Goal: Communication & Community: Share content

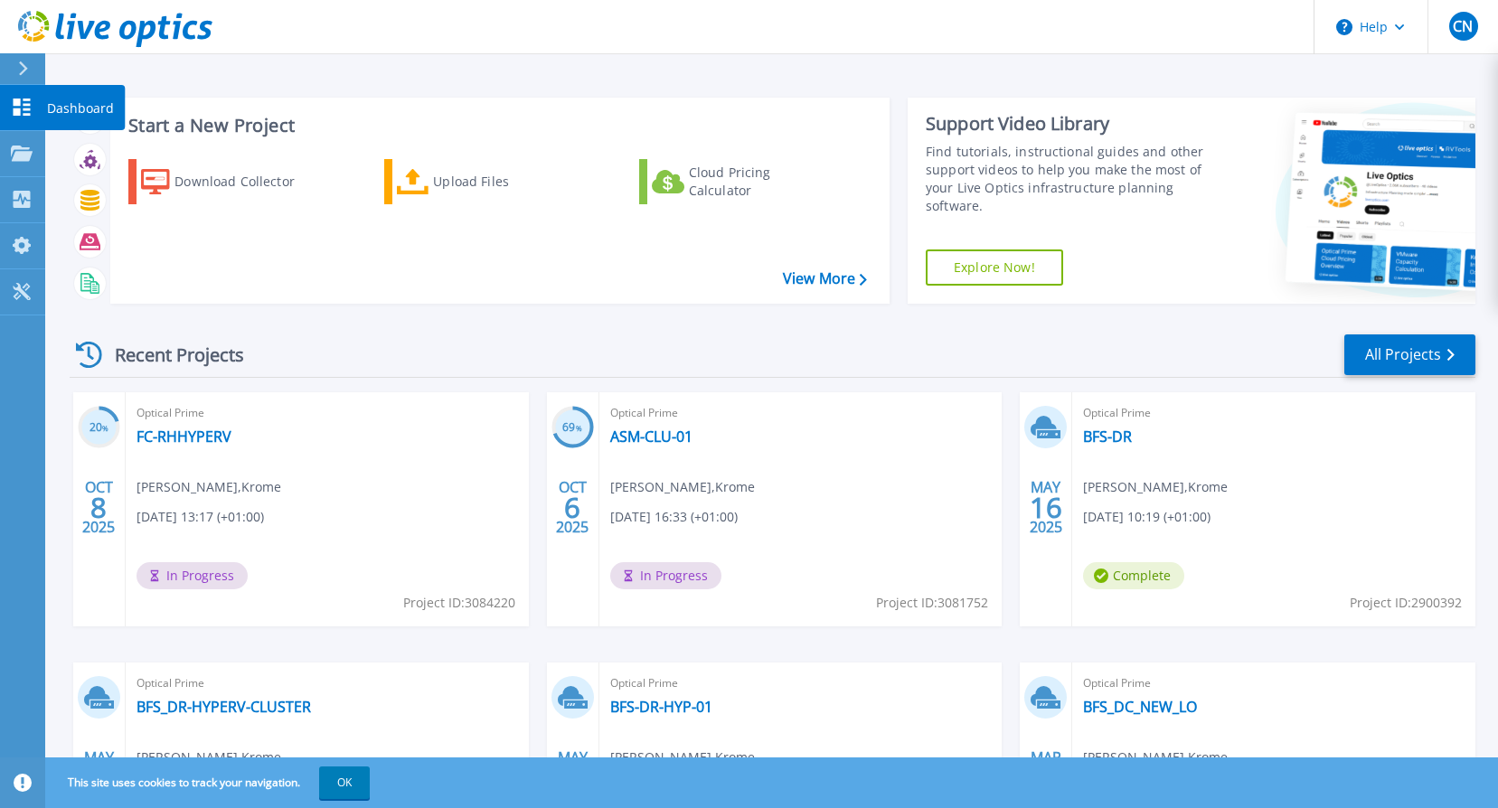
click at [21, 108] on icon at bounding box center [22, 107] width 22 height 17
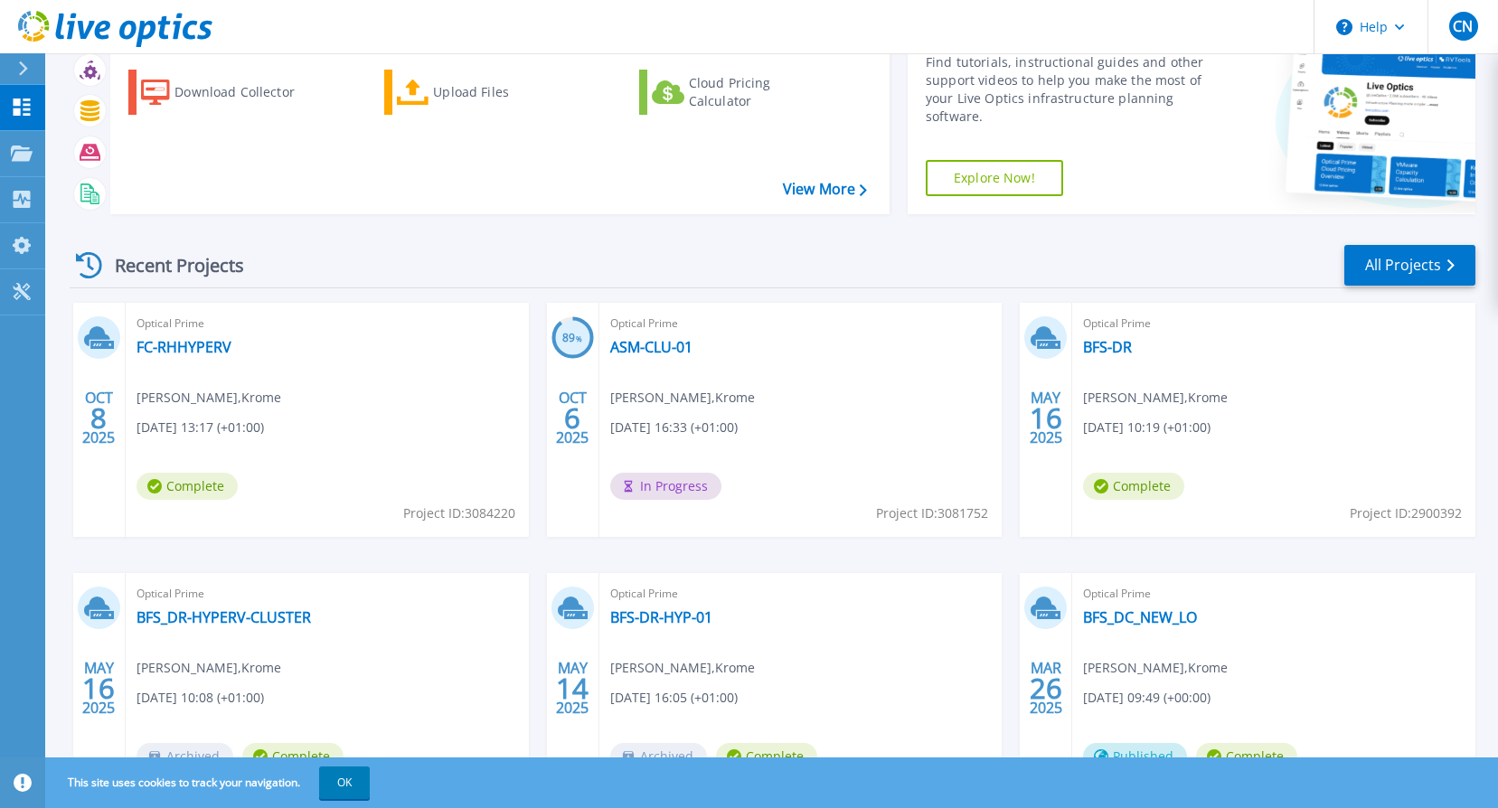
scroll to position [90, 0]
click at [420, 382] on div "Optical Prime FC-RHHYPERV Cezar Negru , Krome 10/08/2025, 13:17 (+01:00) Comple…" at bounding box center [327, 419] width 403 height 234
click at [180, 341] on link "FC-RHHYPERV" at bounding box center [184, 346] width 95 height 18
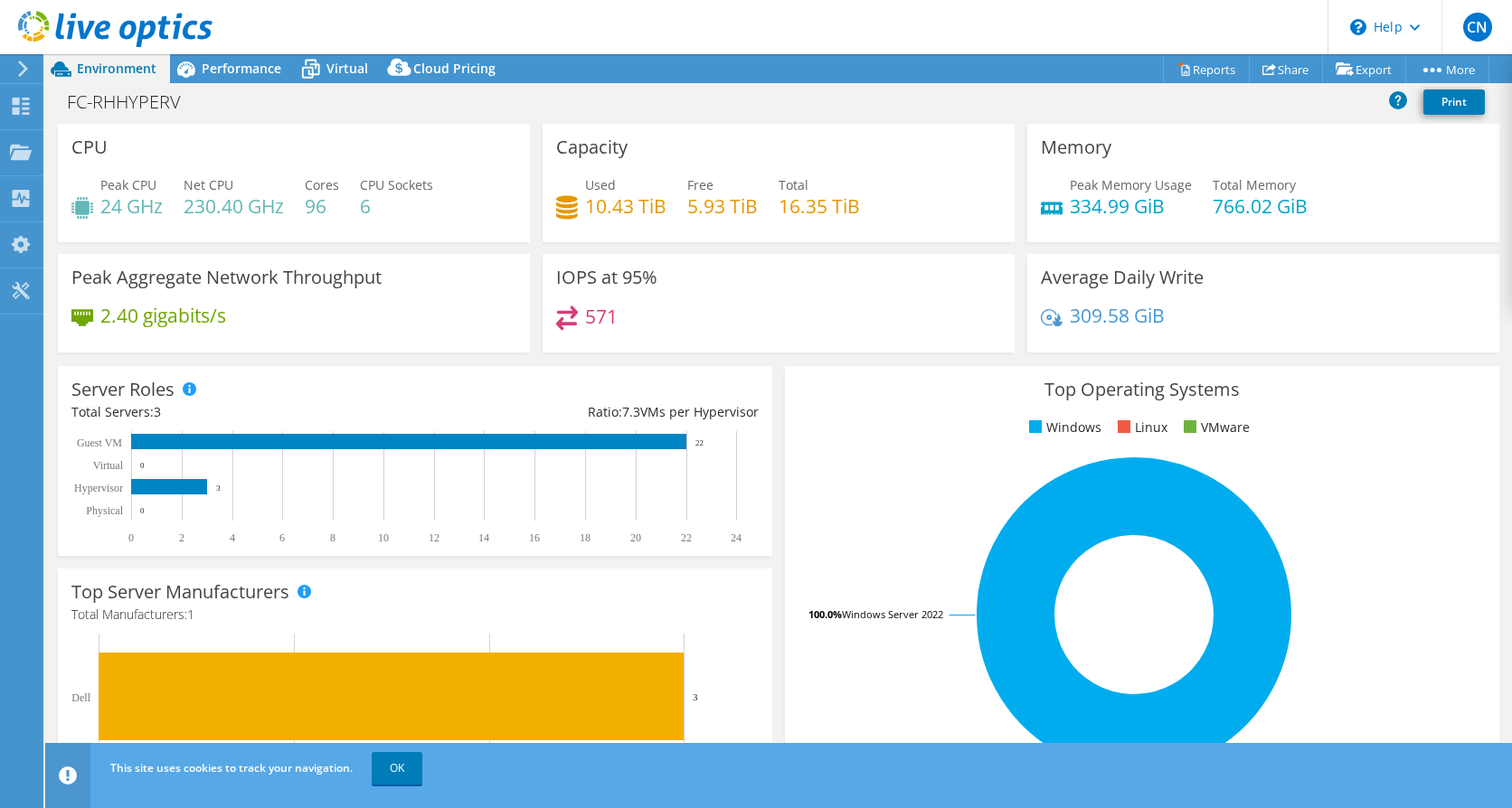
click at [531, 105] on div "FC-RHHYPERV Print" at bounding box center [778, 101] width 1467 height 33
click at [229, 67] on span "Performance" at bounding box center [242, 68] width 80 height 17
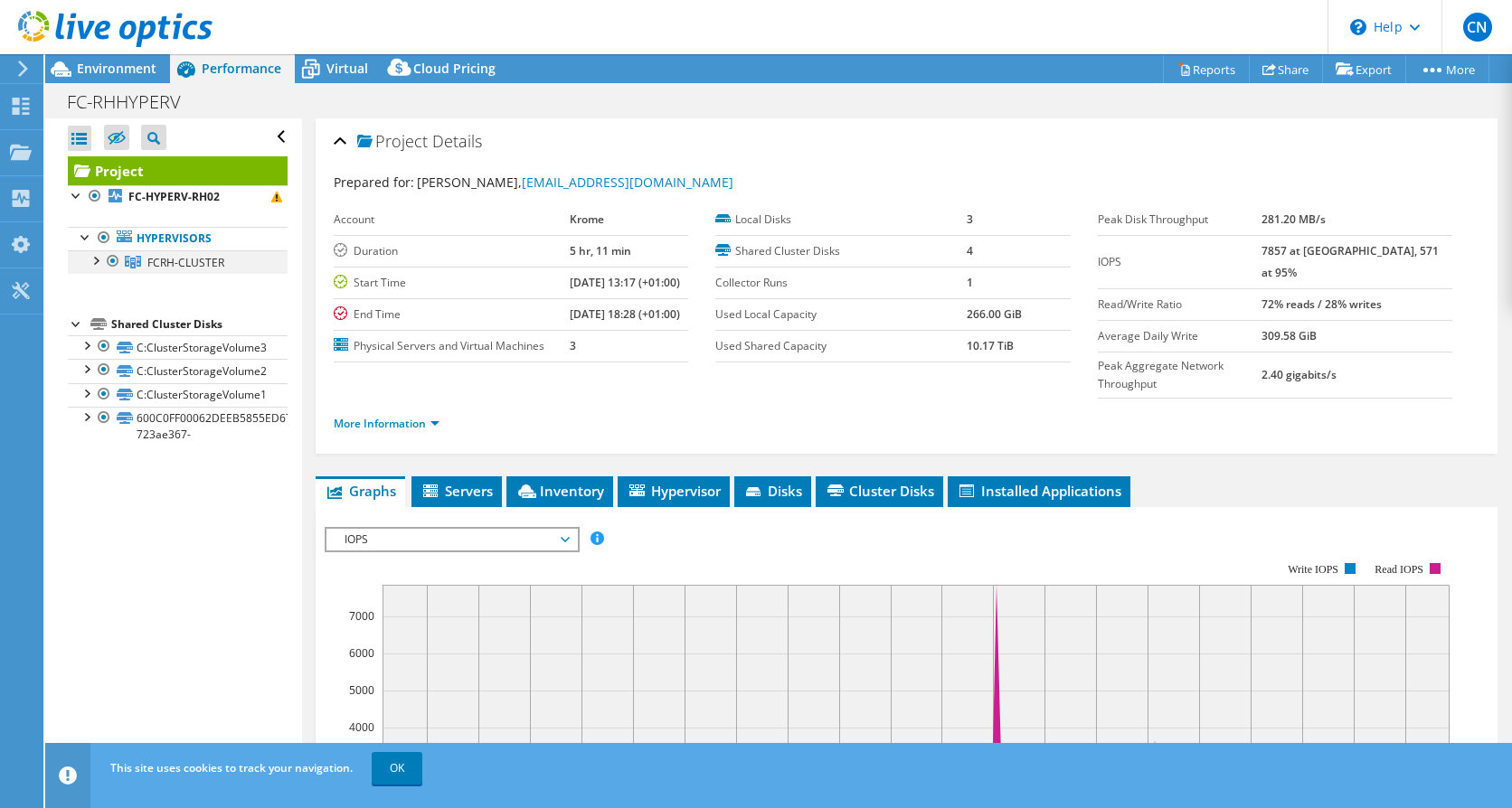
click at [96, 259] on div at bounding box center [95, 259] width 18 height 18
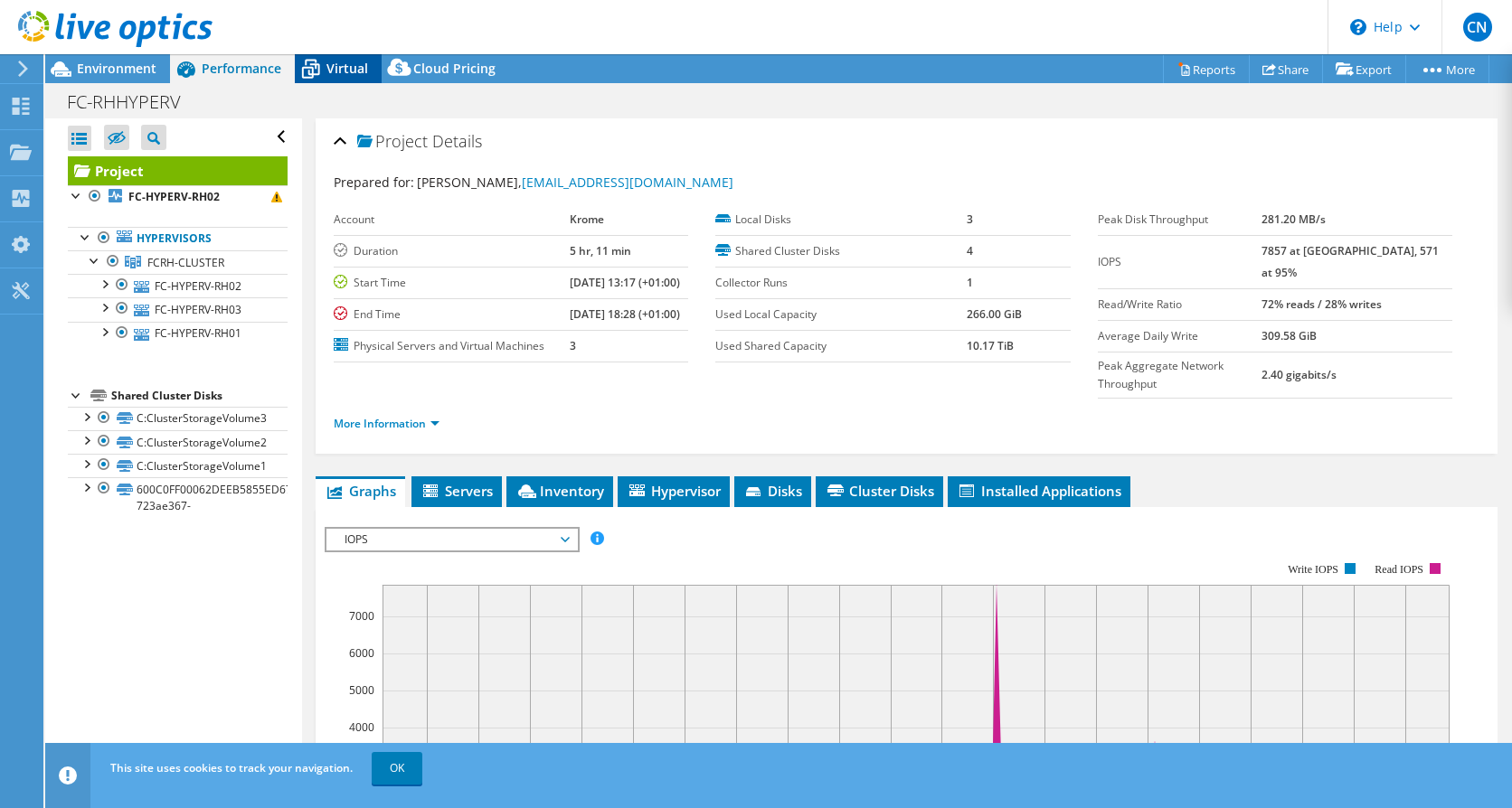
click at [335, 63] on span "Virtual" at bounding box center [347, 68] width 42 height 17
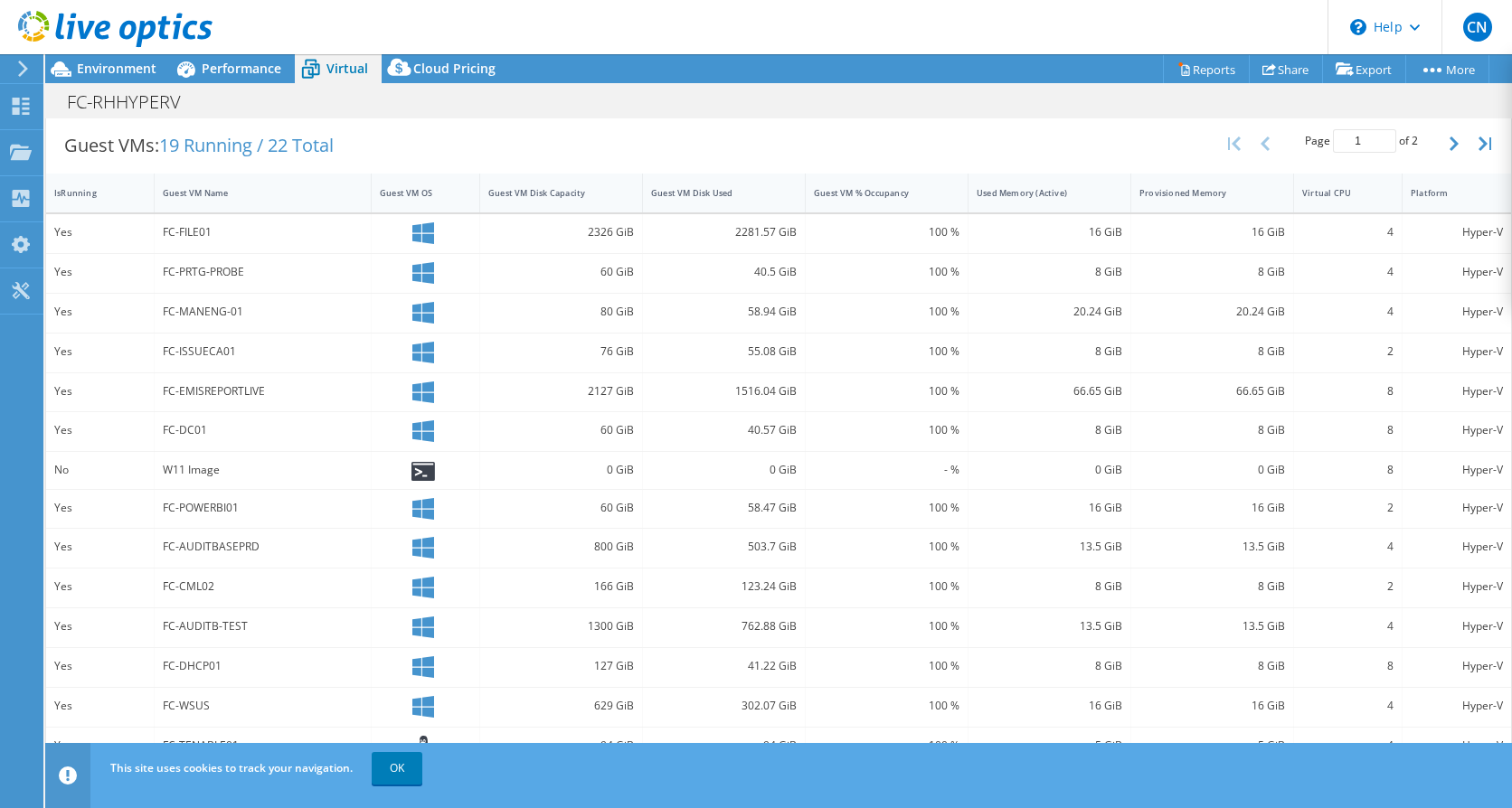
scroll to position [404, 0]
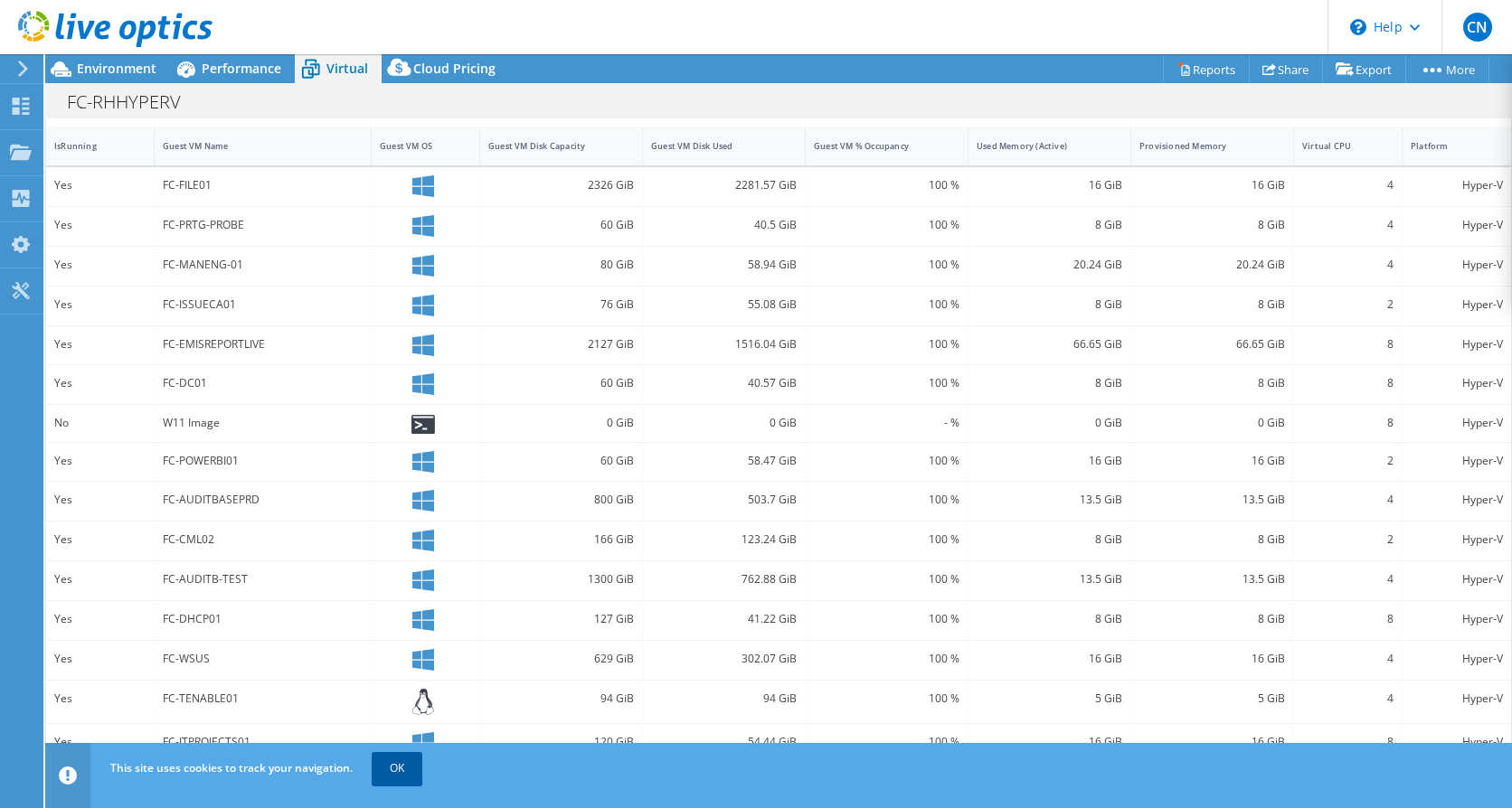
click at [404, 769] on link "OK" at bounding box center [397, 768] width 51 height 33
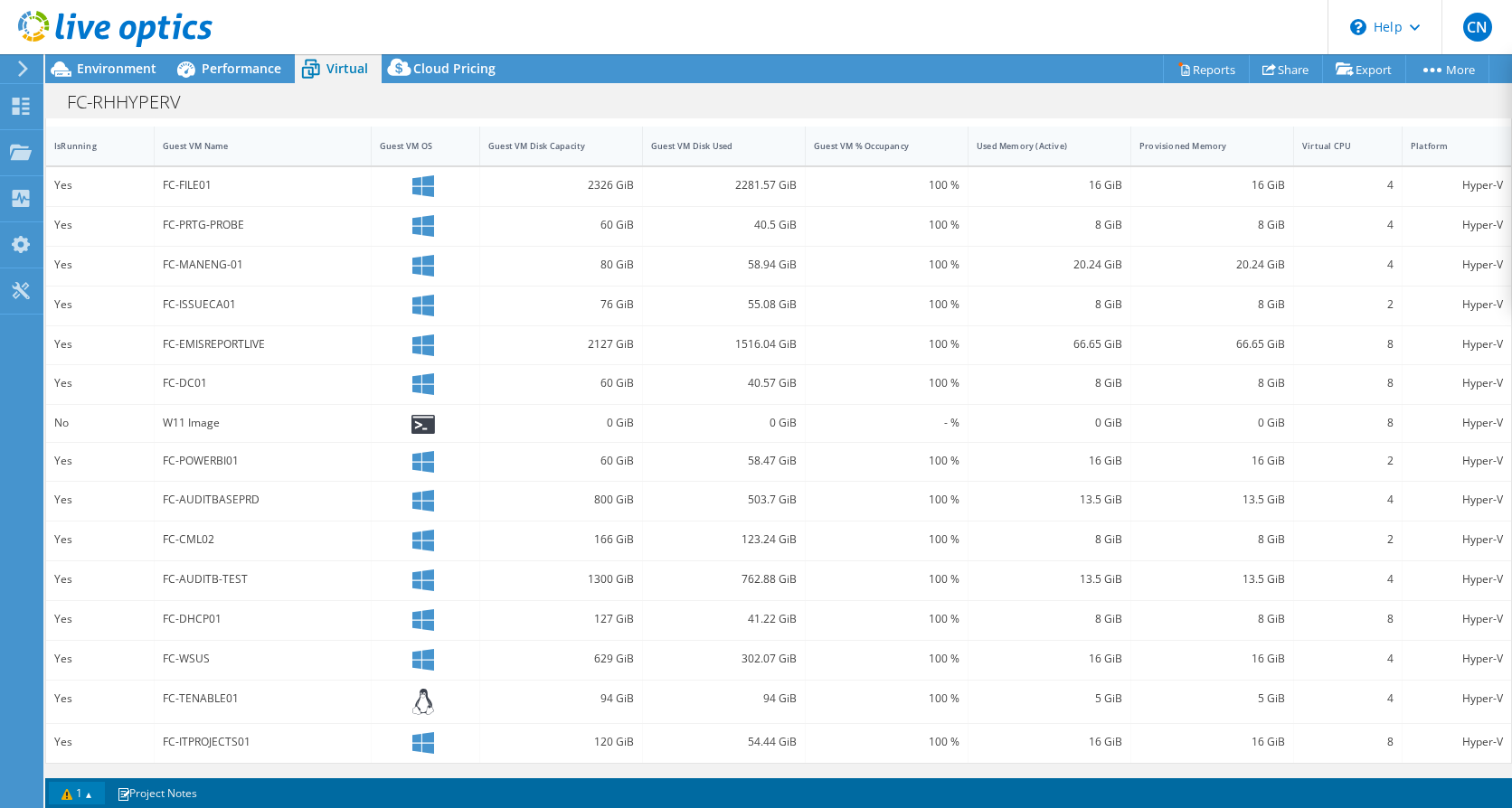
click at [79, 799] on link "1" at bounding box center [77, 793] width 56 height 23
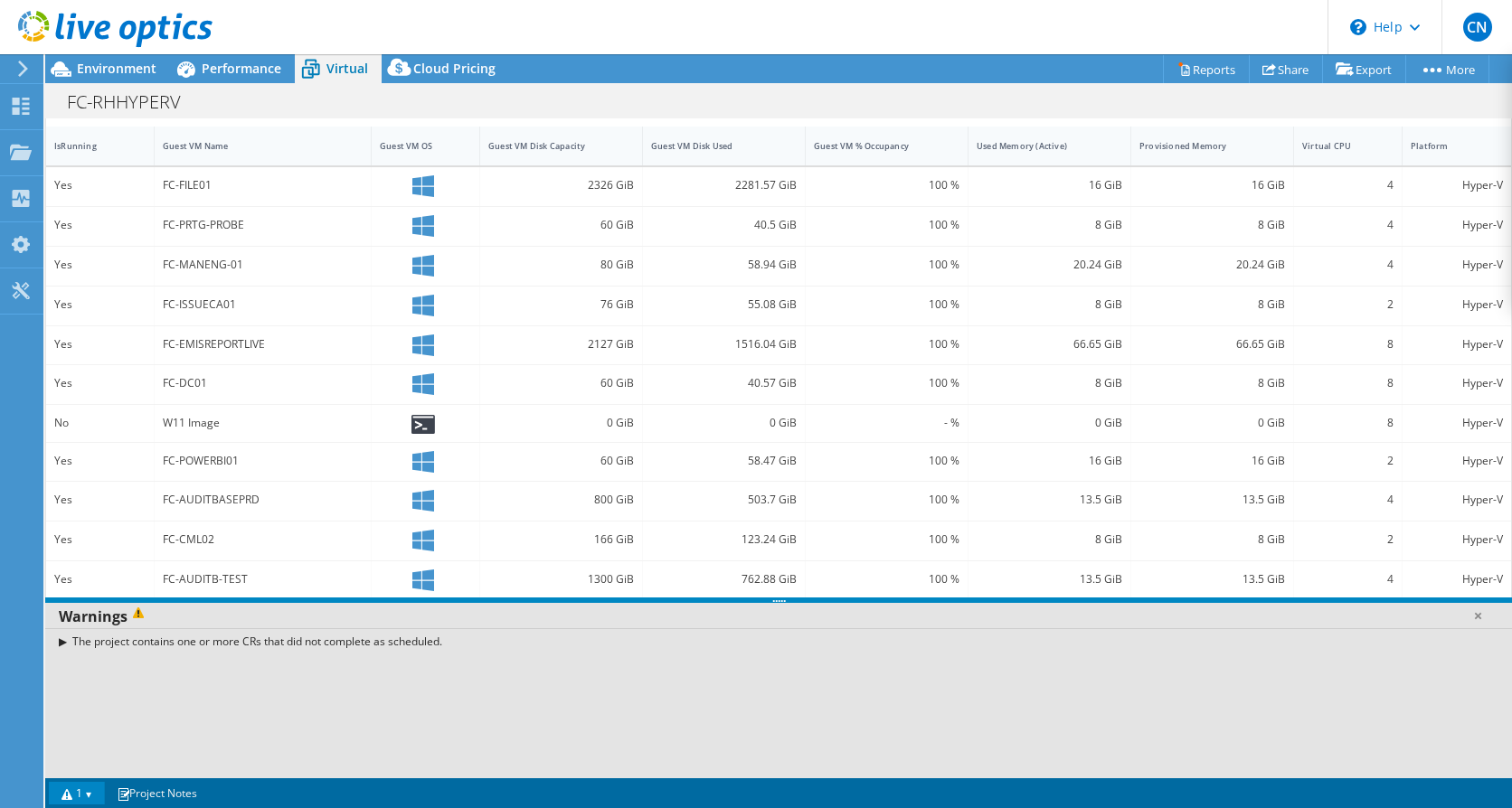
click at [62, 643] on div "The project contains one or more CRs that did not complete as scheduled." at bounding box center [778, 641] width 1467 height 26
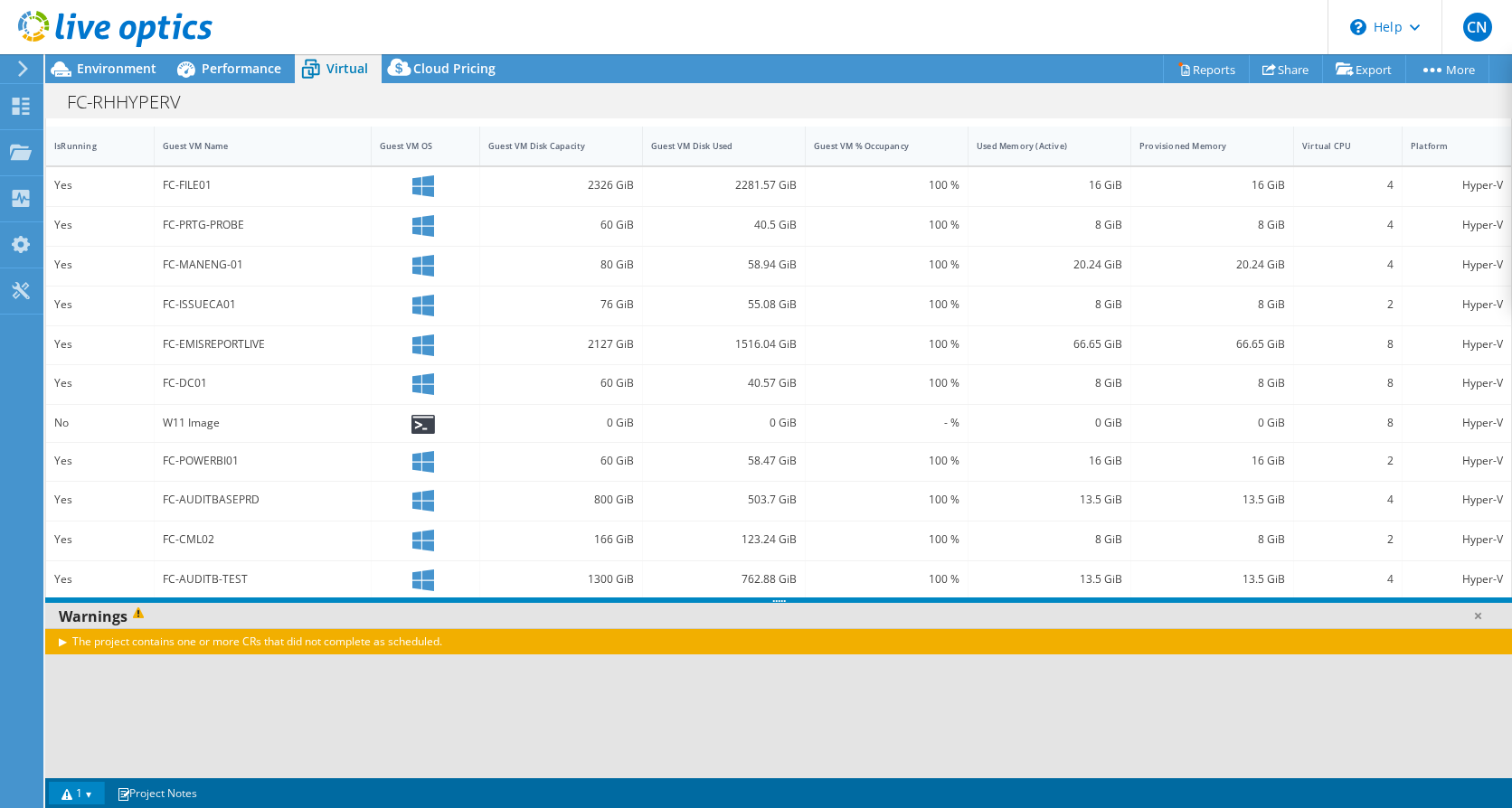
click at [62, 641] on div "The project contains one or more CRs that did not complete as scheduled." at bounding box center [778, 641] width 1467 height 26
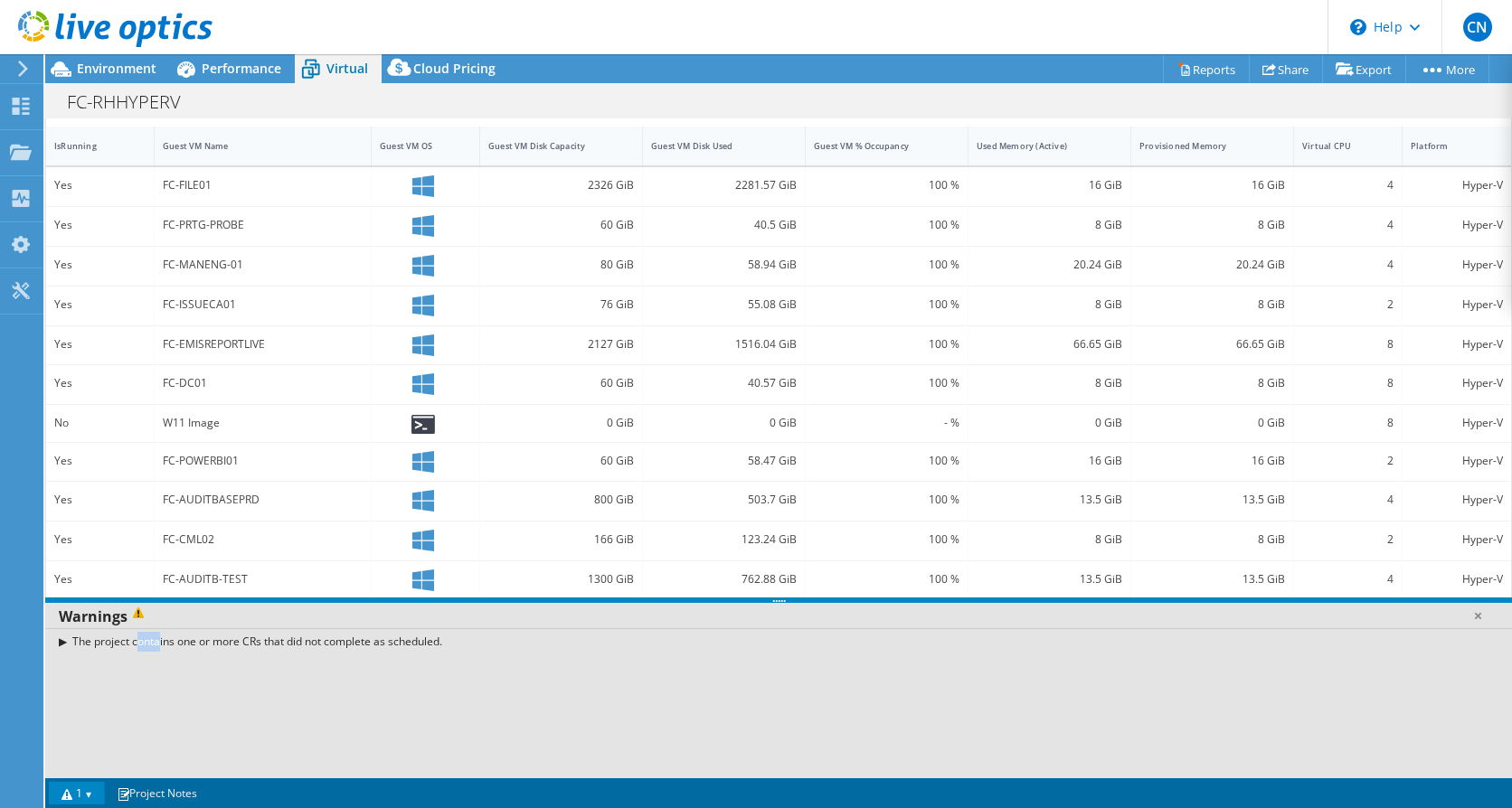
click at [62, 641] on div "The project contains one or more CRs that did not complete as scheduled." at bounding box center [778, 641] width 1467 height 26
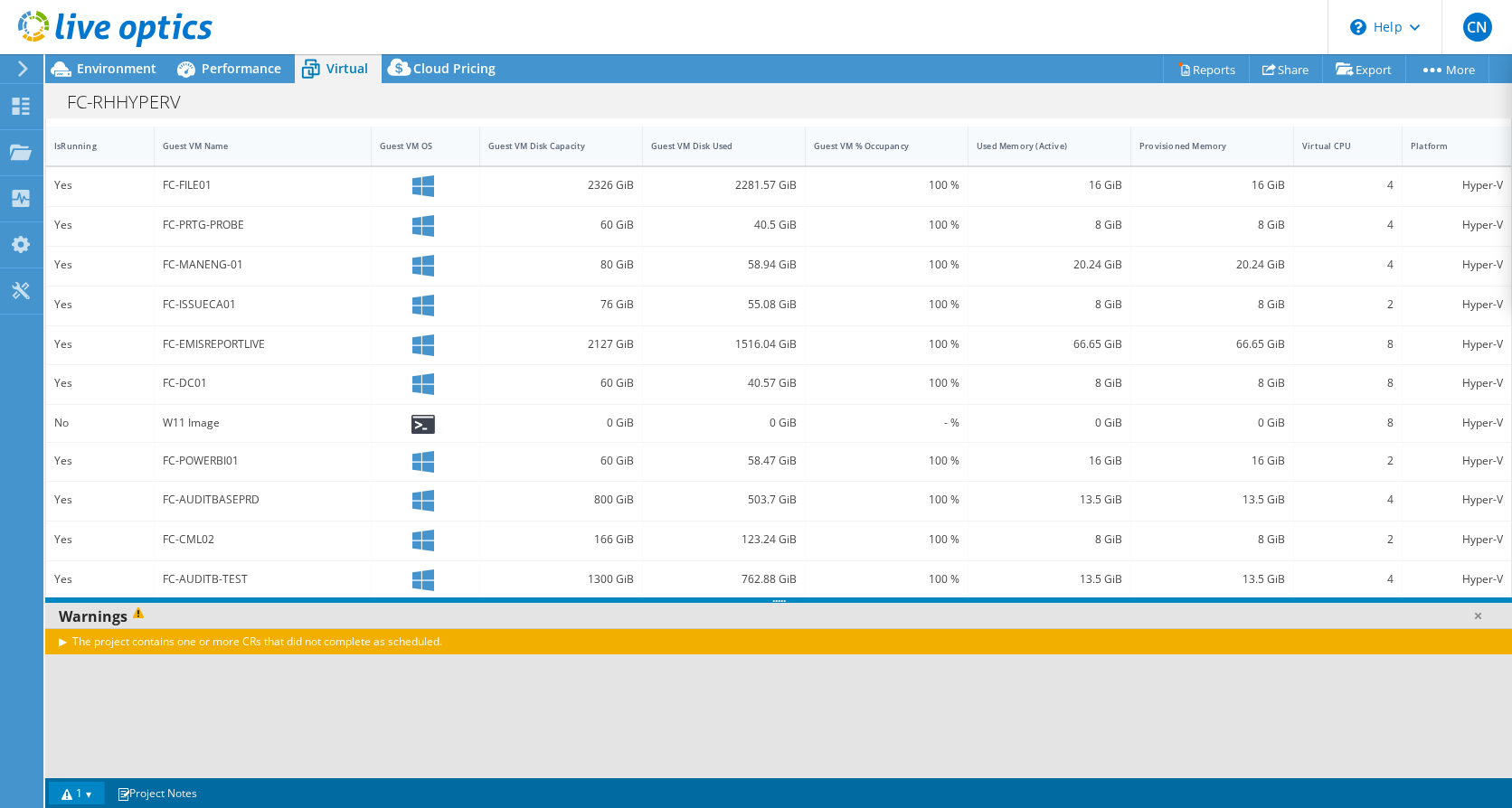
click at [215, 682] on div "The project contains one or more CRs that did not complete as scheduled." at bounding box center [778, 703] width 1467 height 150
click at [97, 790] on link "1" at bounding box center [77, 793] width 56 height 23
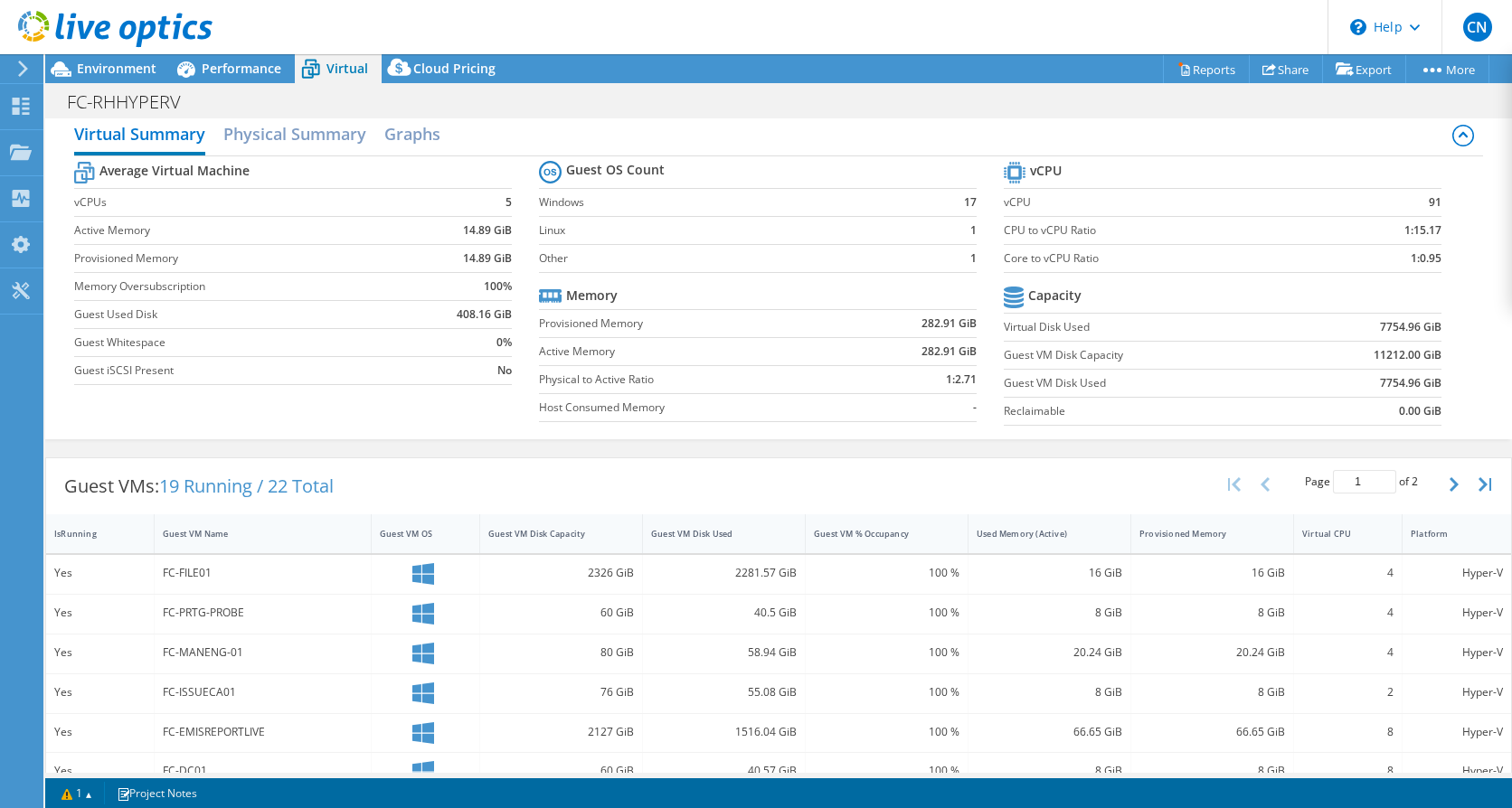
scroll to position [0, 0]
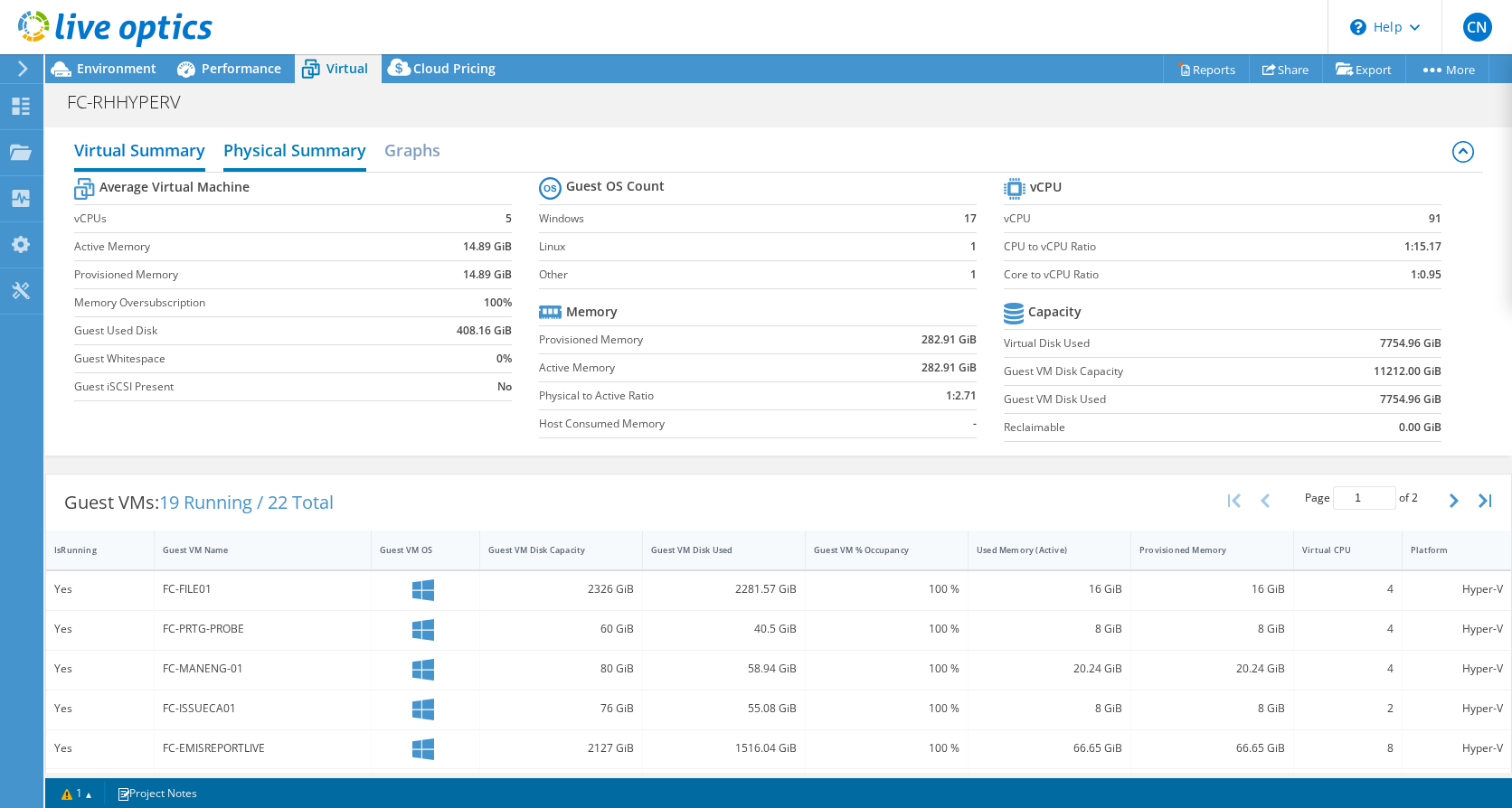
click at [292, 150] on h2 "Physical Summary" at bounding box center [294, 152] width 143 height 40
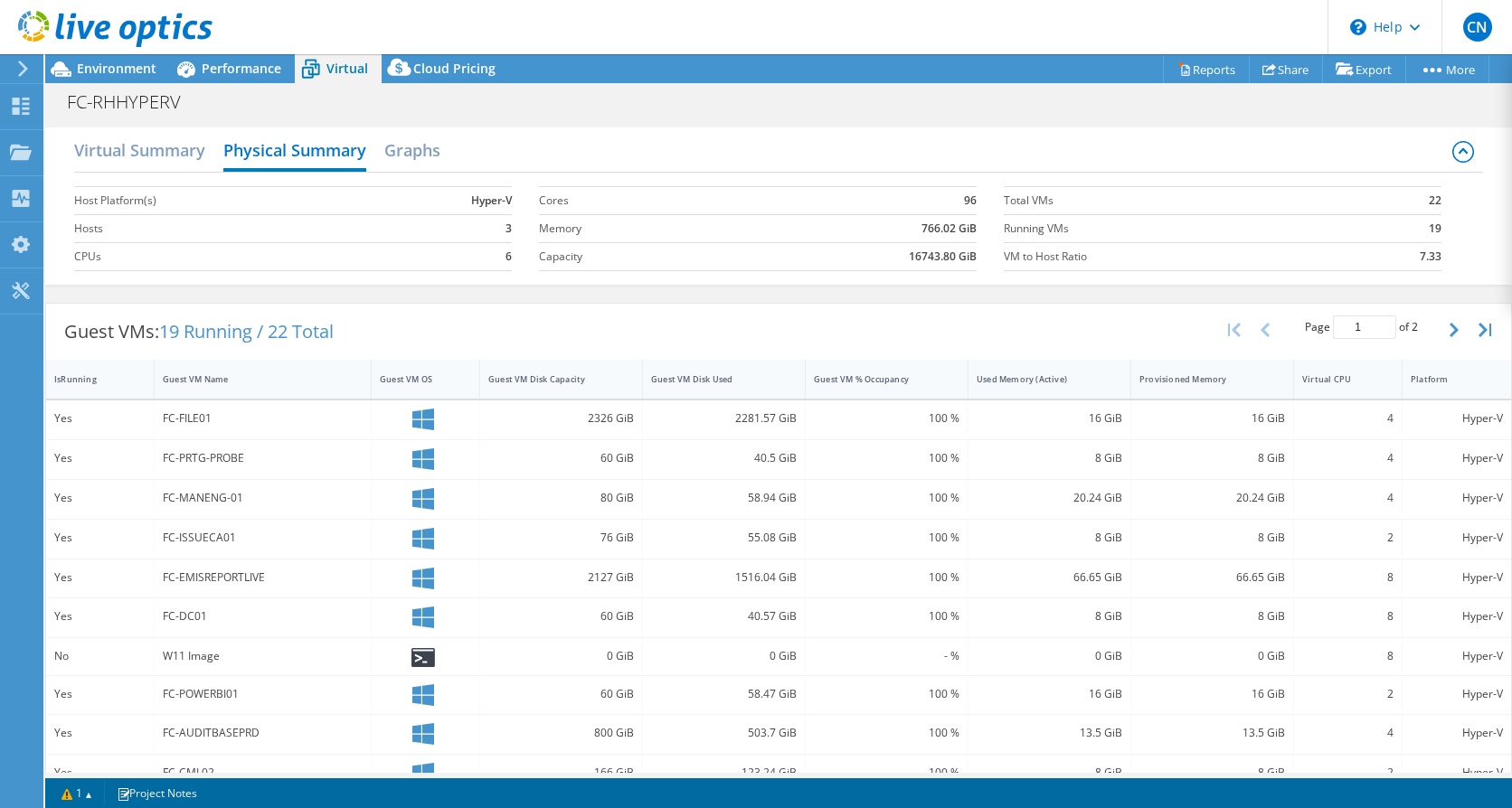
click at [694, 102] on div "FC-RHHYPERV Print" at bounding box center [778, 101] width 1467 height 33
click at [417, 153] on h2 "Graphs" at bounding box center [412, 152] width 56 height 40
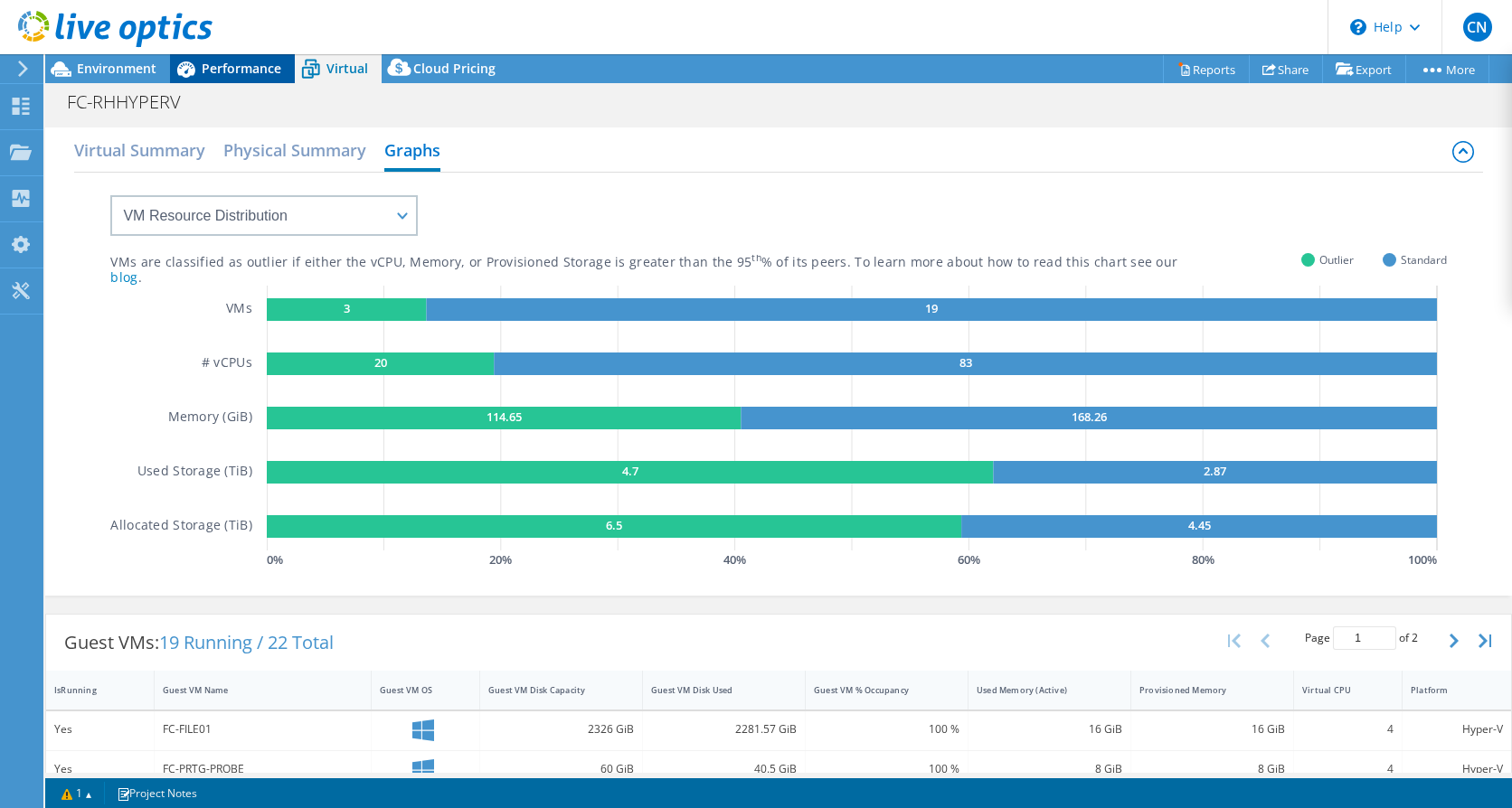
click at [242, 63] on span "Performance" at bounding box center [242, 68] width 80 height 17
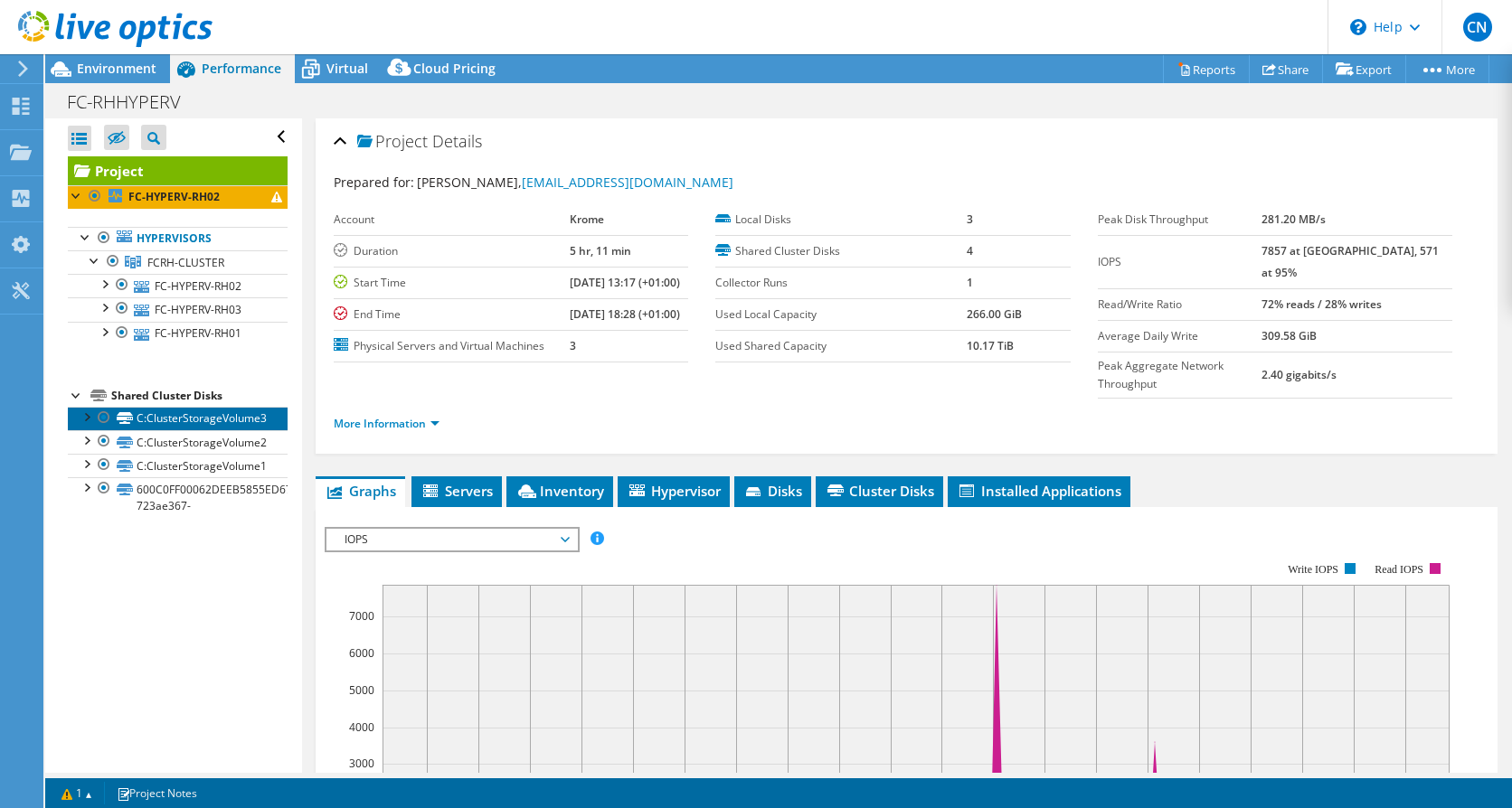
click at [178, 420] on link "C:ClusterStorageVolume3" at bounding box center [178, 419] width 220 height 24
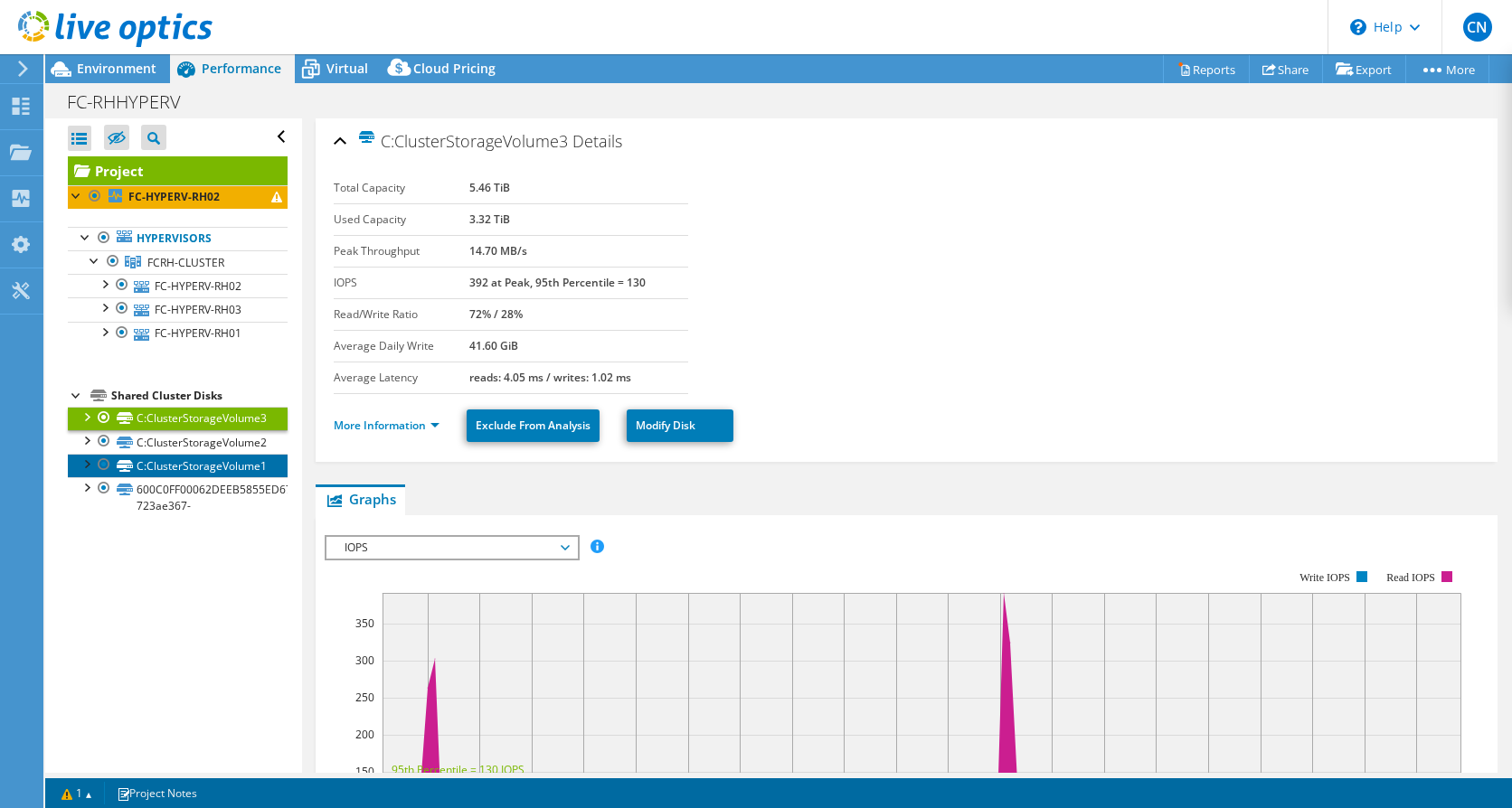
click at [168, 468] on link "C:ClusterStorageVolume1" at bounding box center [178, 466] width 220 height 24
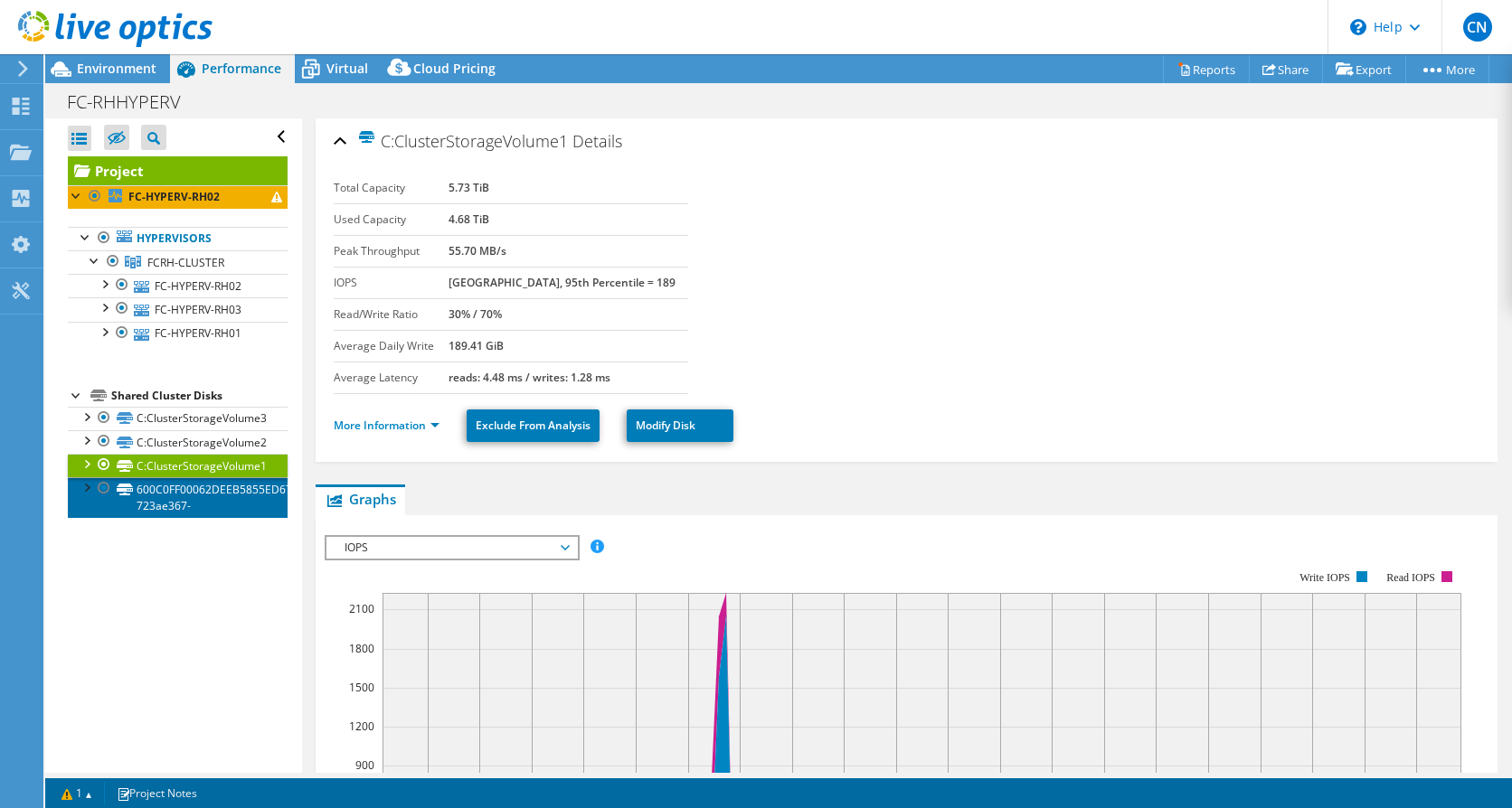
click at [152, 495] on link "600C0FF00062DEEB5855ED6701000000-723ae367-" at bounding box center [178, 497] width 220 height 40
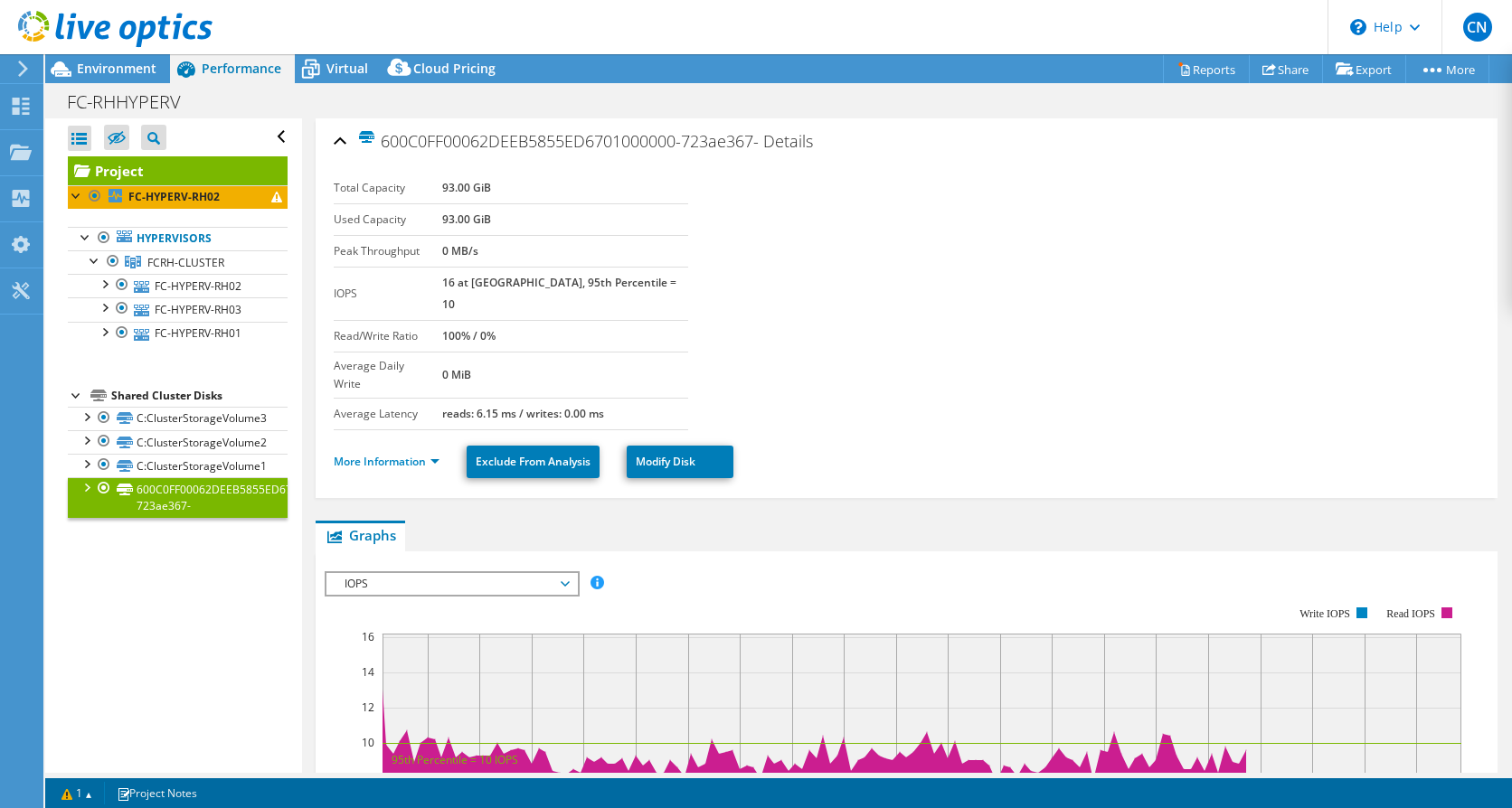
click at [165, 629] on div "Open All Close All Hide Excluded Nodes Project Tree Filter" at bounding box center [173, 445] width 256 height 655
click at [165, 261] on span "FCRH-CLUSTER" at bounding box center [185, 262] width 77 height 15
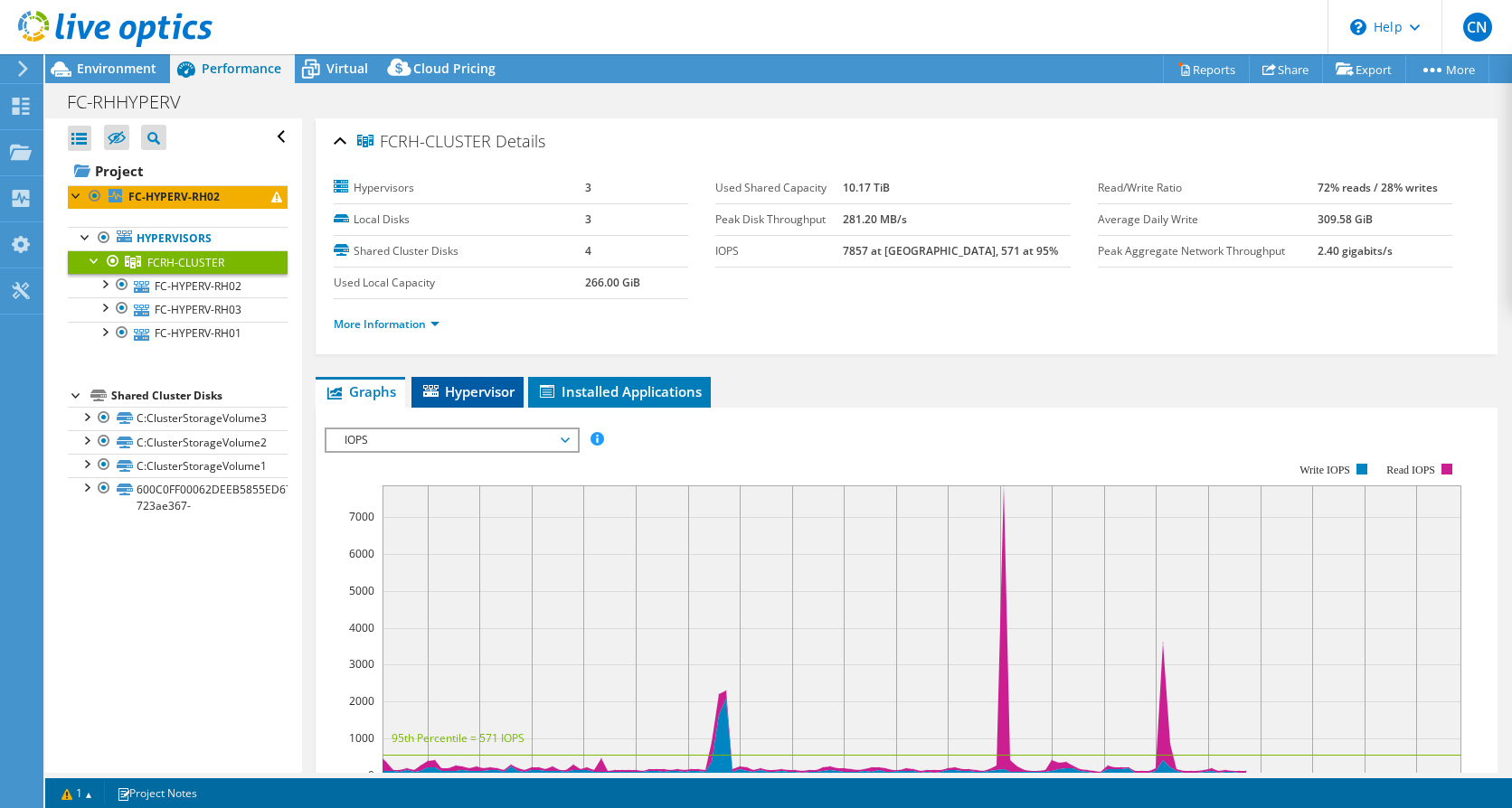
click at [459, 390] on span "Hypervisor" at bounding box center [467, 391] width 94 height 18
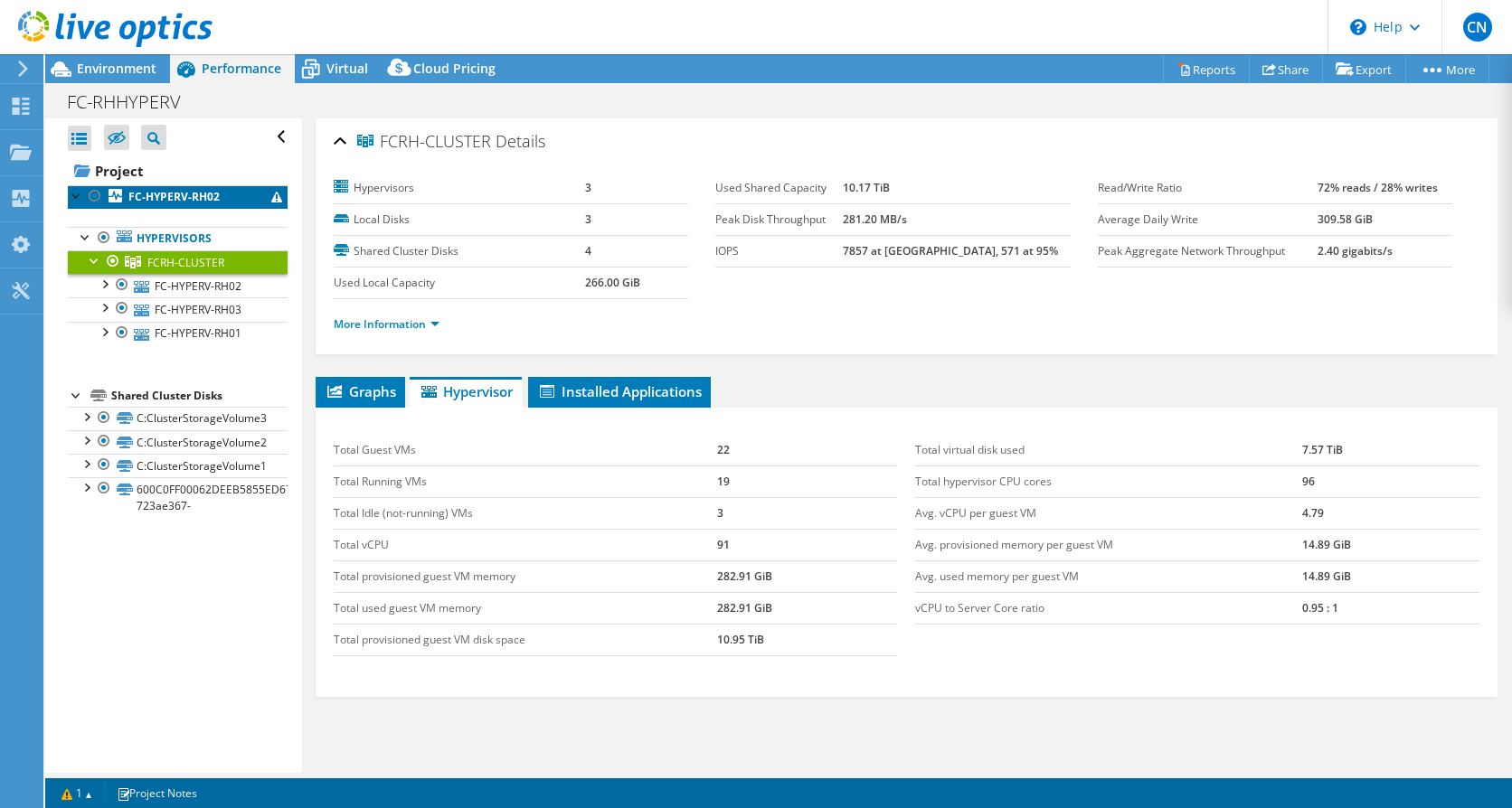
click at [271, 196] on span at bounding box center [276, 197] width 11 height 11
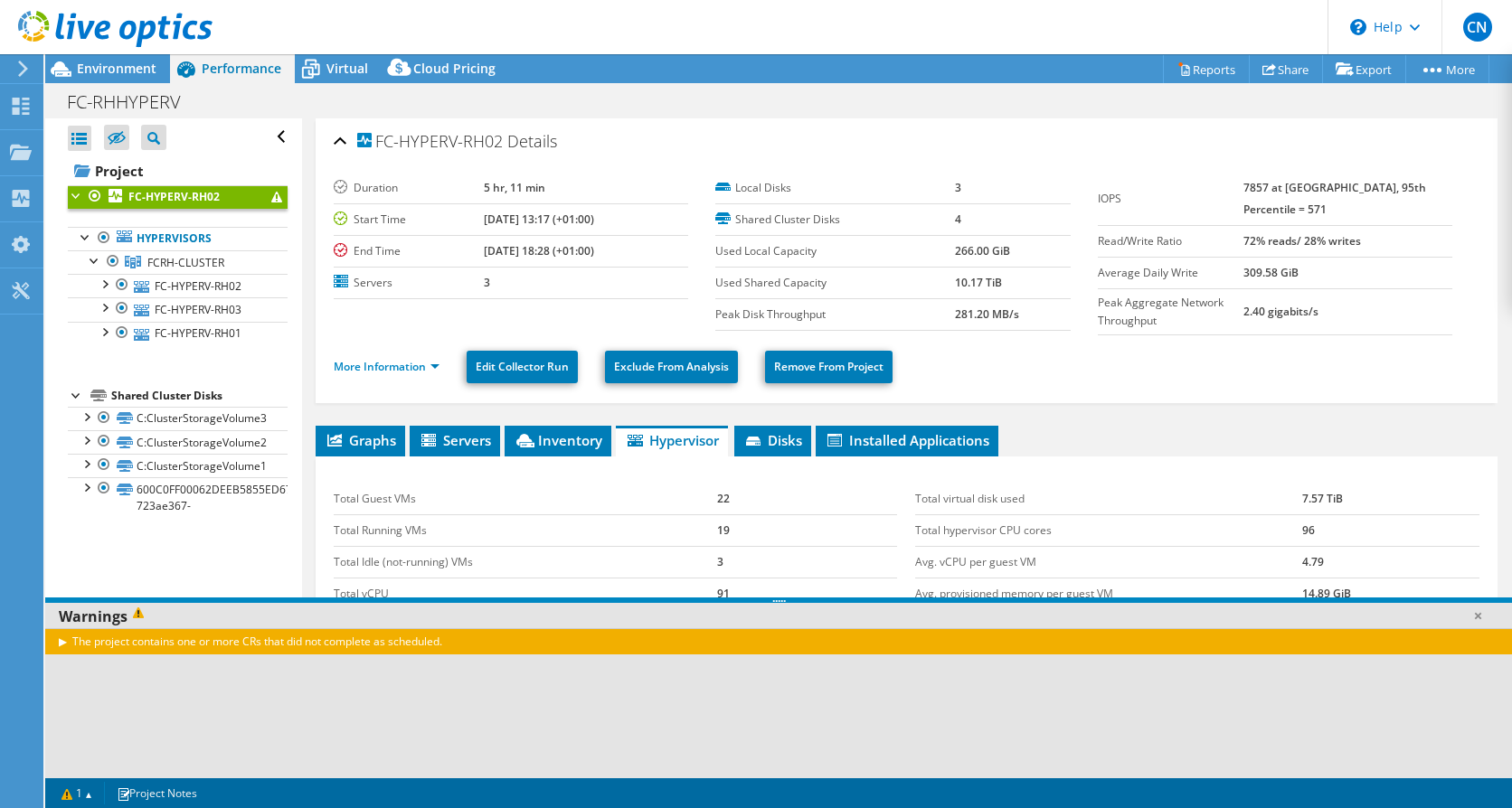
click at [156, 705] on div "The project contains one or more CRs that did not complete as scheduled." at bounding box center [778, 703] width 1467 height 150
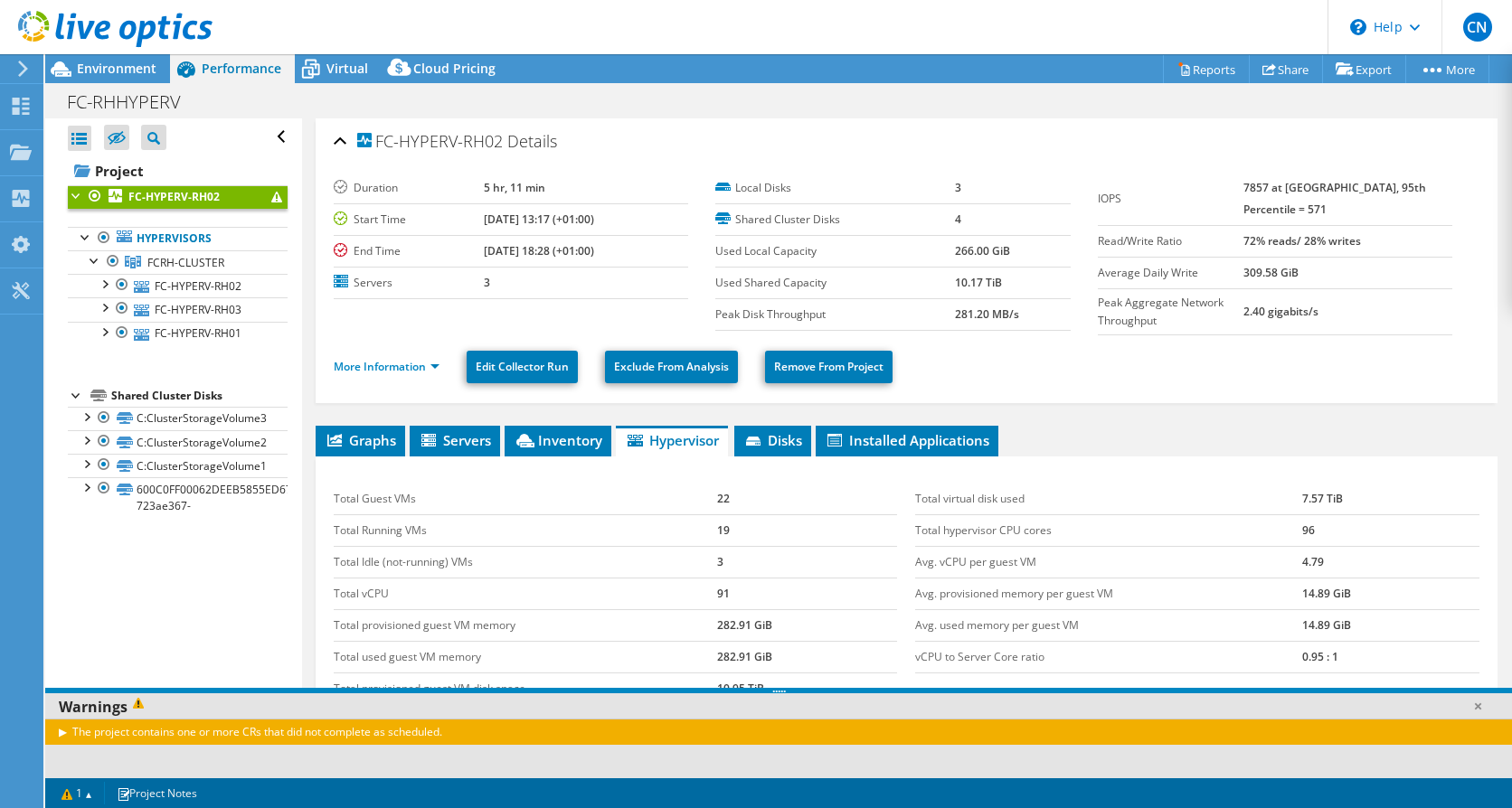
drag, startPoint x: 564, startPoint y: 600, endPoint x: 591, endPoint y: 729, distance: 131.2
click at [591, 729] on div "Warnings The project contains one or more CRs that did not complete as schedule…" at bounding box center [778, 733] width 1467 height 90
click at [167, 583] on div "Open All Close All Hide Excluded Nodes Project Tree Filter" at bounding box center [173, 445] width 256 height 655
click at [361, 439] on span "Graphs" at bounding box center [360, 440] width 71 height 18
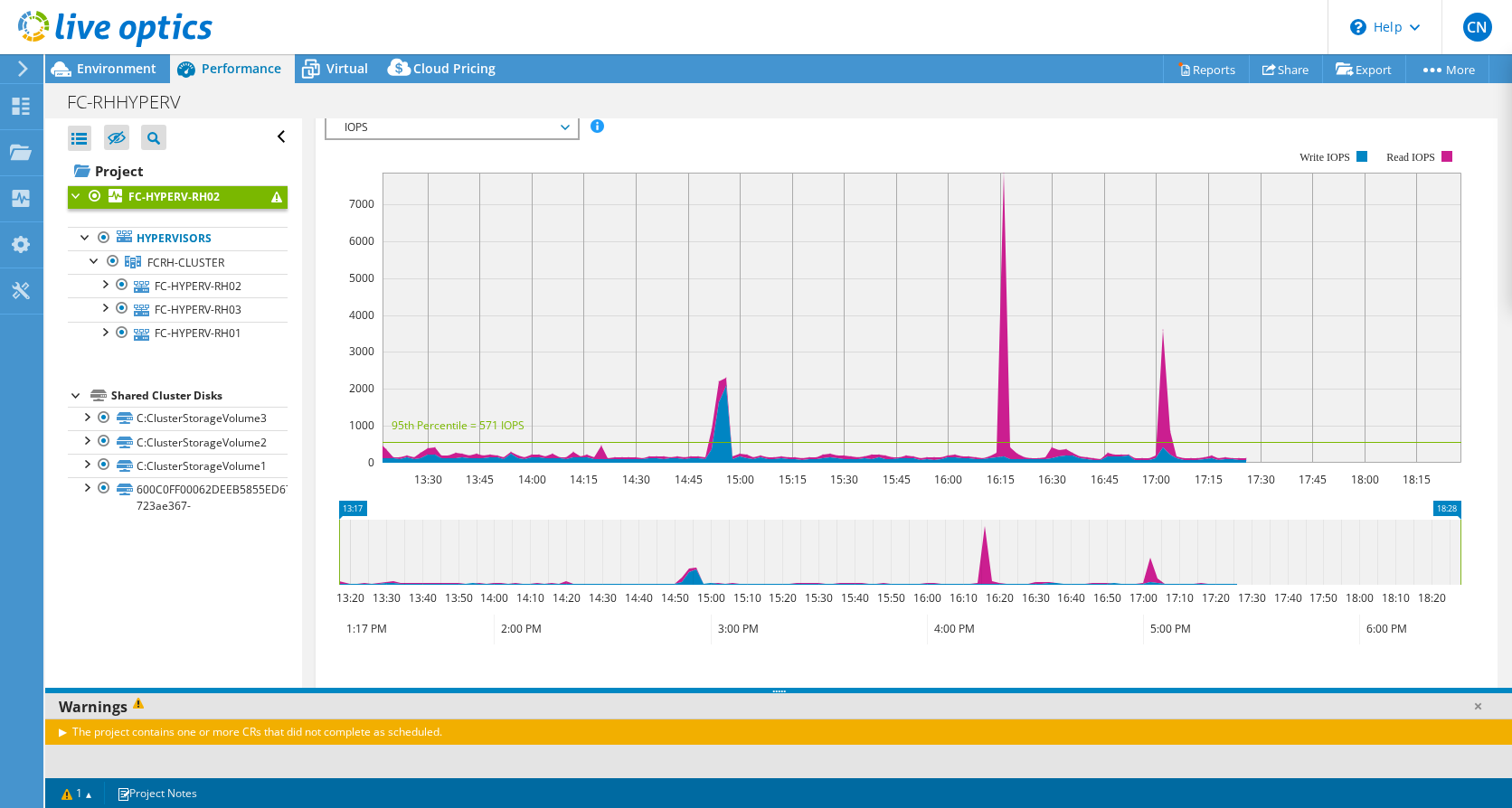
scroll to position [181, 0]
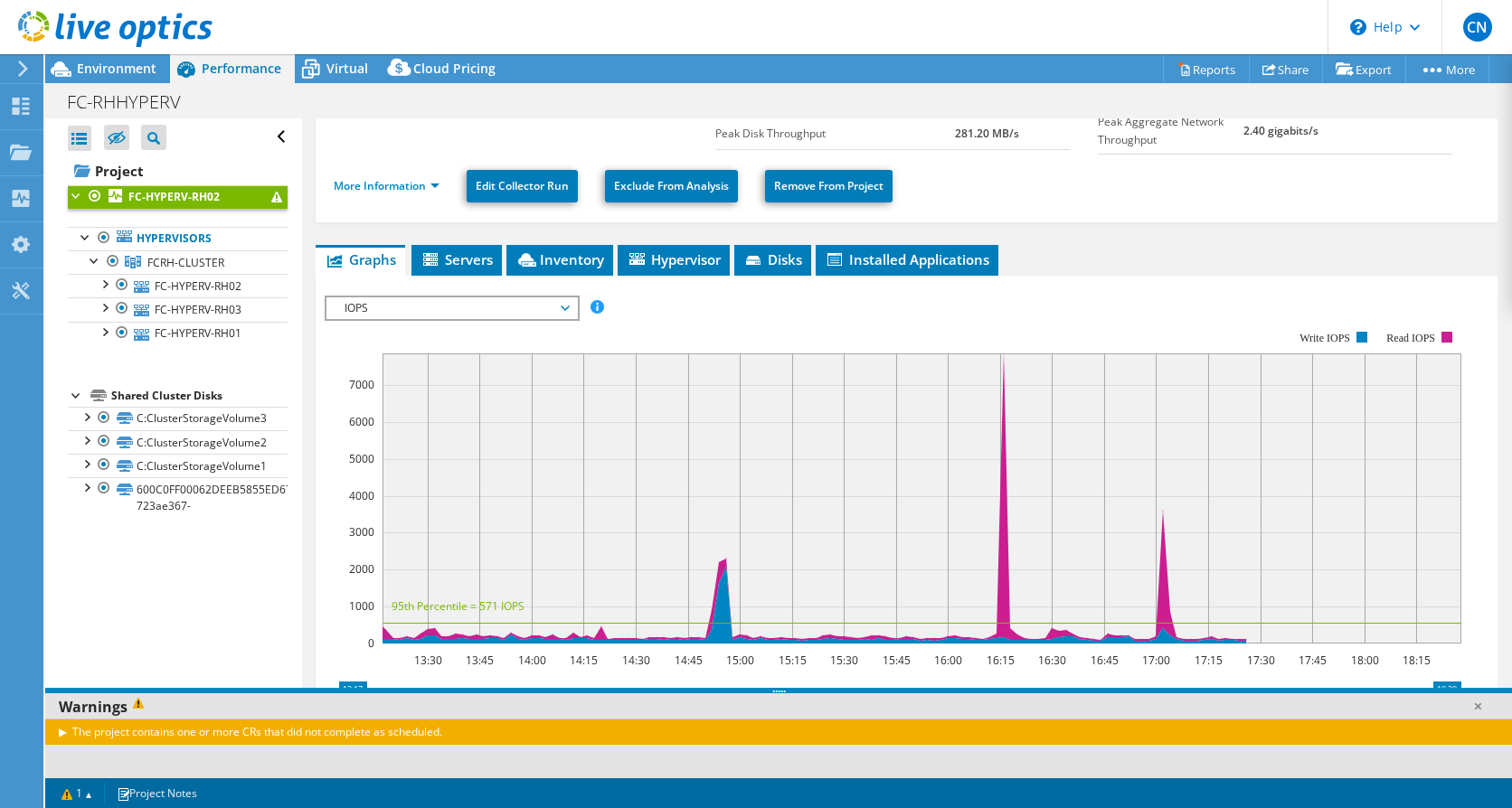
click at [567, 303] on span "IOPS" at bounding box center [451, 308] width 232 height 22
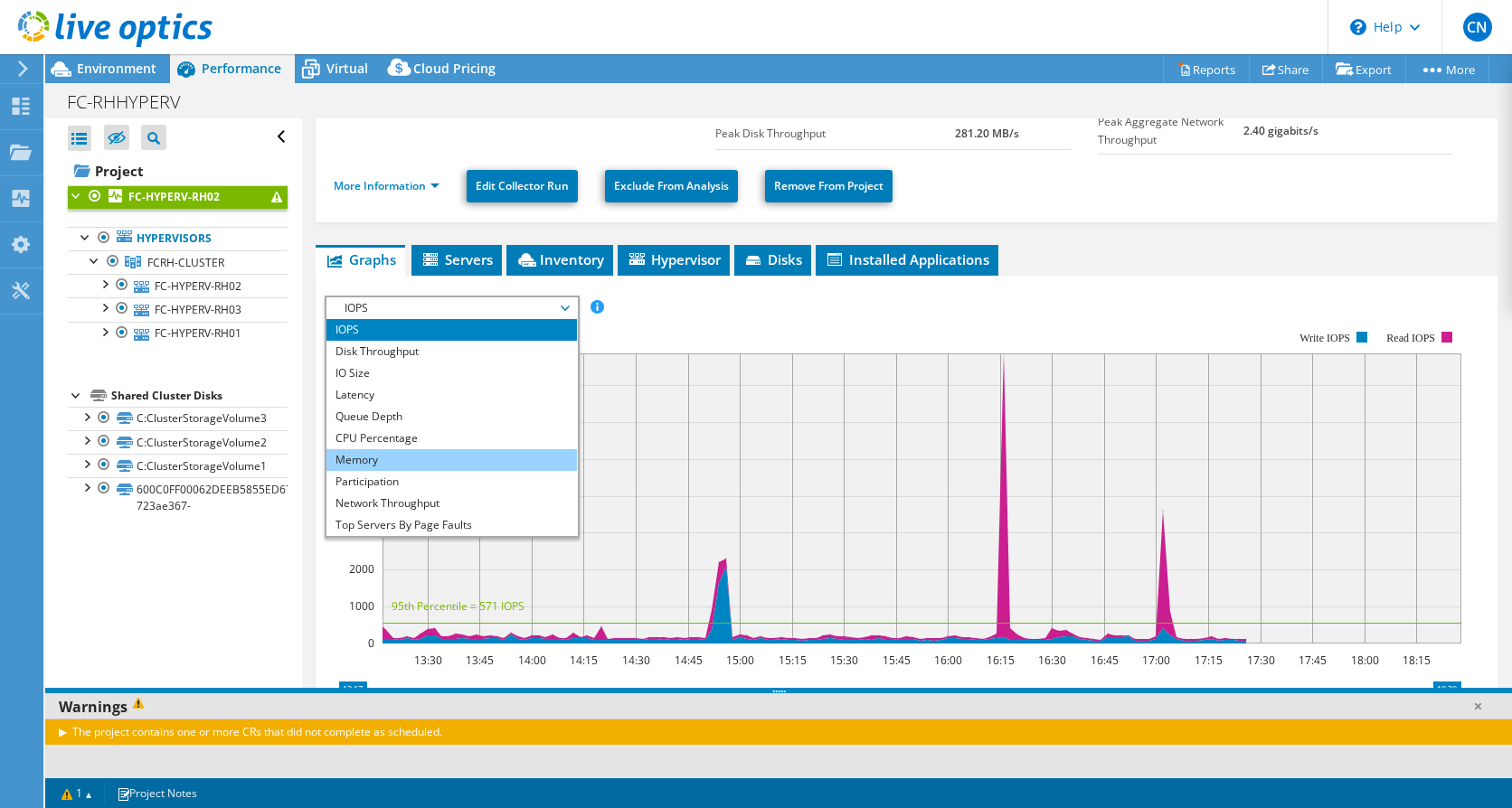
click at [348, 460] on li "Memory" at bounding box center [451, 460] width 250 height 22
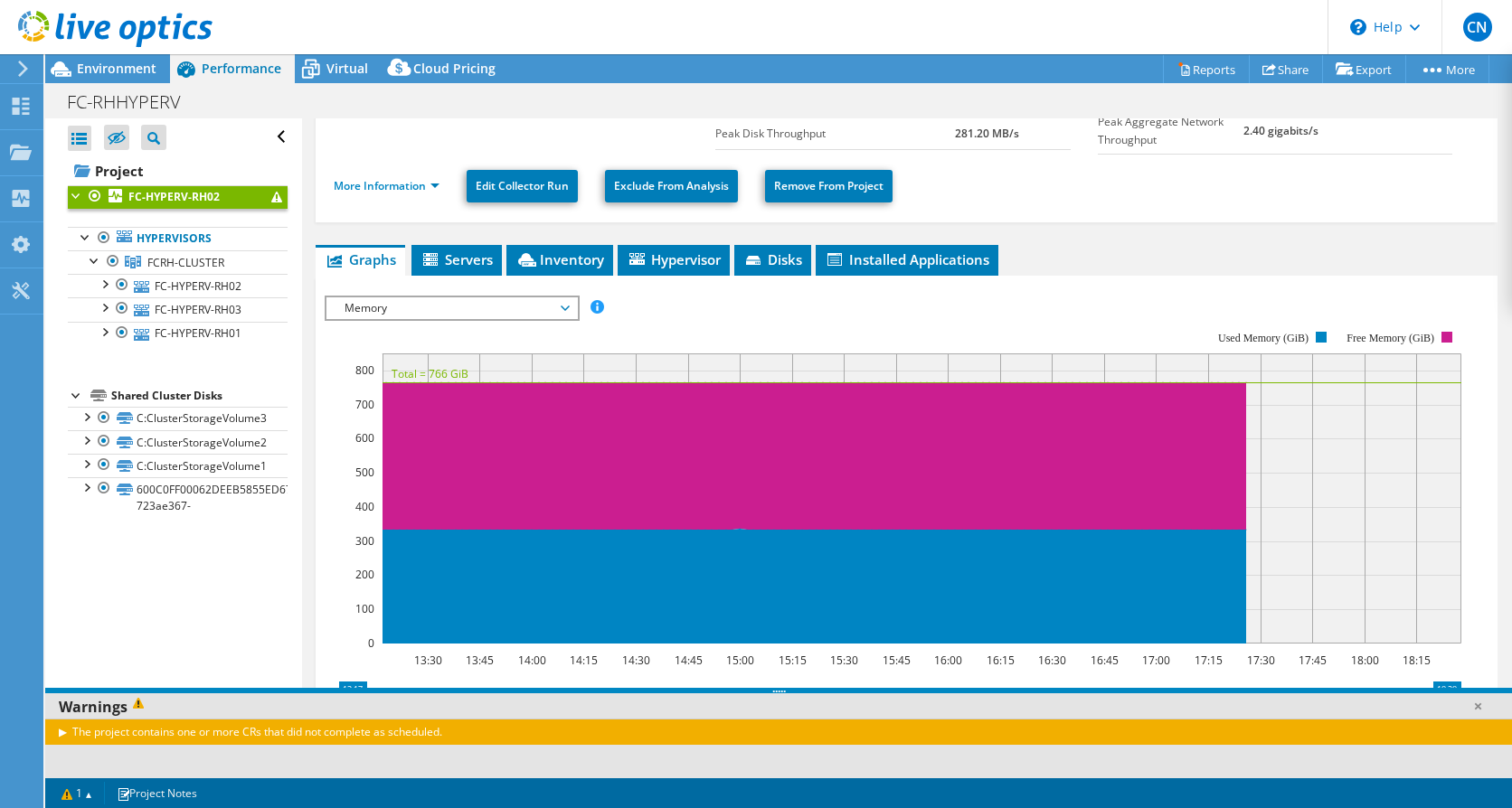
click at [562, 308] on span "Memory" at bounding box center [451, 308] width 232 height 22
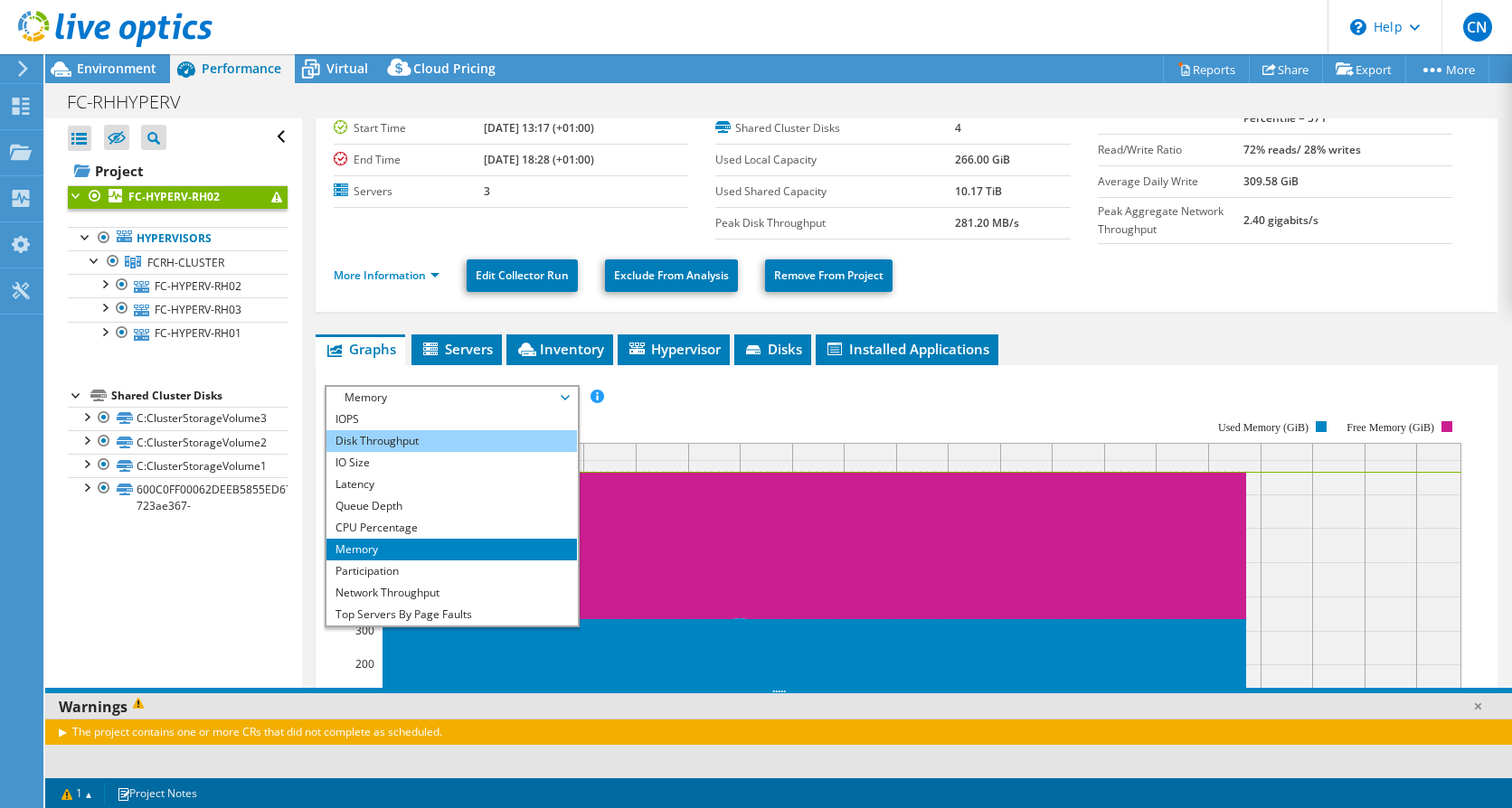
scroll to position [0, 0]
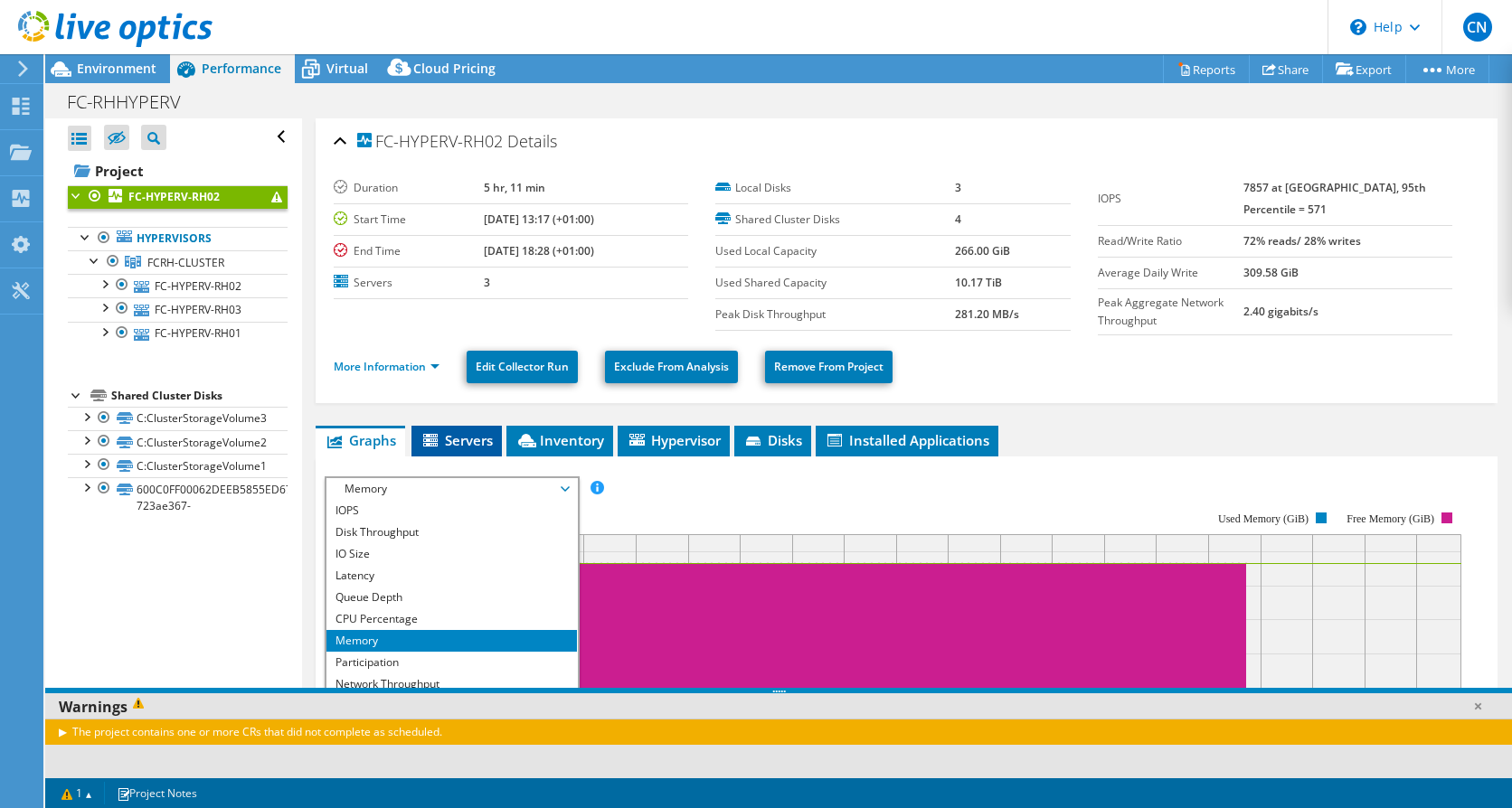
click at [448, 452] on li "Servers" at bounding box center [456, 441] width 90 height 31
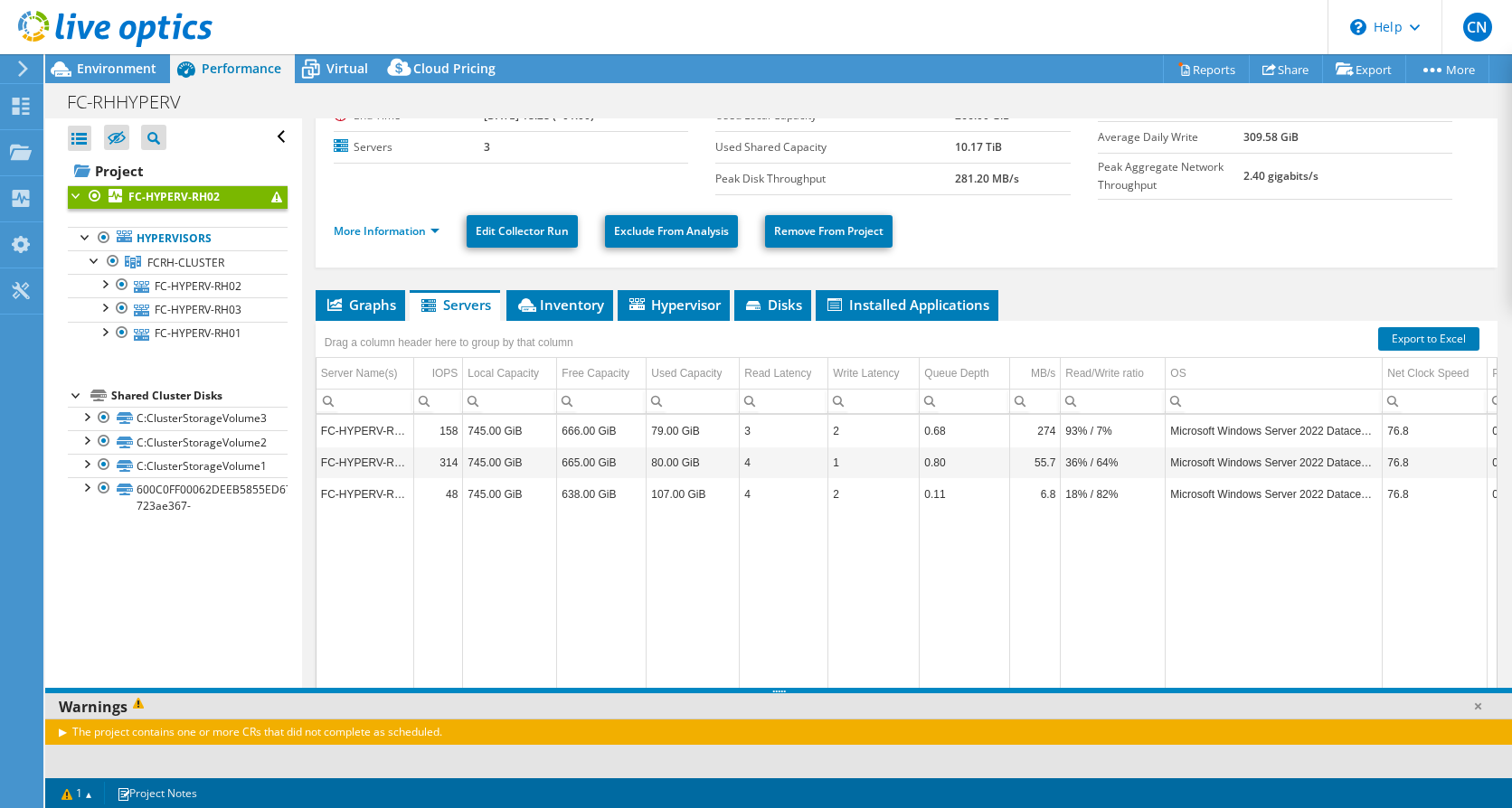
scroll to position [137, 0]
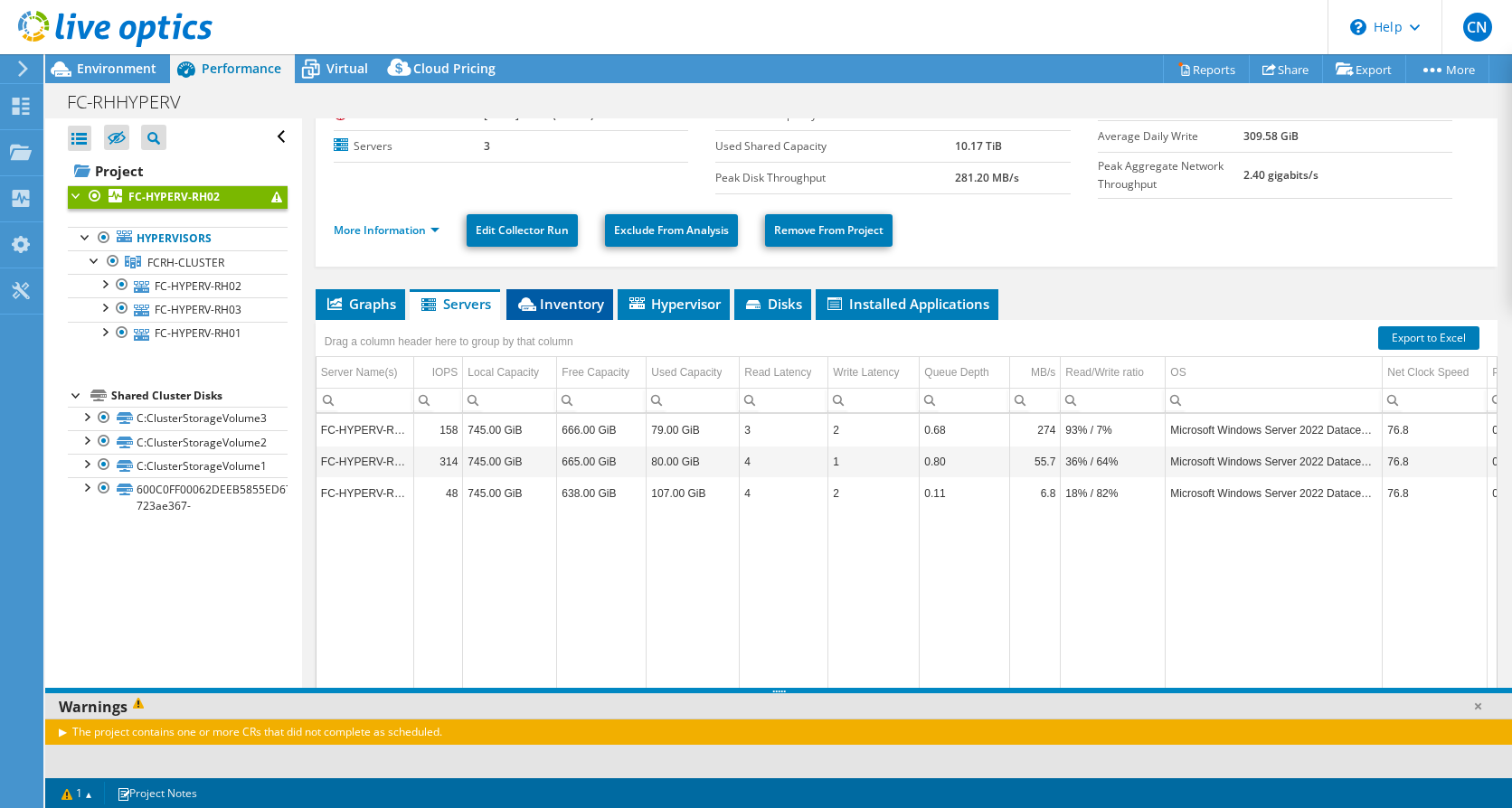
click at [559, 297] on span "Inventory" at bounding box center [559, 304] width 89 height 18
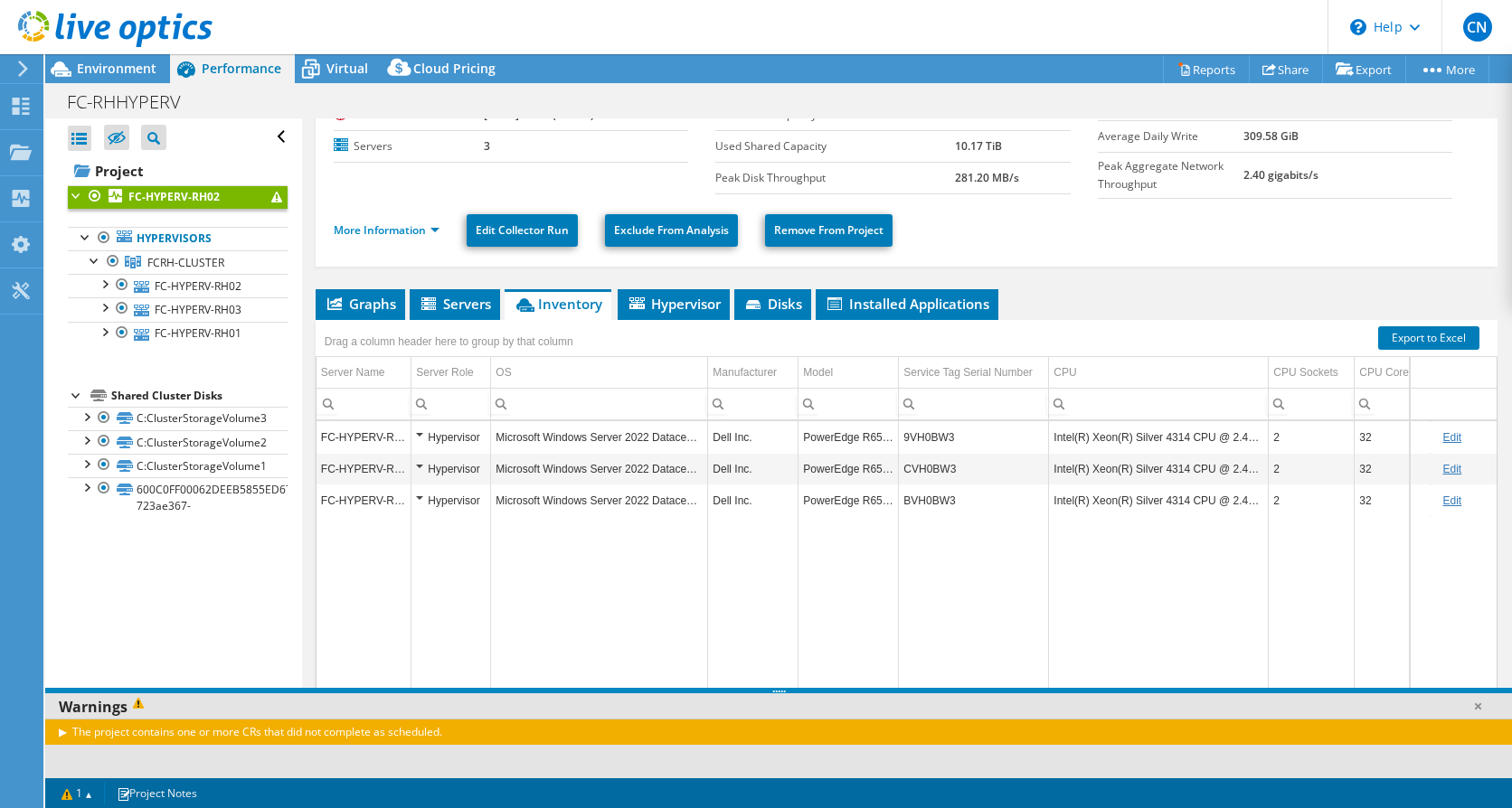
click at [457, 596] on td "Data grid" at bounding box center [451, 609] width 80 height 186
click at [1200, 70] on link "Reports" at bounding box center [1206, 69] width 87 height 28
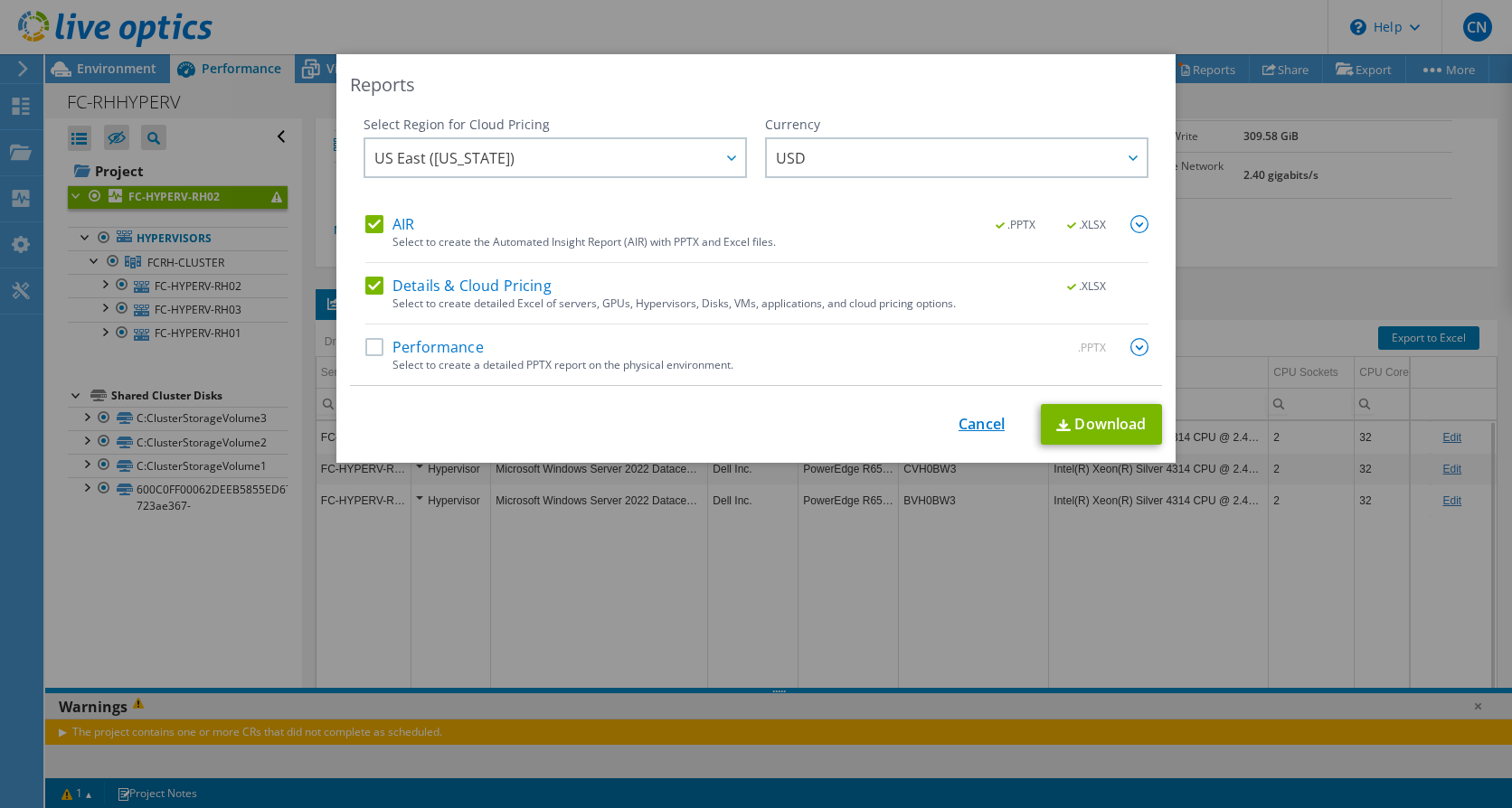
click at [973, 419] on link "Cancel" at bounding box center [981, 424] width 46 height 17
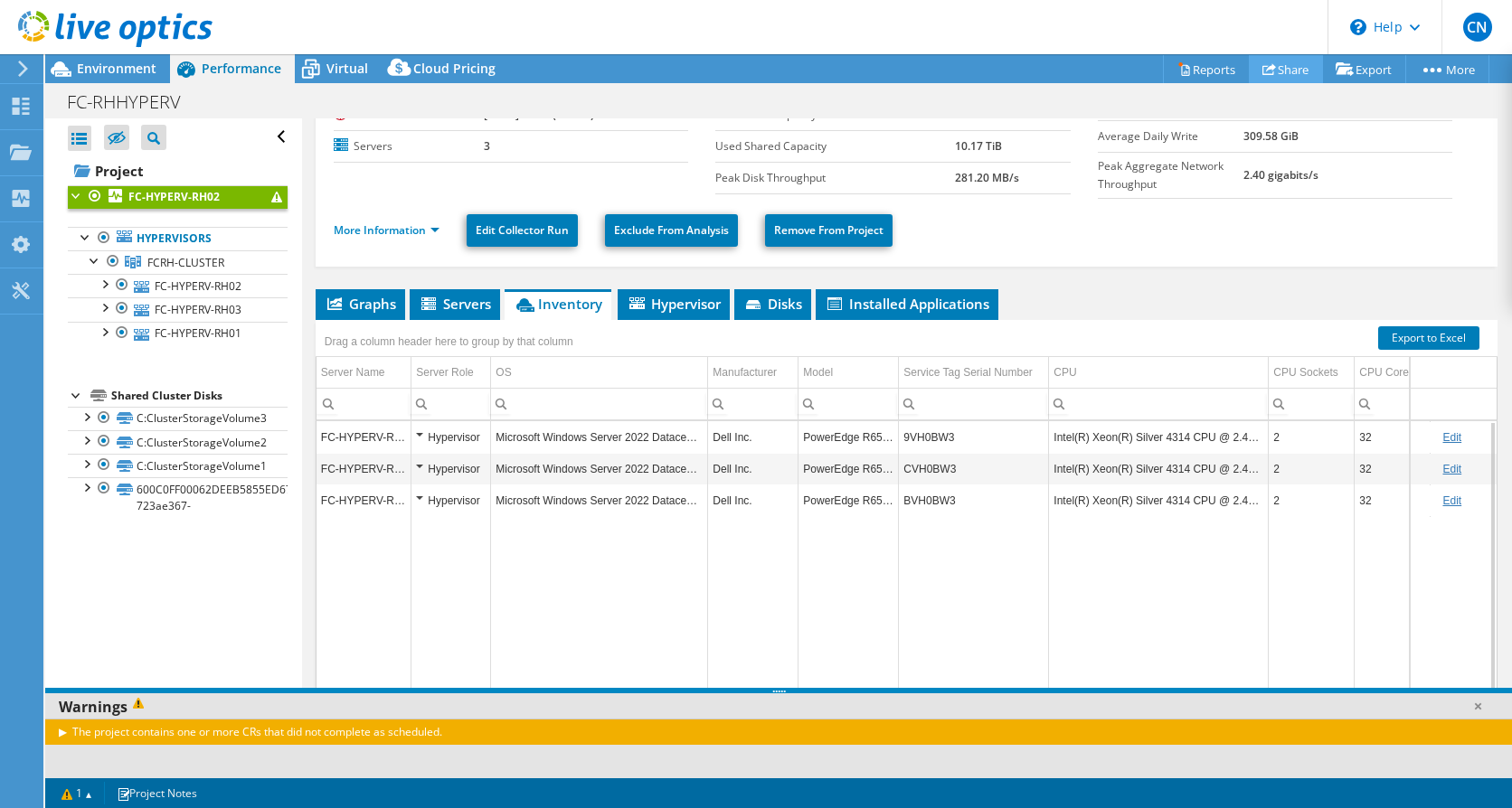
click at [1276, 68] on link "Share" at bounding box center [1286, 69] width 74 height 28
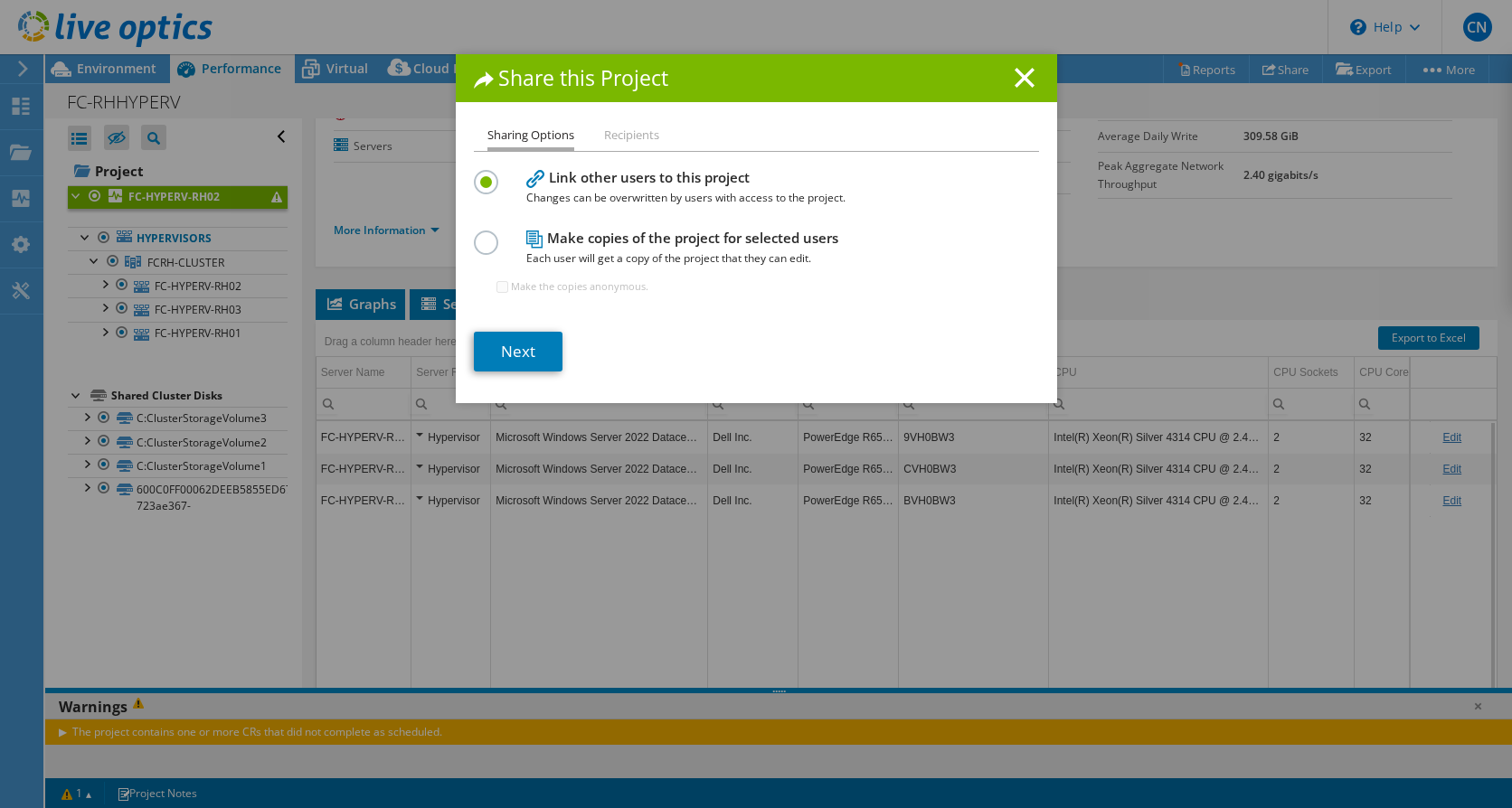
click at [624, 137] on li "Recipients" at bounding box center [631, 136] width 55 height 23
click at [616, 138] on li "Recipients" at bounding box center [631, 136] width 55 height 23
drag, startPoint x: 616, startPoint y: 138, endPoint x: 580, endPoint y: 176, distance: 52.4
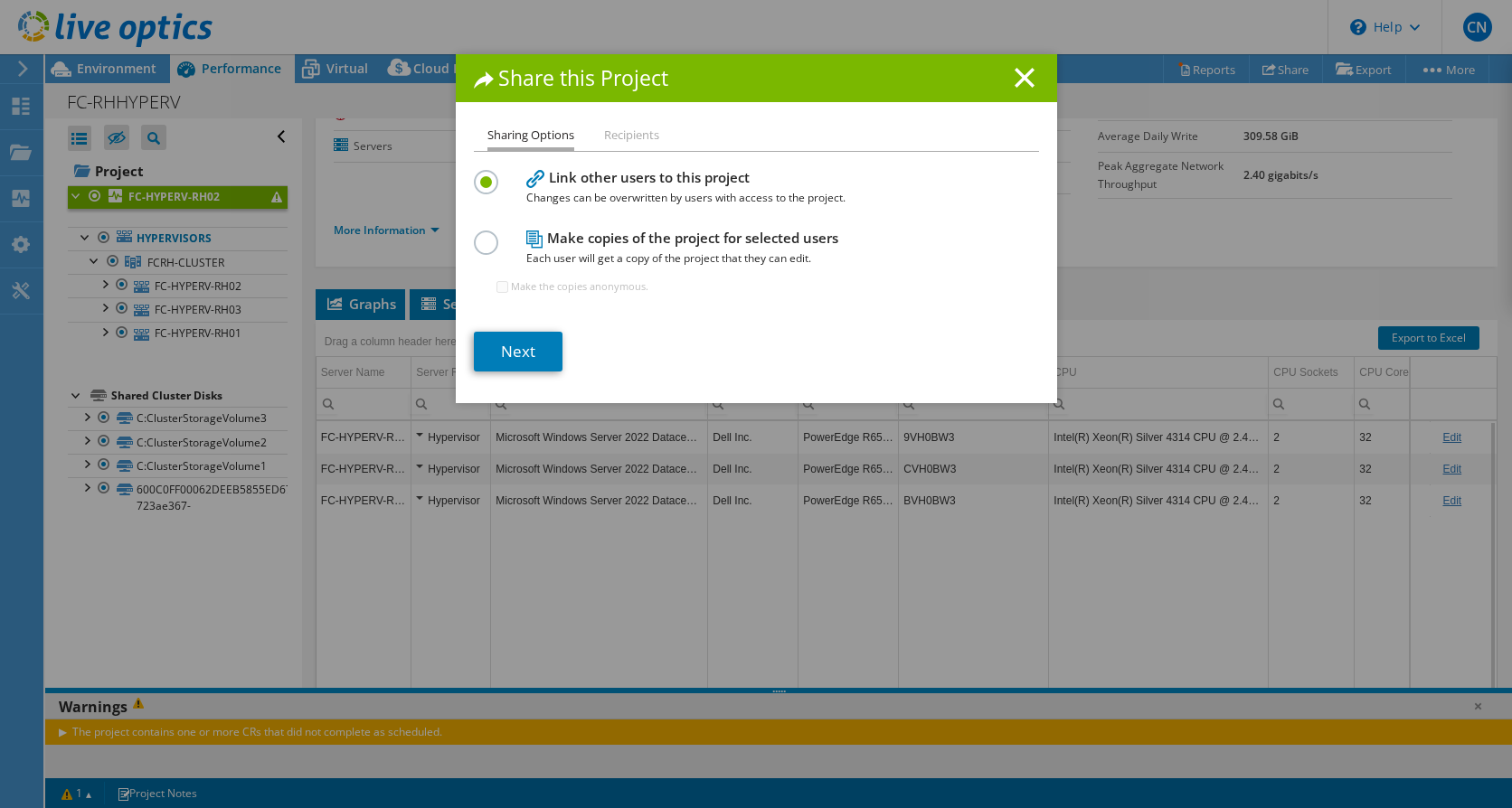
click at [580, 176] on h4 "Link other users to this project Changes can be overwritten by users with acces…" at bounding box center [752, 187] width 452 height 41
click at [504, 353] on link "Next" at bounding box center [518, 352] width 89 height 40
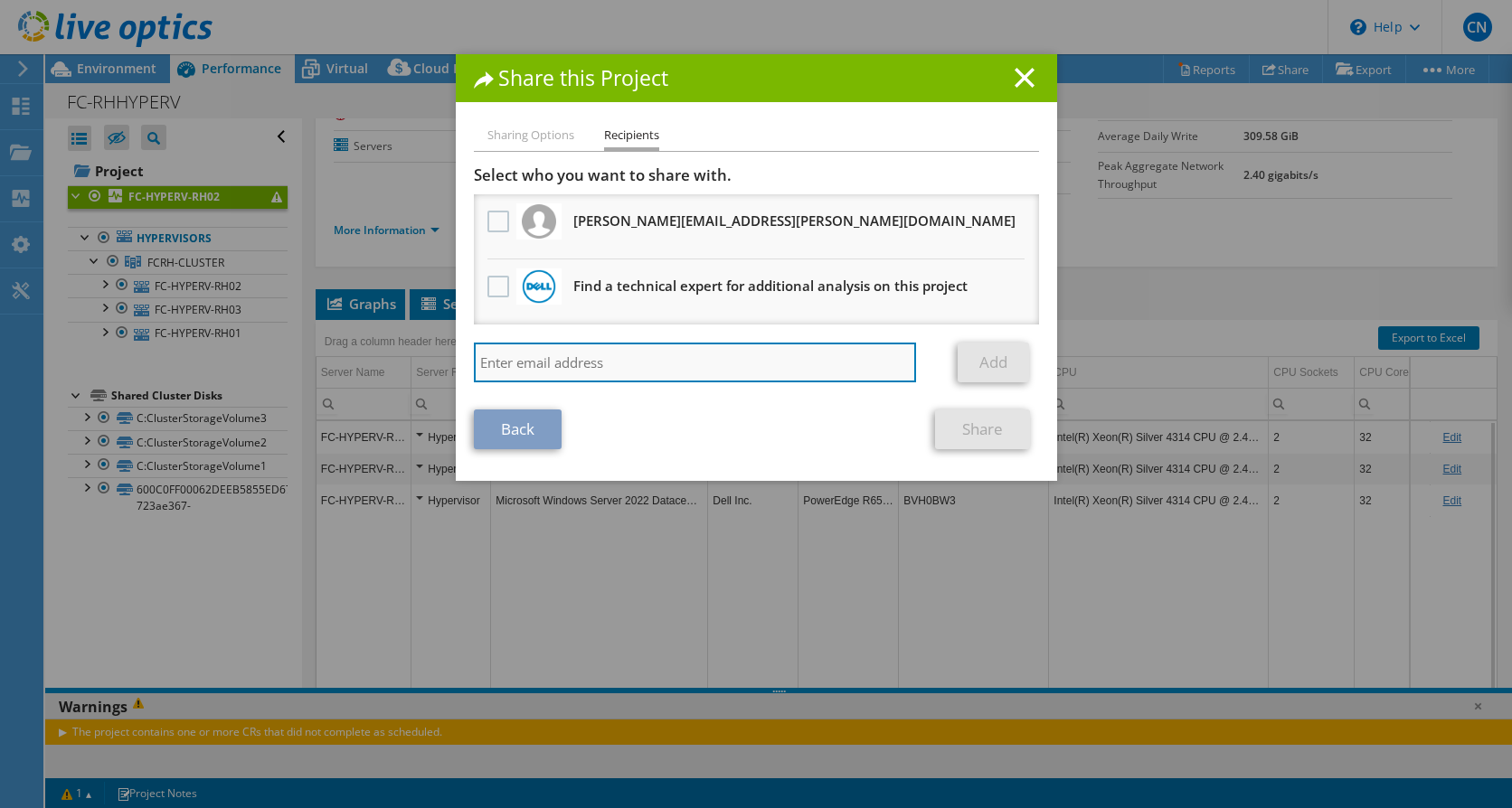
click at [580, 367] on input "search" at bounding box center [695, 363] width 443 height 40
click at [509, 367] on input "search" at bounding box center [695, 363] width 443 height 40
click at [586, 362] on input "search" at bounding box center [695, 363] width 443 height 40
paste input "Andrew.Hammond@krome.co.uk"
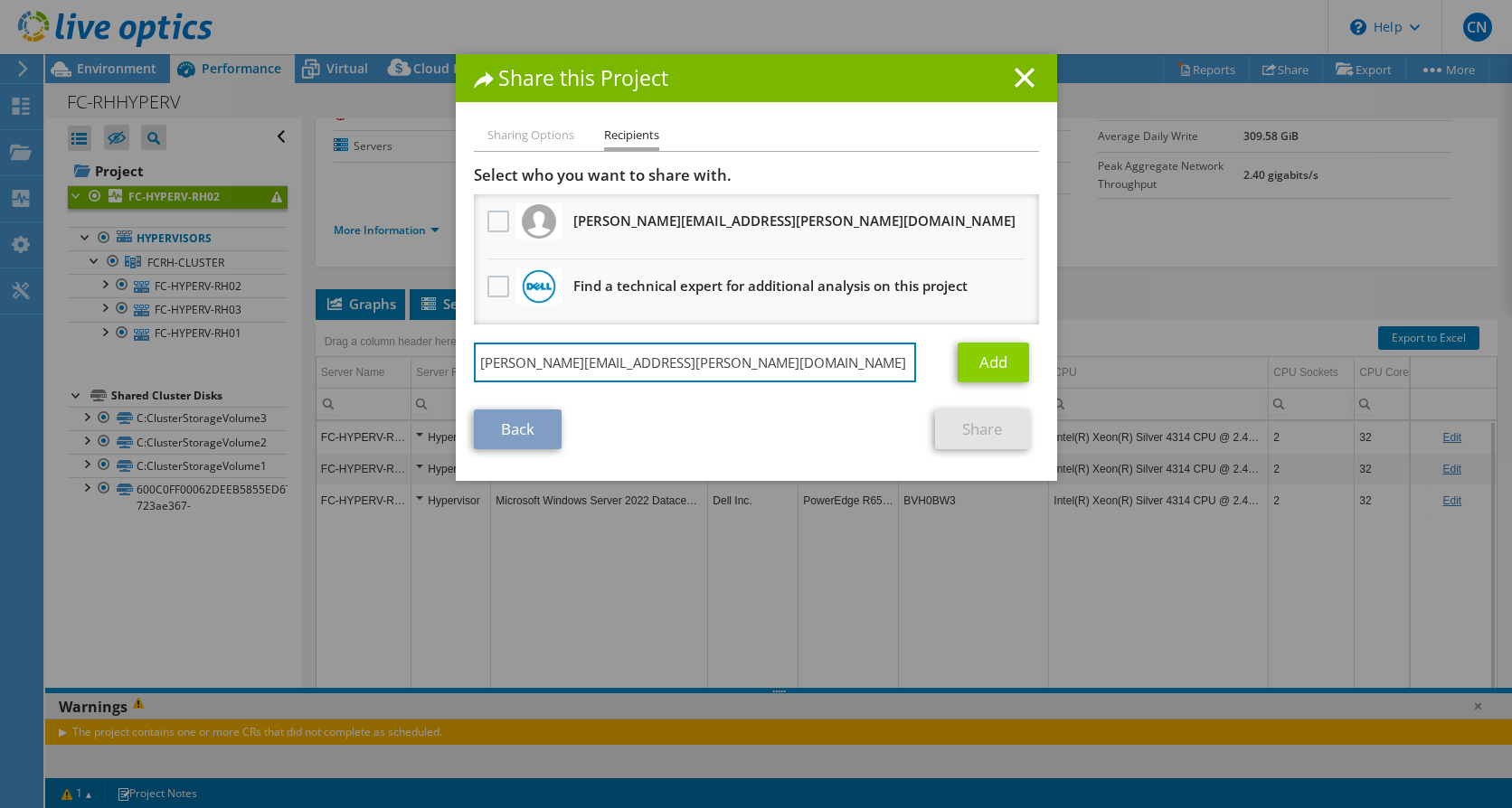
type input "Andrew.Hammond@krome.co.uk"
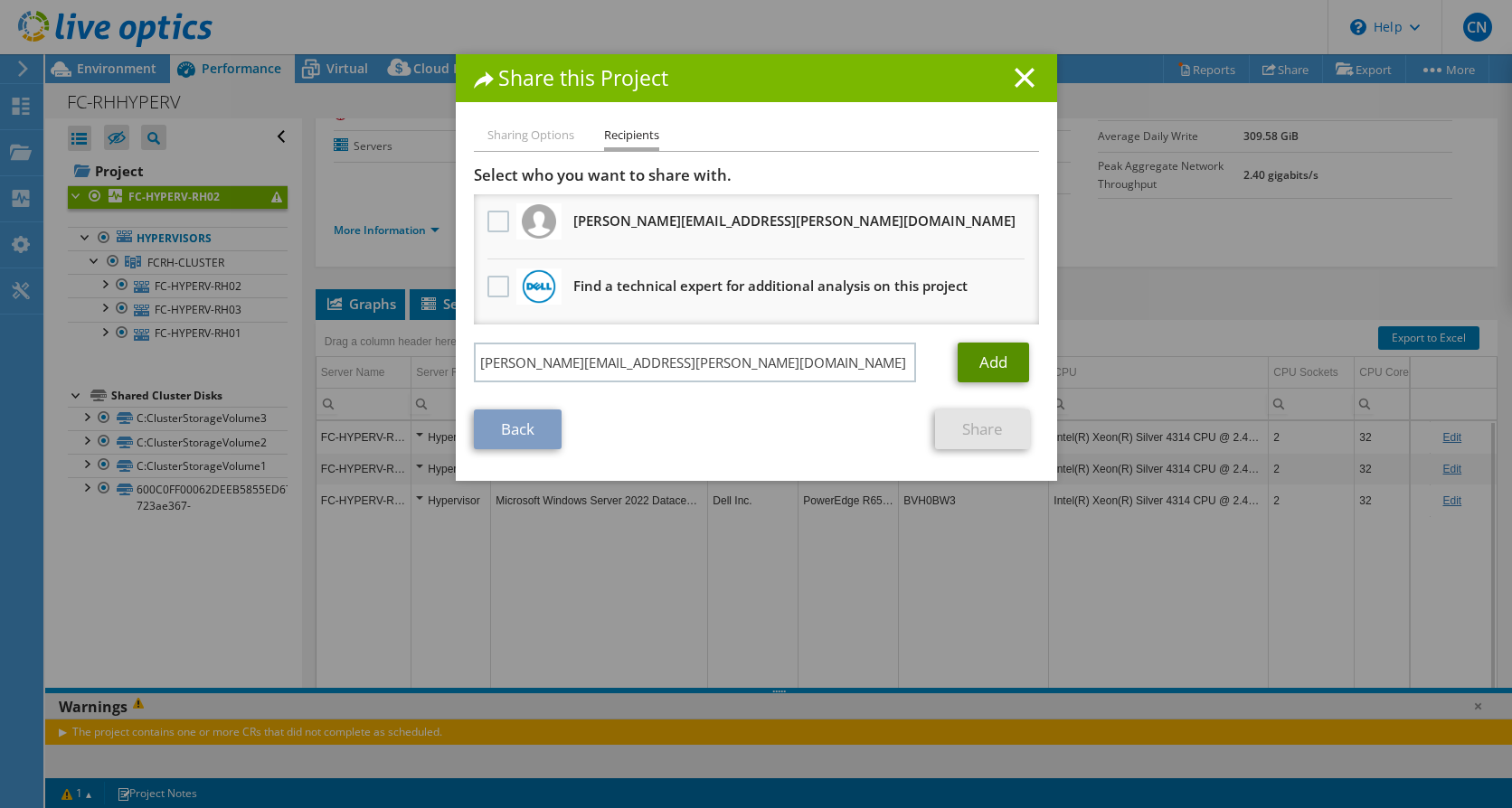
click at [998, 369] on link "Add" at bounding box center [992, 363] width 71 height 40
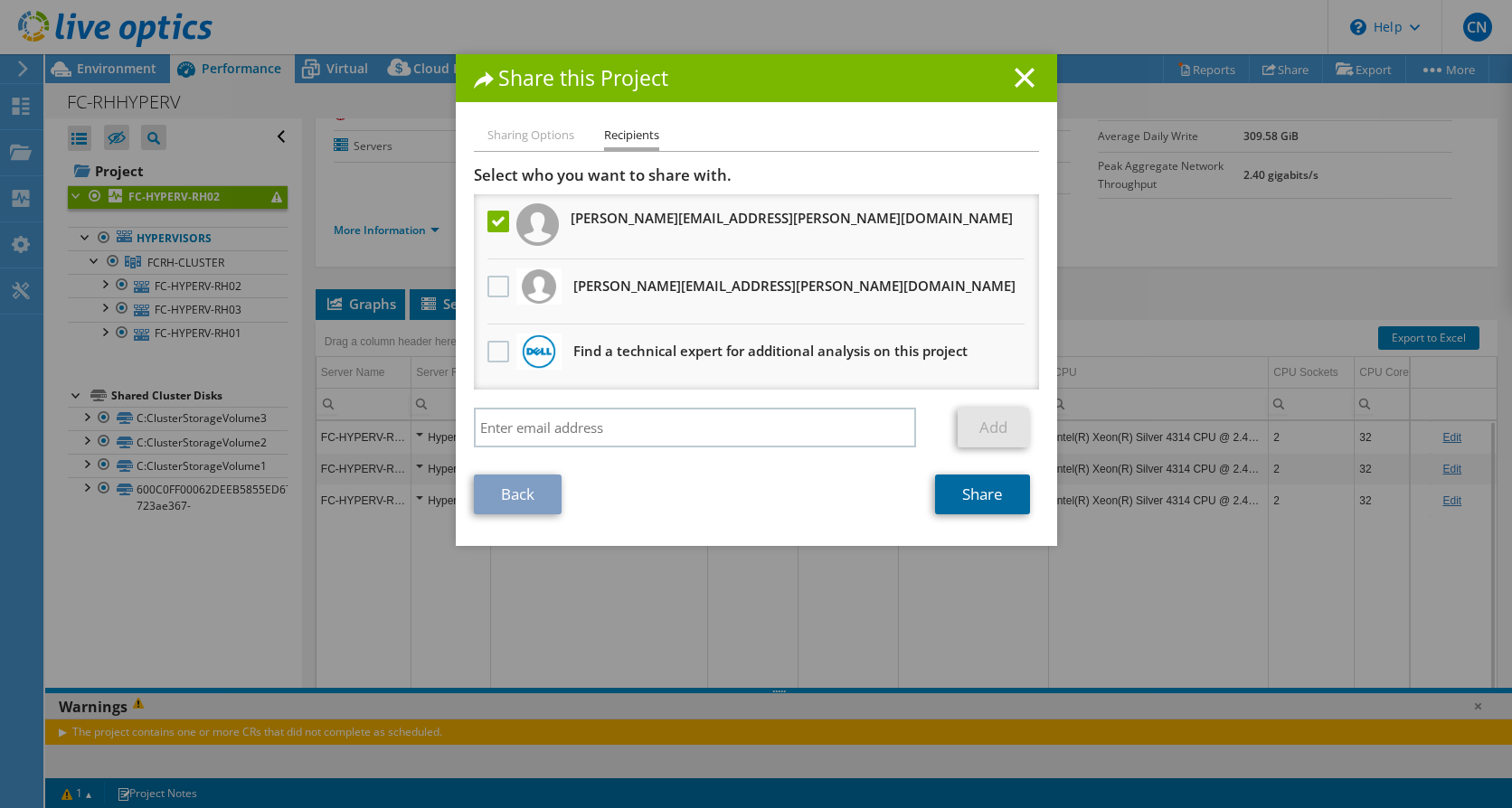
click at [966, 491] on link "Share" at bounding box center [982, 495] width 95 height 40
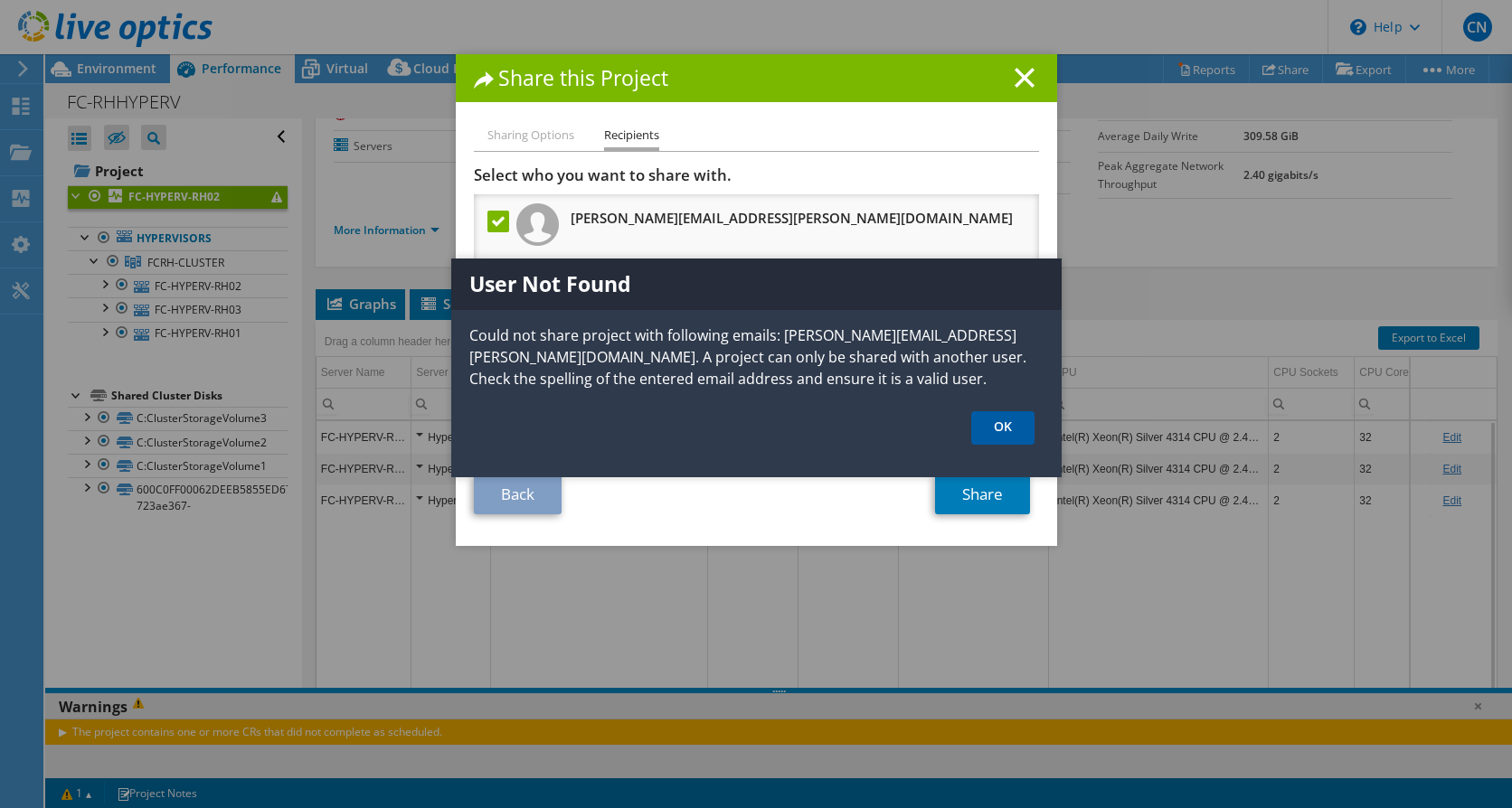
click at [1014, 423] on link "OK" at bounding box center [1002, 427] width 63 height 33
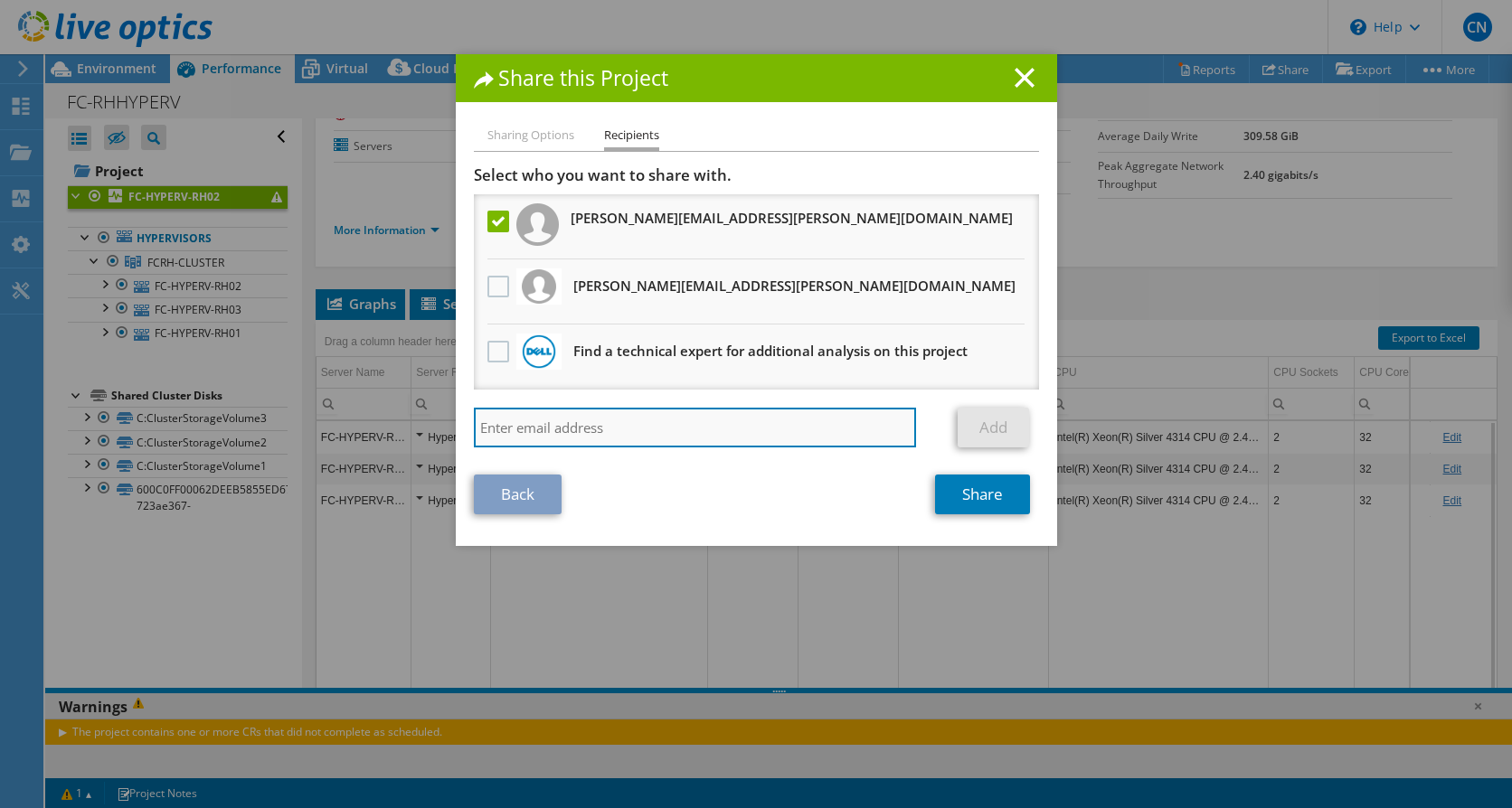
click at [572, 437] on input "search" at bounding box center [695, 428] width 443 height 40
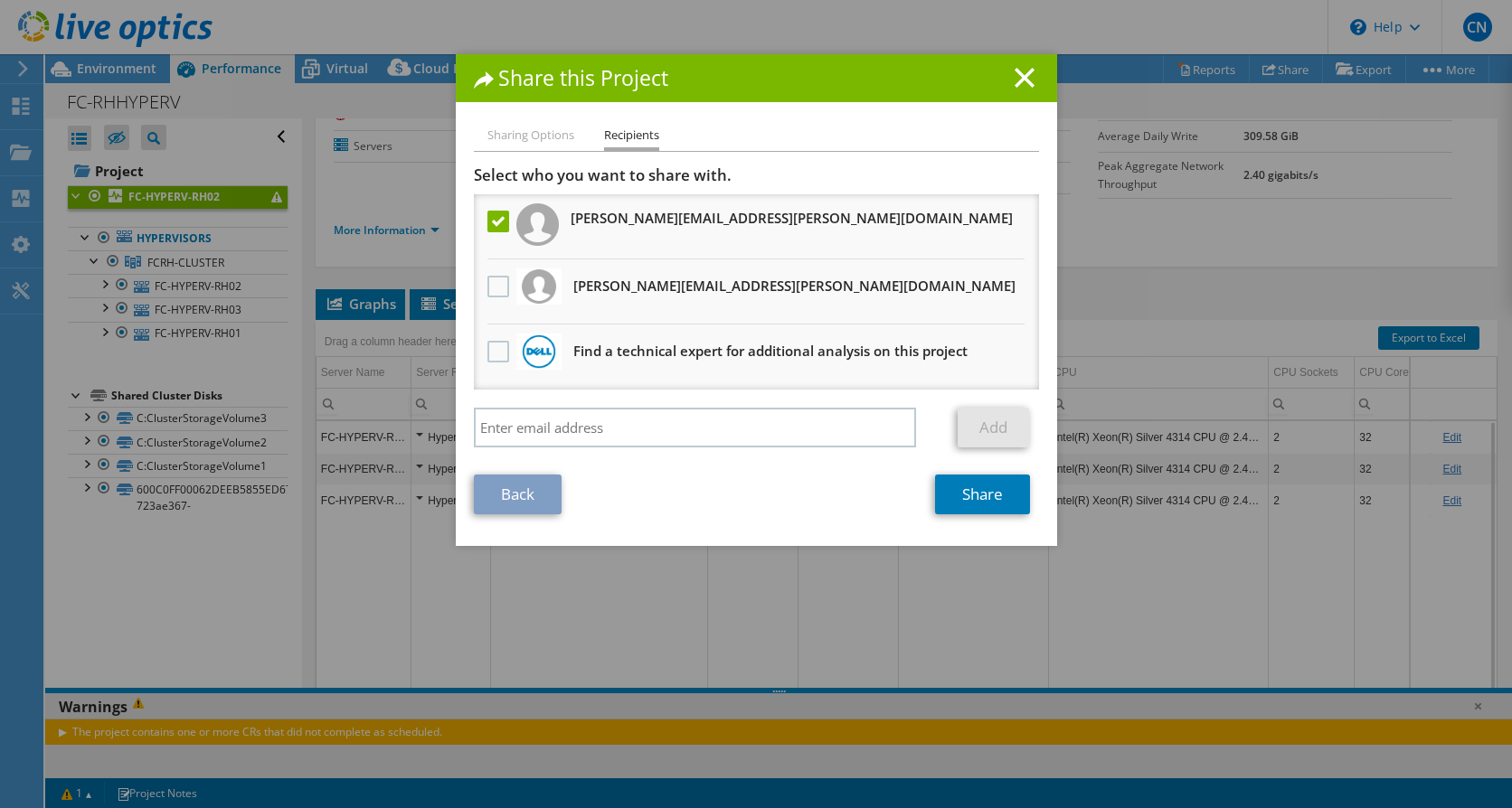
click at [528, 128] on li "Sharing Options" at bounding box center [530, 136] width 87 height 23
click at [534, 140] on li "Sharing Options" at bounding box center [530, 136] width 87 height 23
click at [499, 490] on link "Back" at bounding box center [518, 495] width 88 height 40
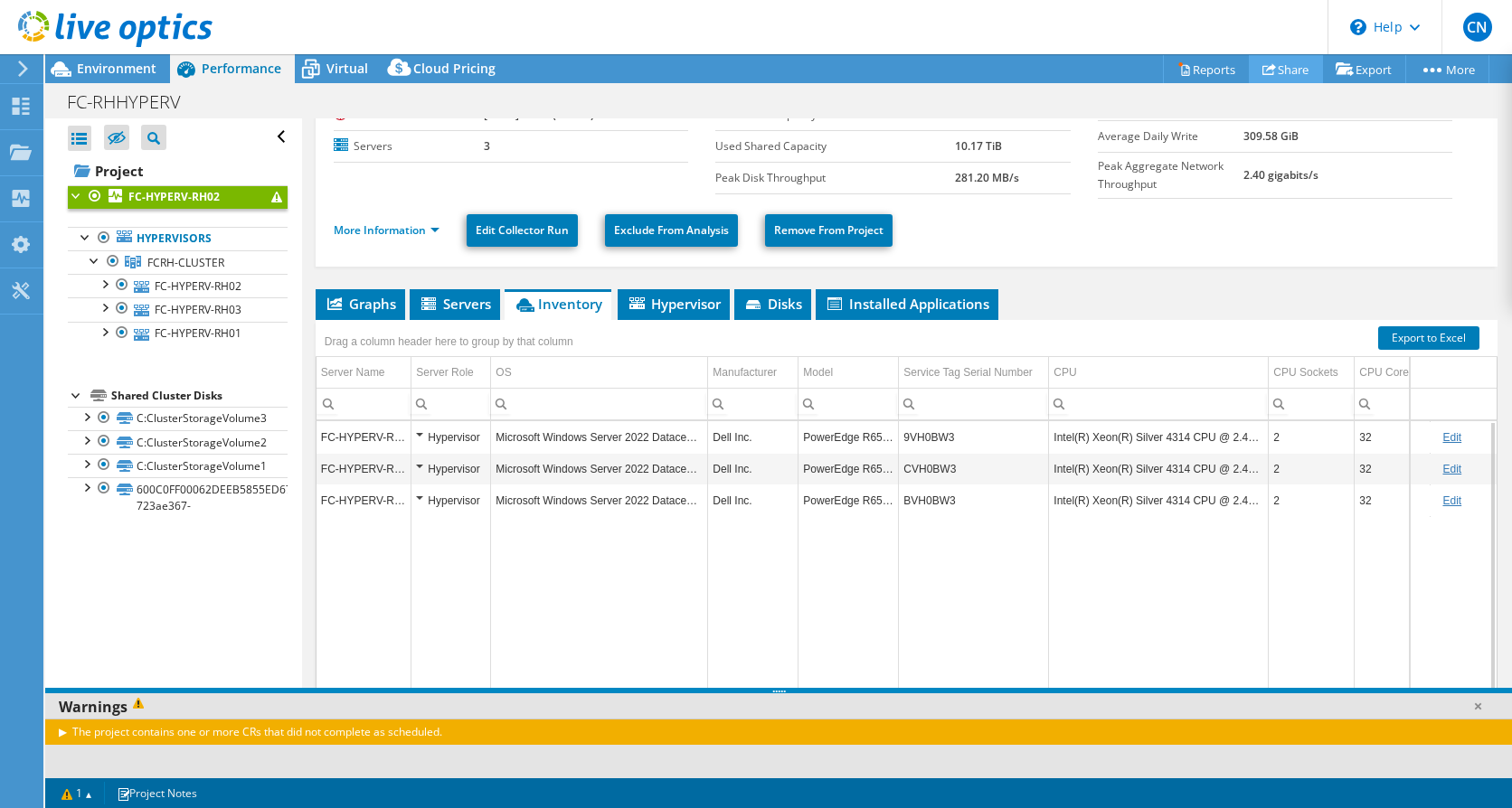
click at [1285, 65] on link "Share" at bounding box center [1286, 69] width 74 height 28
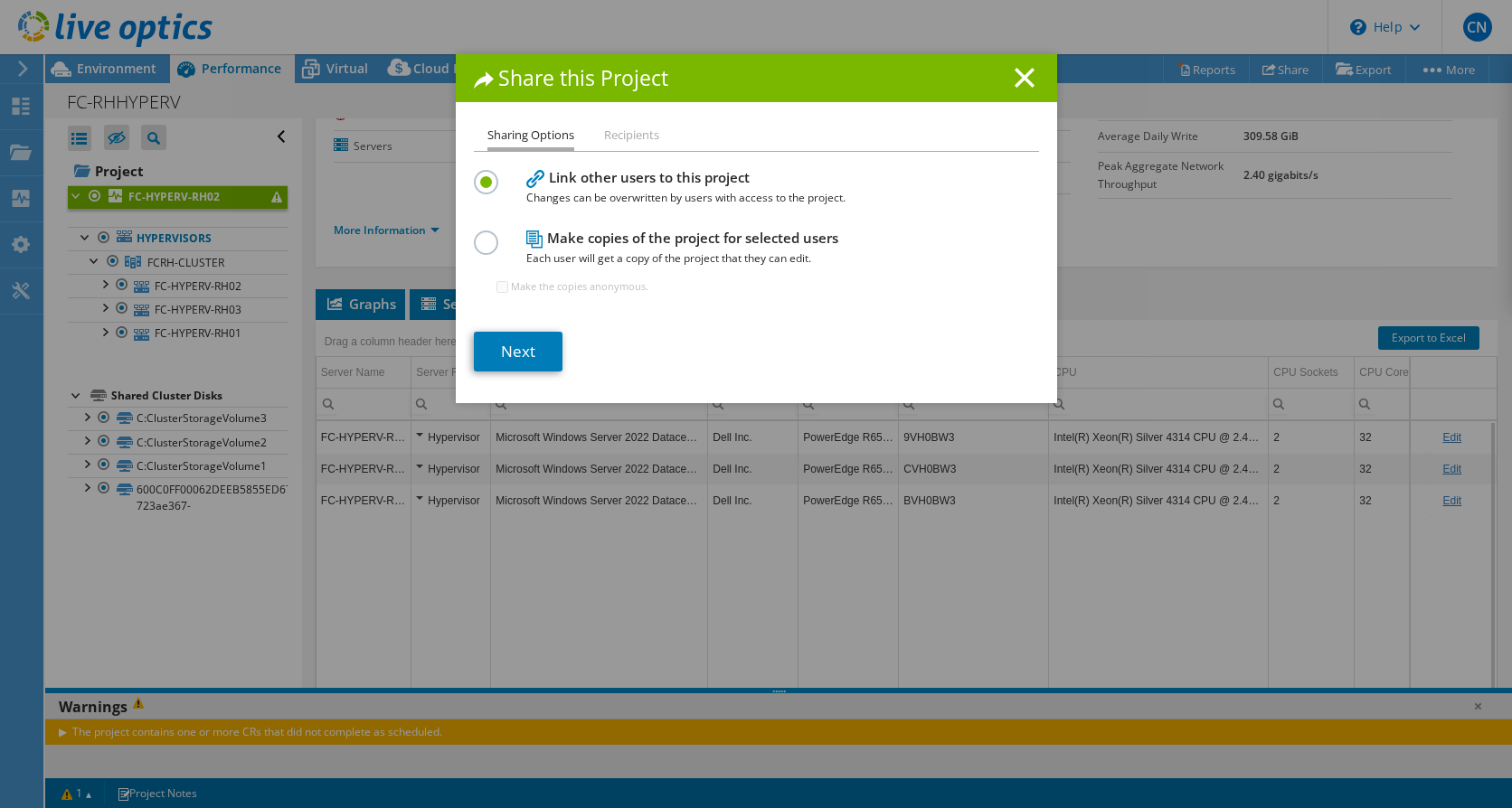
click at [674, 244] on h4 "Make copies of the project for selected users Each user will get a copy of the …" at bounding box center [752, 248] width 452 height 41
click at [477, 235] on label at bounding box center [490, 233] width 32 height 5
click at [0, 0] on input "radio" at bounding box center [0, 0] width 0 height 0
click at [501, 351] on link "Next" at bounding box center [518, 352] width 89 height 40
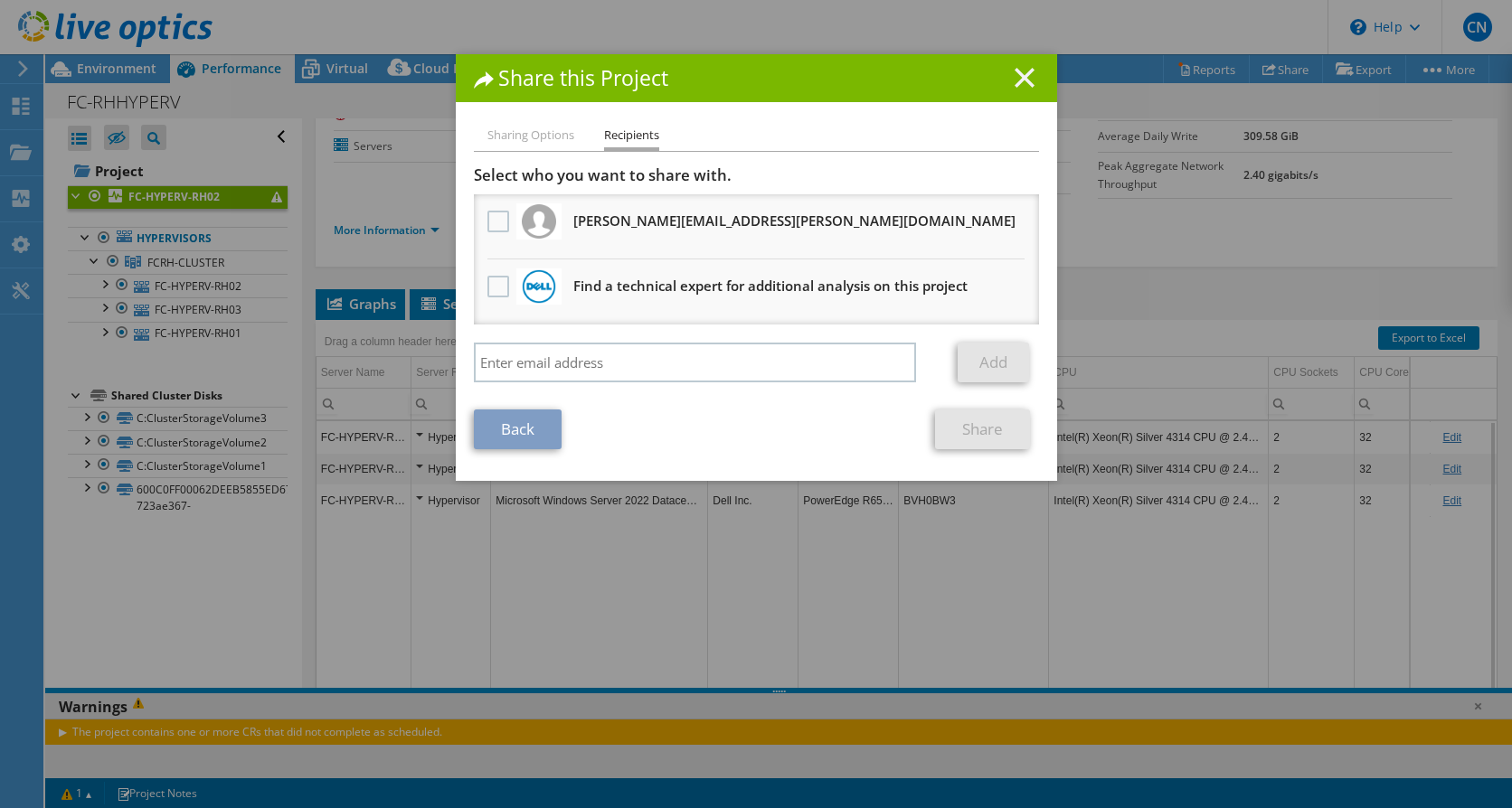
click at [1022, 79] on icon at bounding box center [1024, 78] width 20 height 20
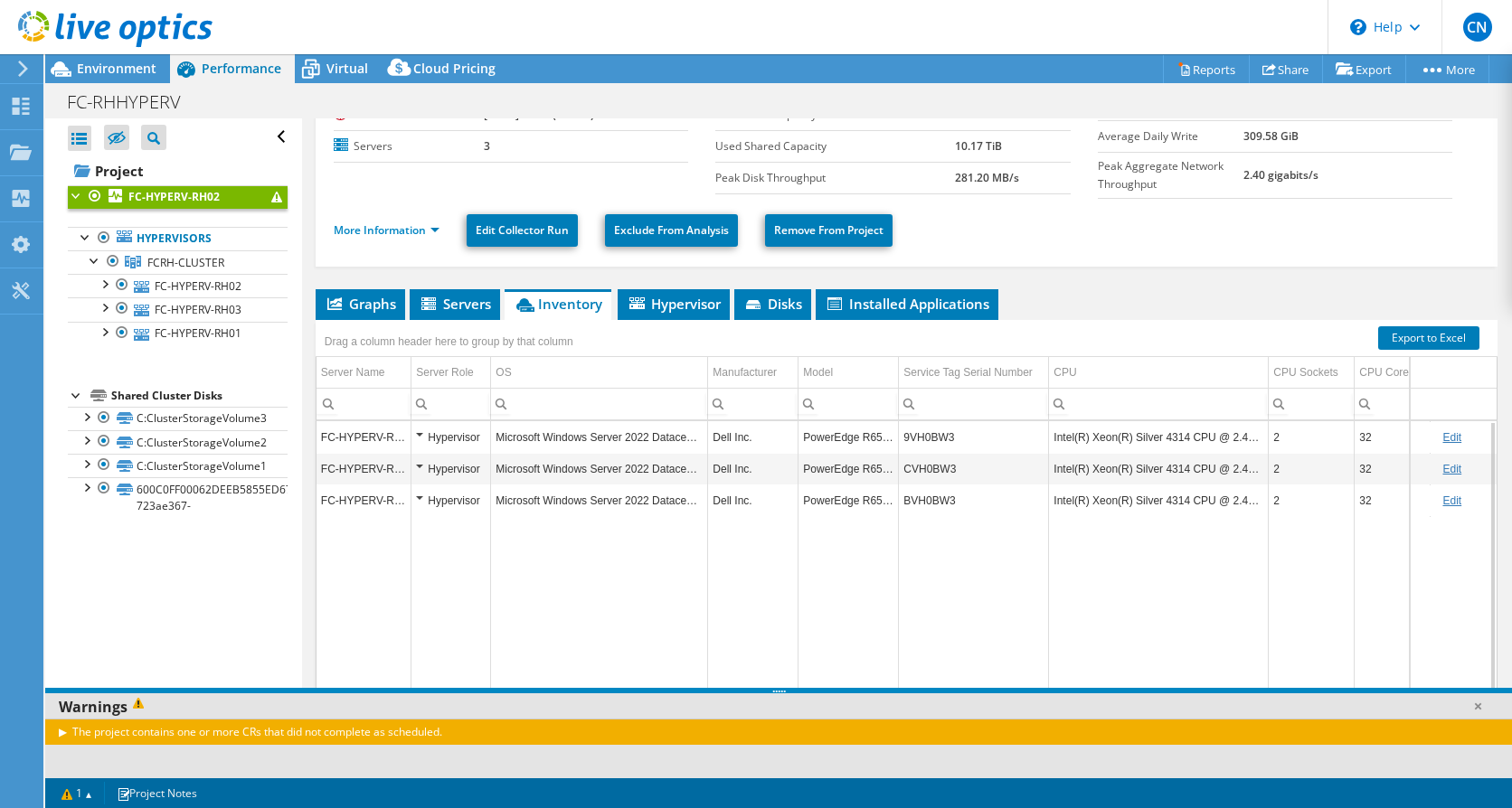
click at [165, 584] on div "Open All Close All Hide Excluded Nodes Project Tree Filter" at bounding box center [173, 445] width 256 height 655
click at [61, 734] on div "The project contains one or more CRs that did not complete as scheduled." at bounding box center [778, 732] width 1467 height 26
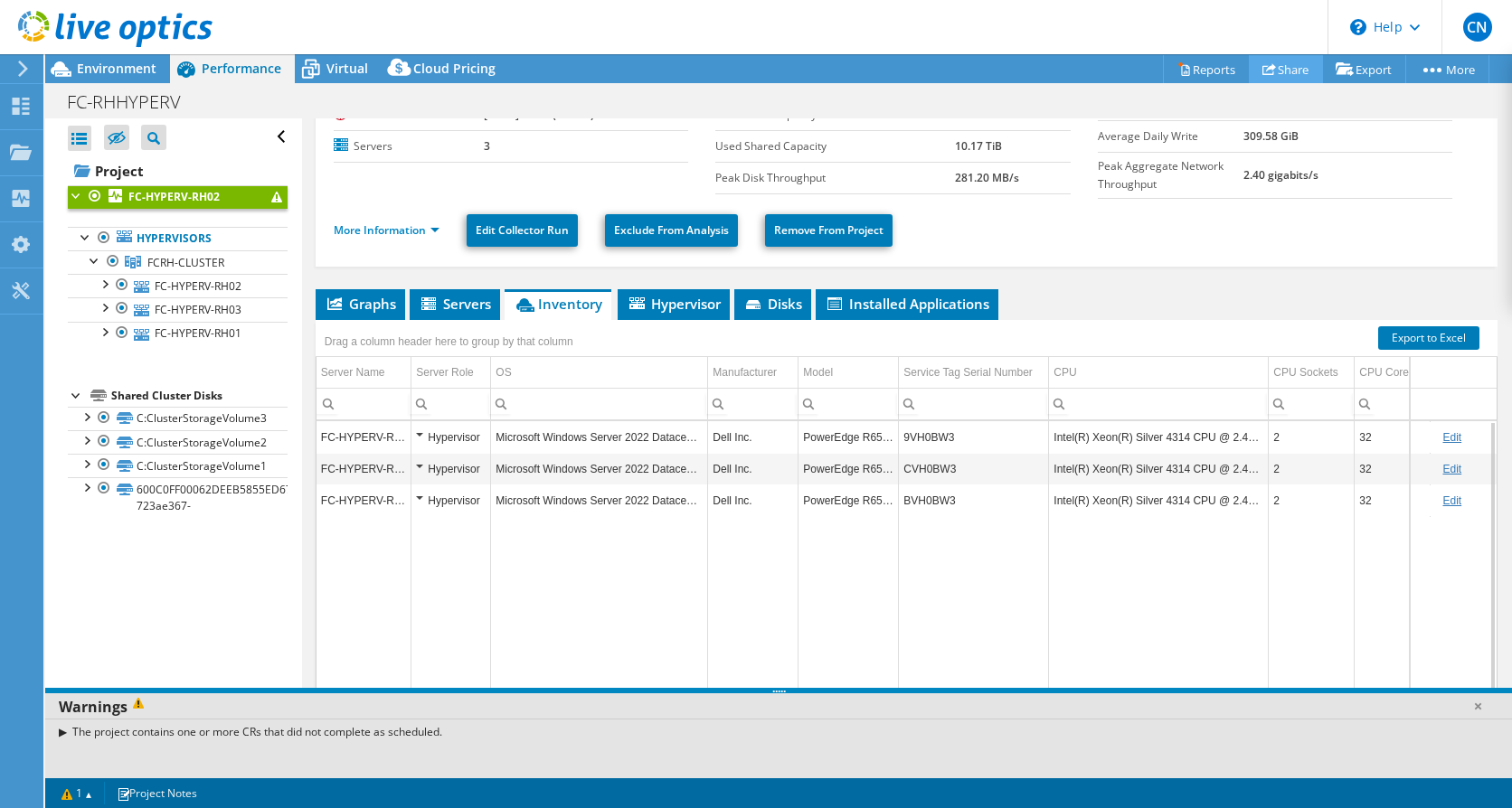
click at [1276, 67] on link "Share" at bounding box center [1286, 69] width 74 height 28
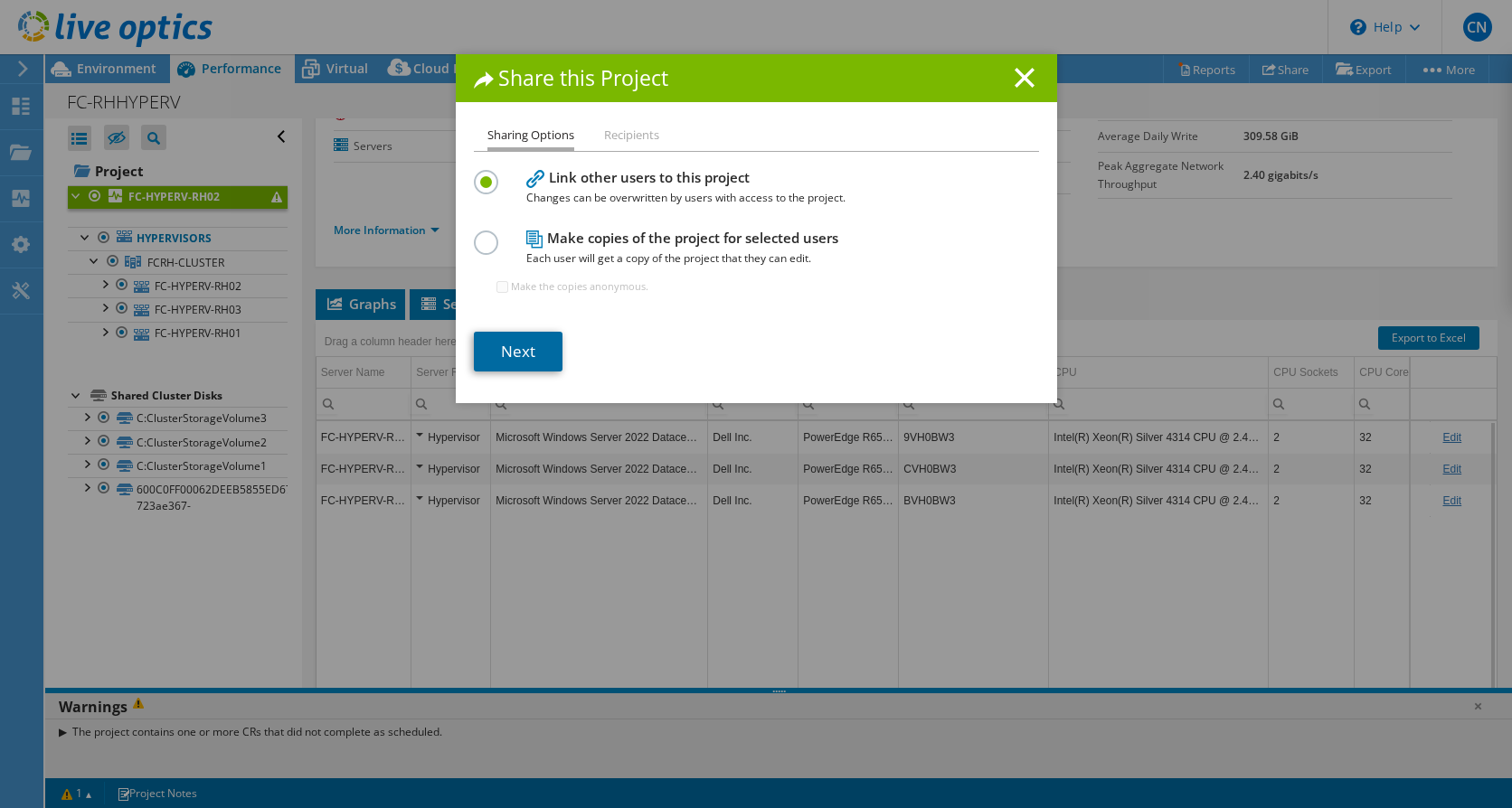
click at [510, 364] on link "Next" at bounding box center [518, 352] width 89 height 40
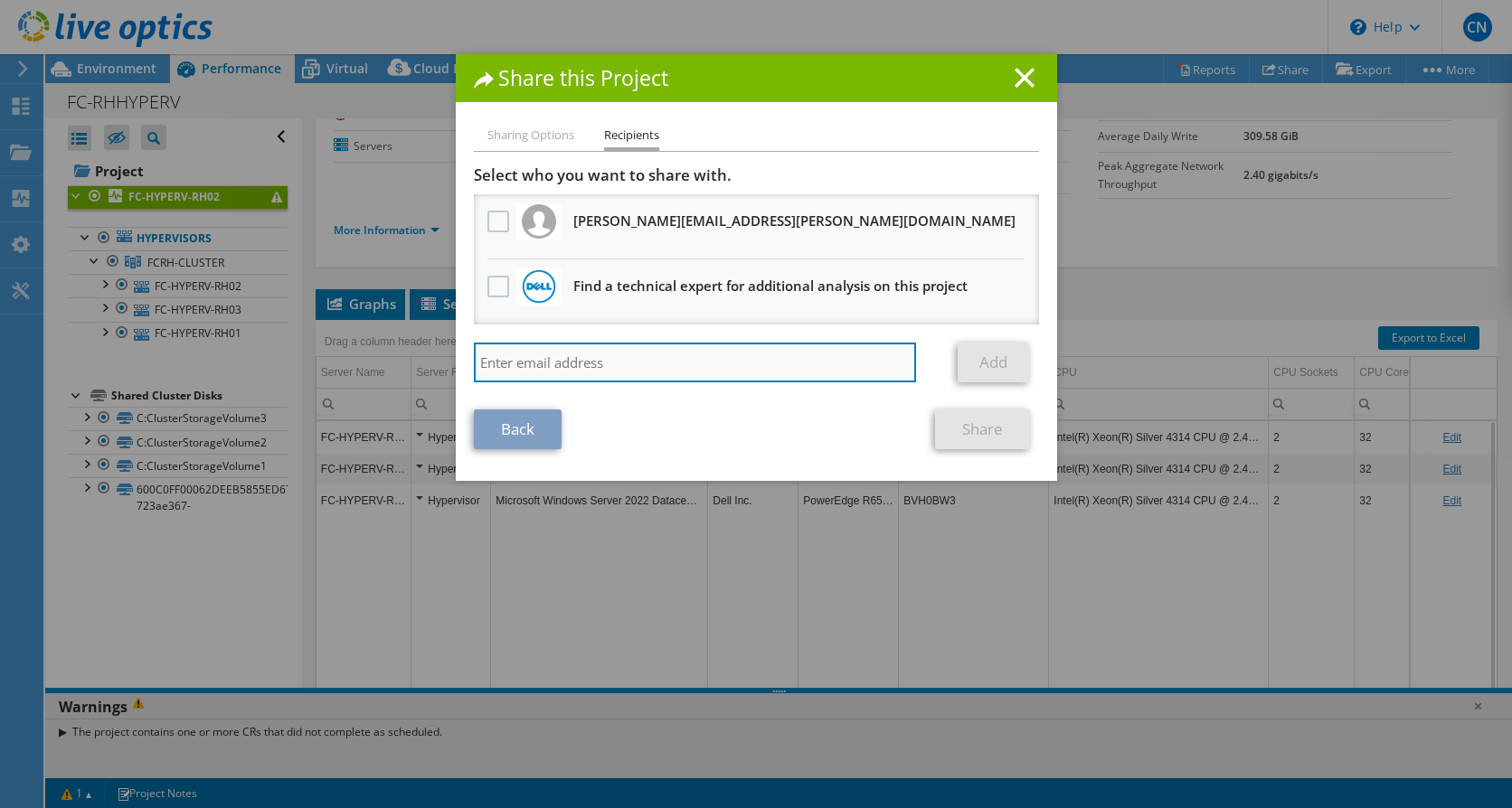
click at [675, 367] on input "search" at bounding box center [695, 363] width 443 height 40
type input "akayali@krome.co.uk"
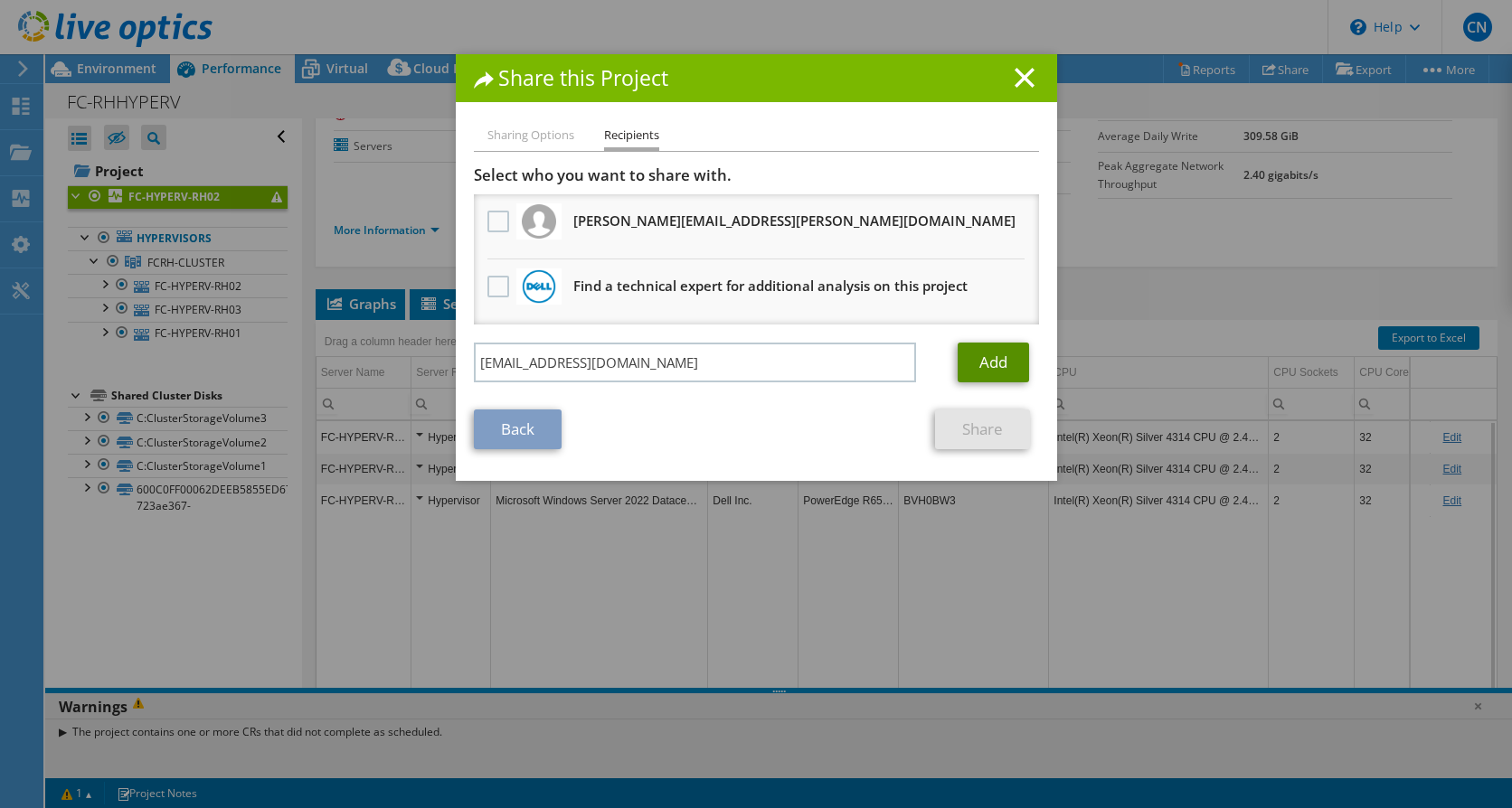
click at [981, 362] on link "Add" at bounding box center [992, 363] width 71 height 40
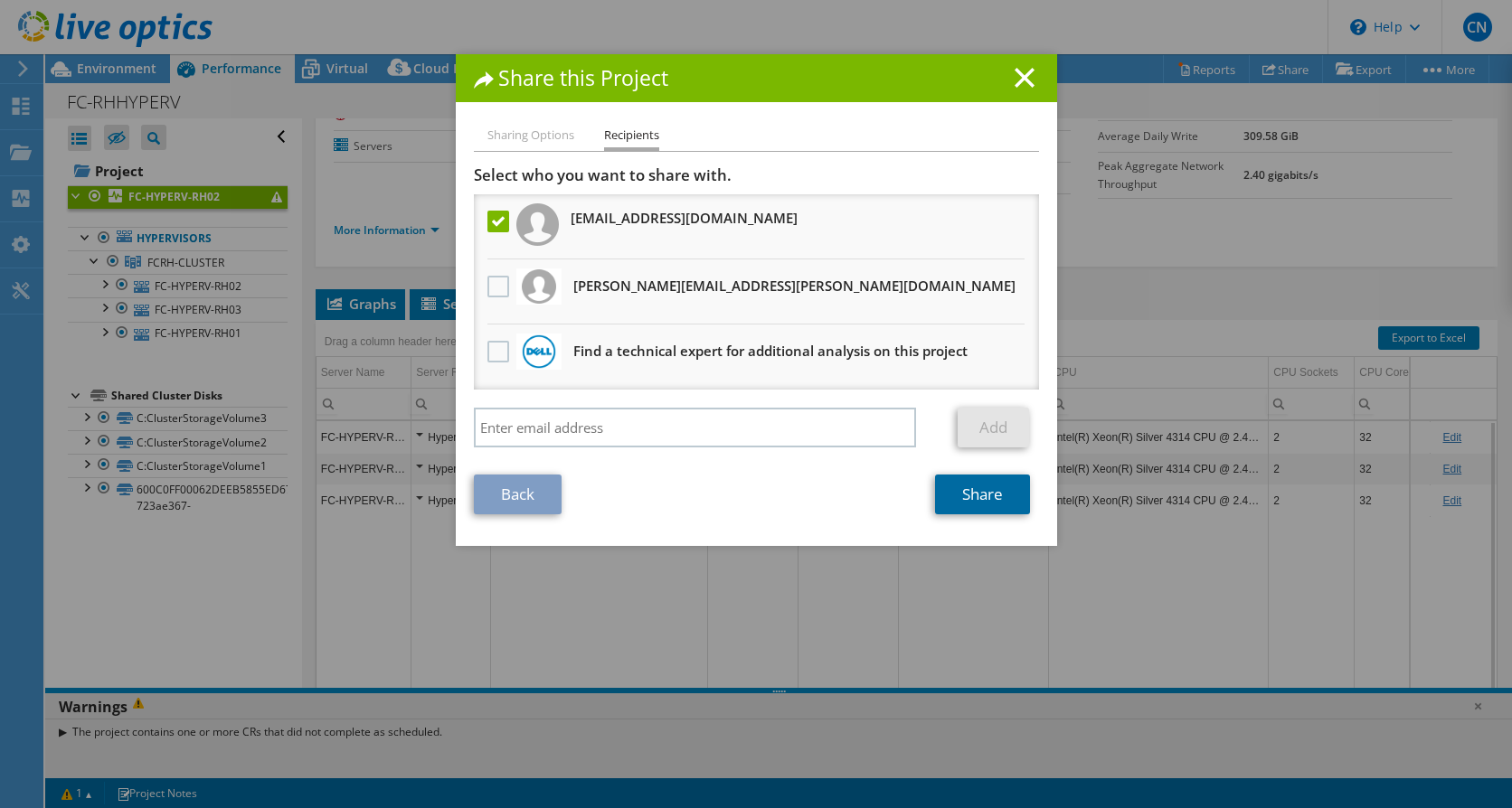
click at [957, 497] on link "Share" at bounding box center [982, 495] width 95 height 40
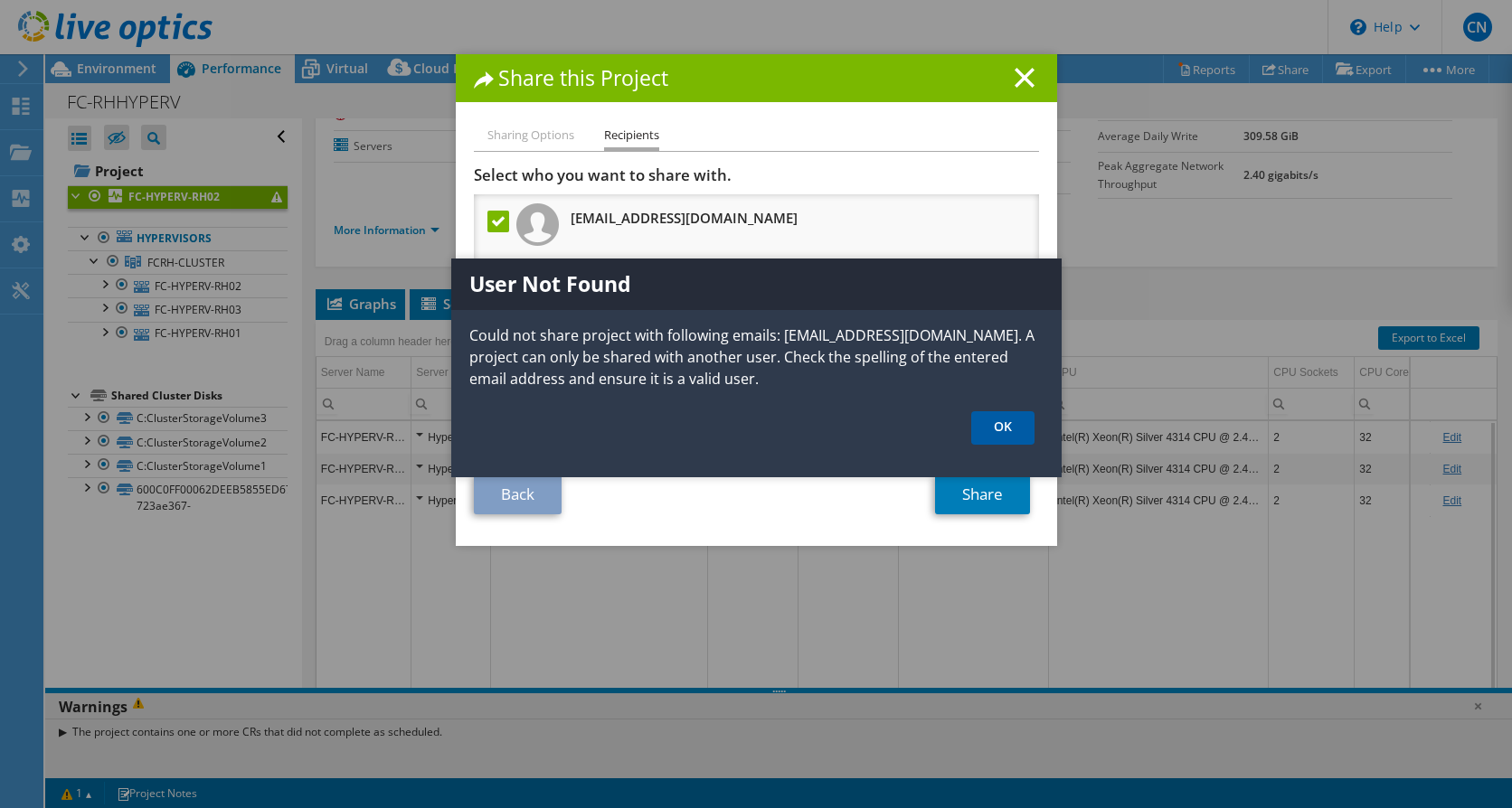
click at [995, 424] on link "OK" at bounding box center [1002, 427] width 63 height 33
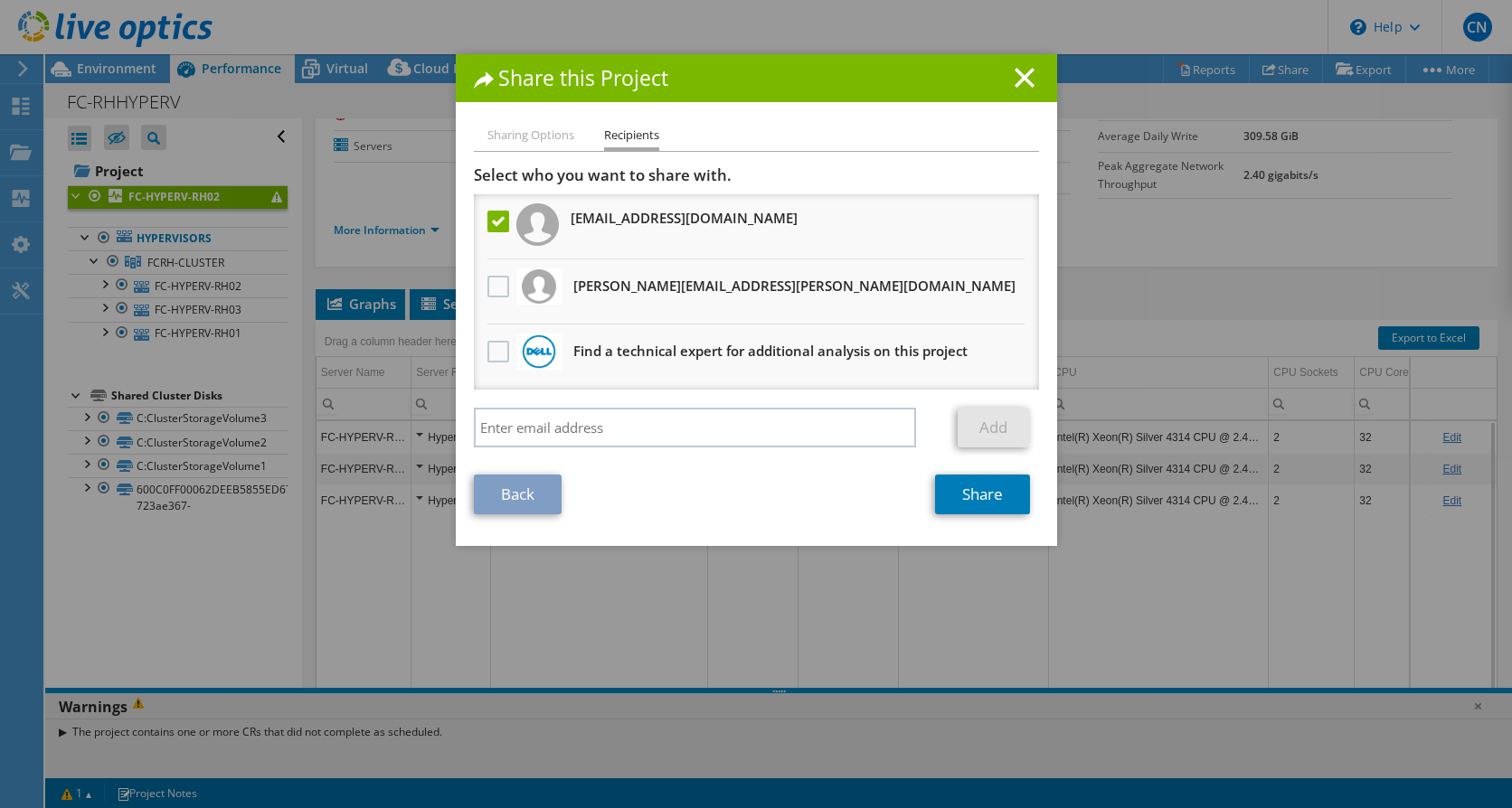
click at [493, 221] on label at bounding box center [500, 222] width 26 height 22
click at [0, 0] on input "checkbox" at bounding box center [0, 0] width 0 height 0
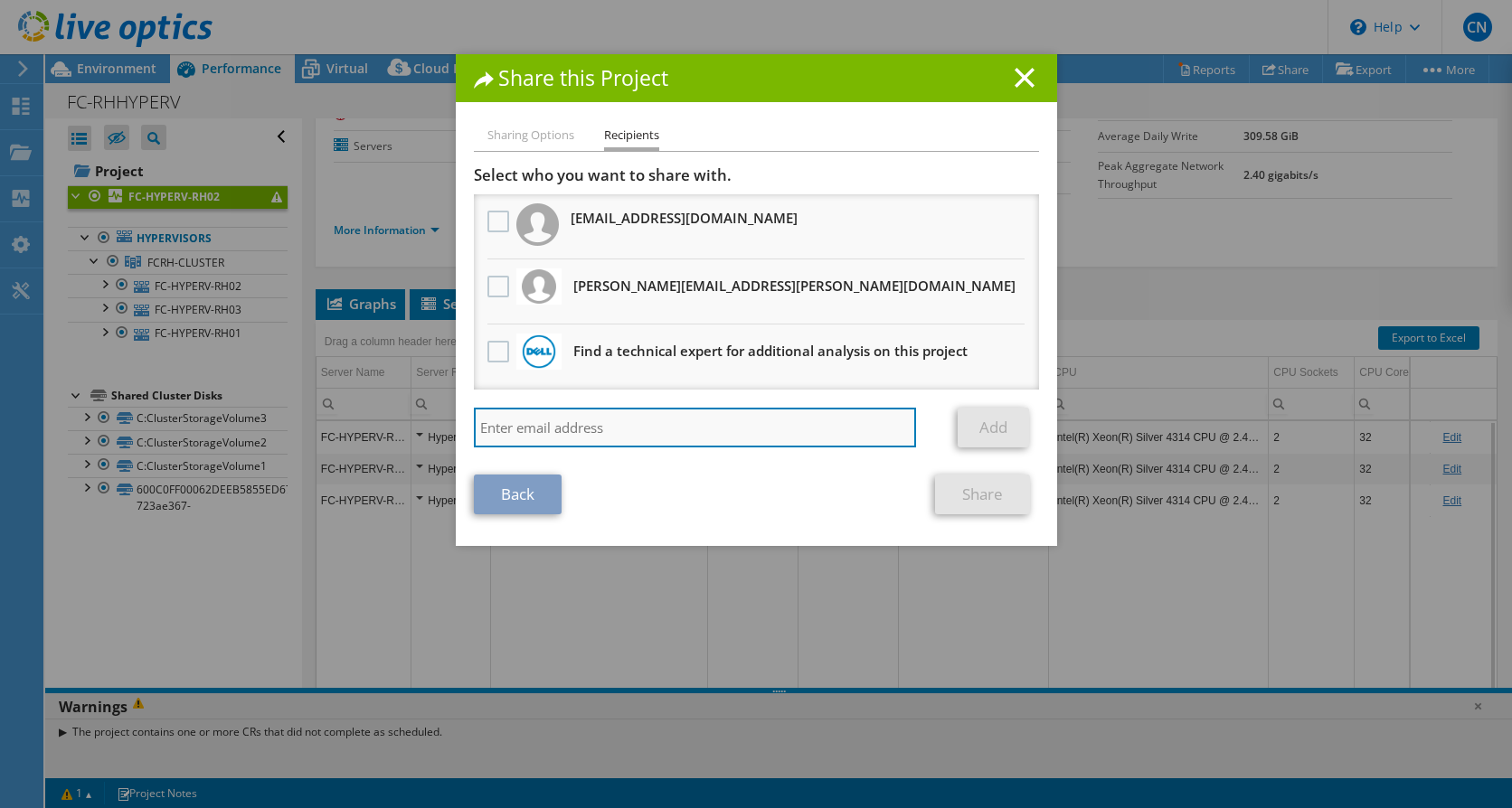
click at [504, 419] on input "search" at bounding box center [695, 428] width 443 height 40
type input "alex.kayali@krome.co.uk"
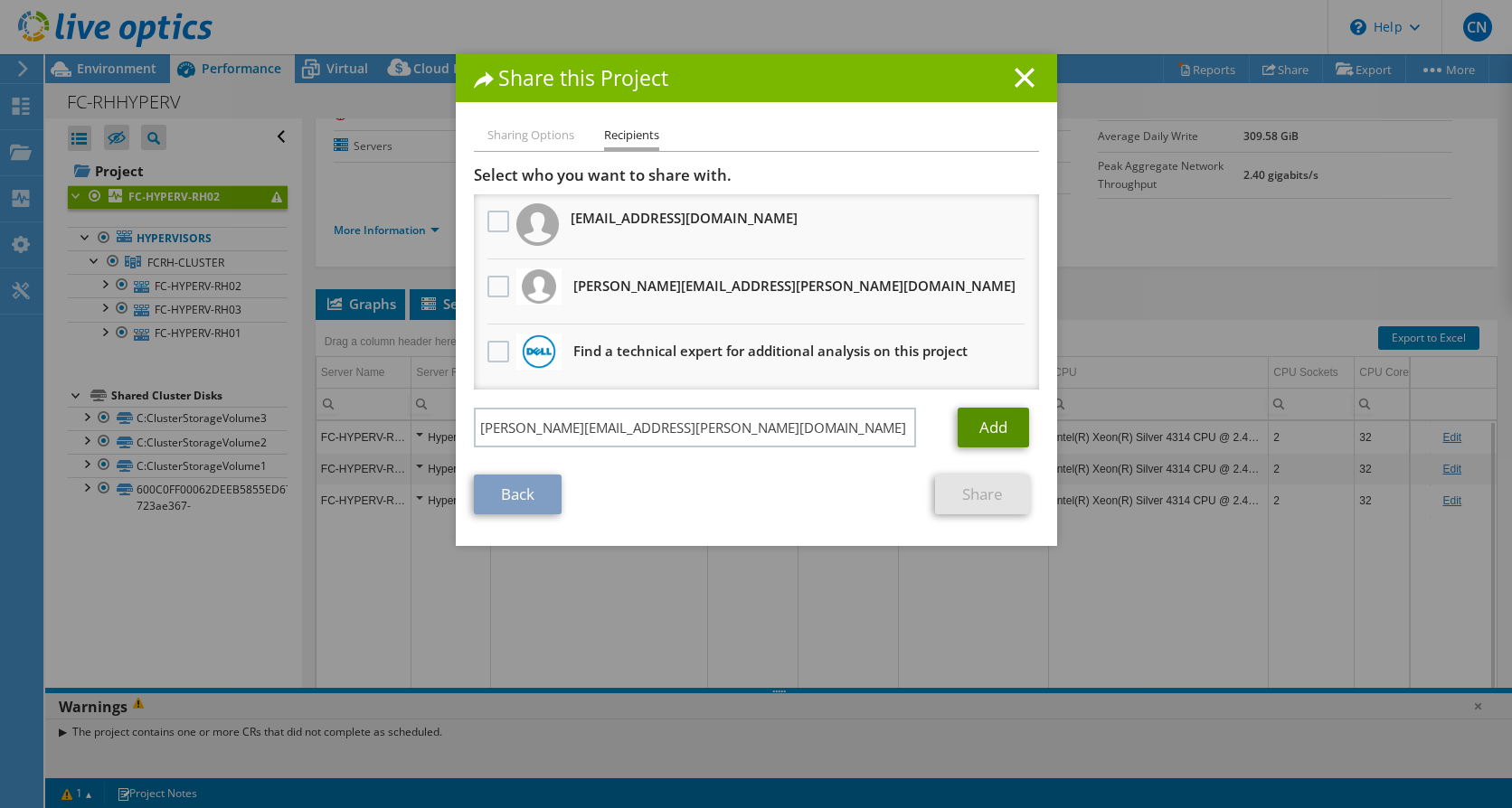
click at [986, 430] on link "Add" at bounding box center [992, 428] width 71 height 40
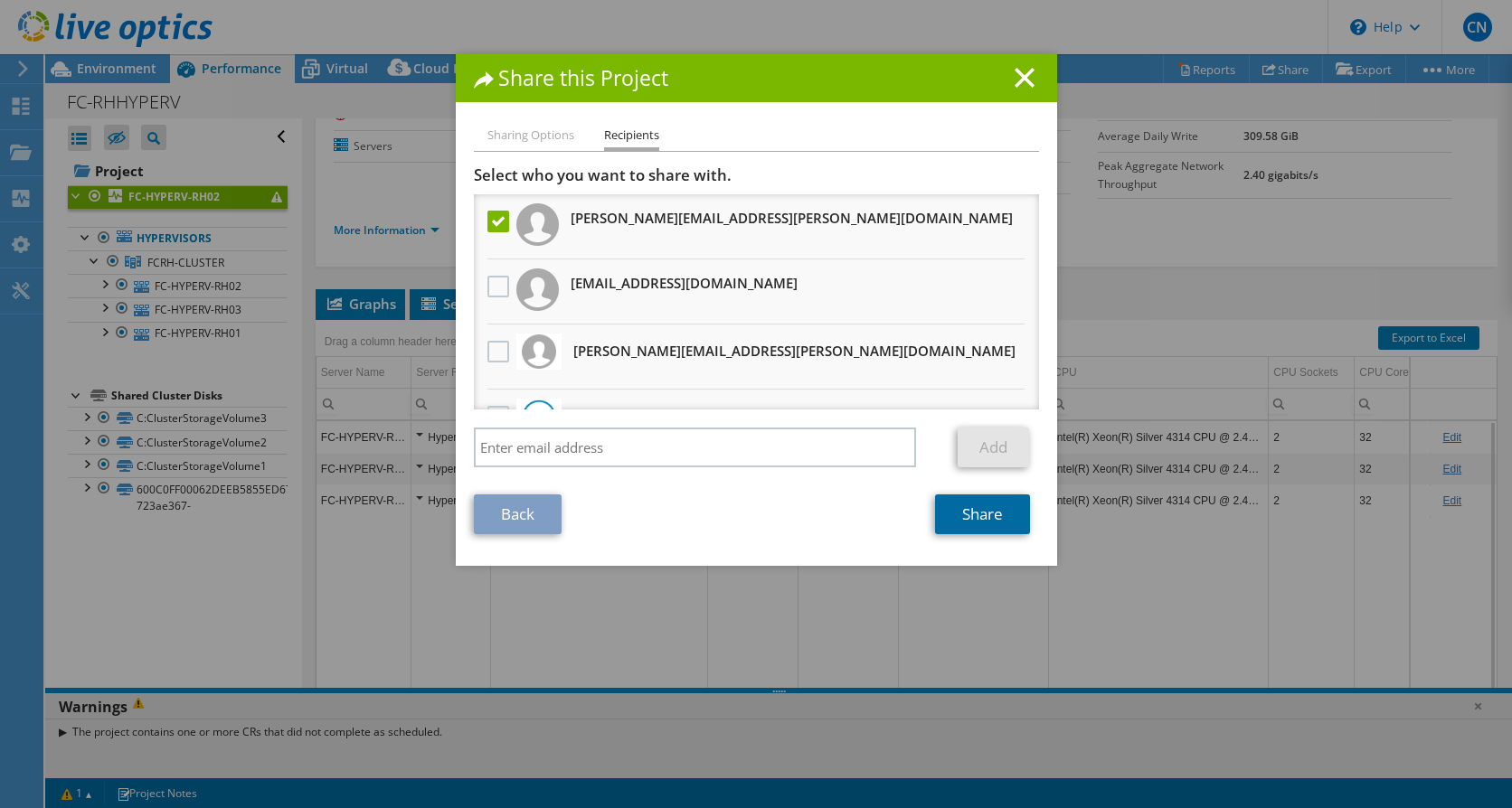
click at [972, 514] on link "Share" at bounding box center [982, 515] width 95 height 40
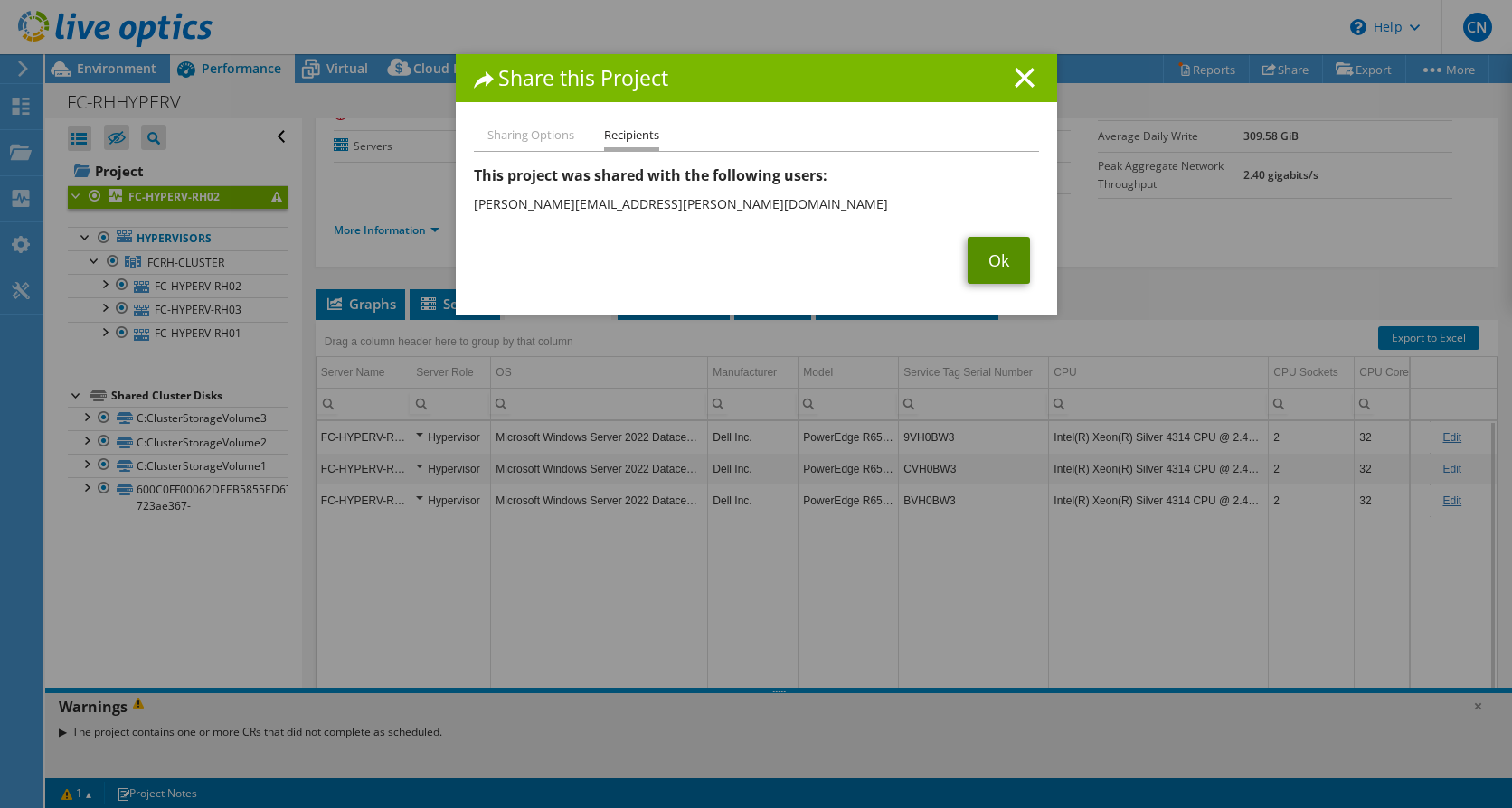
click at [992, 257] on link "Ok" at bounding box center [998, 260] width 62 height 47
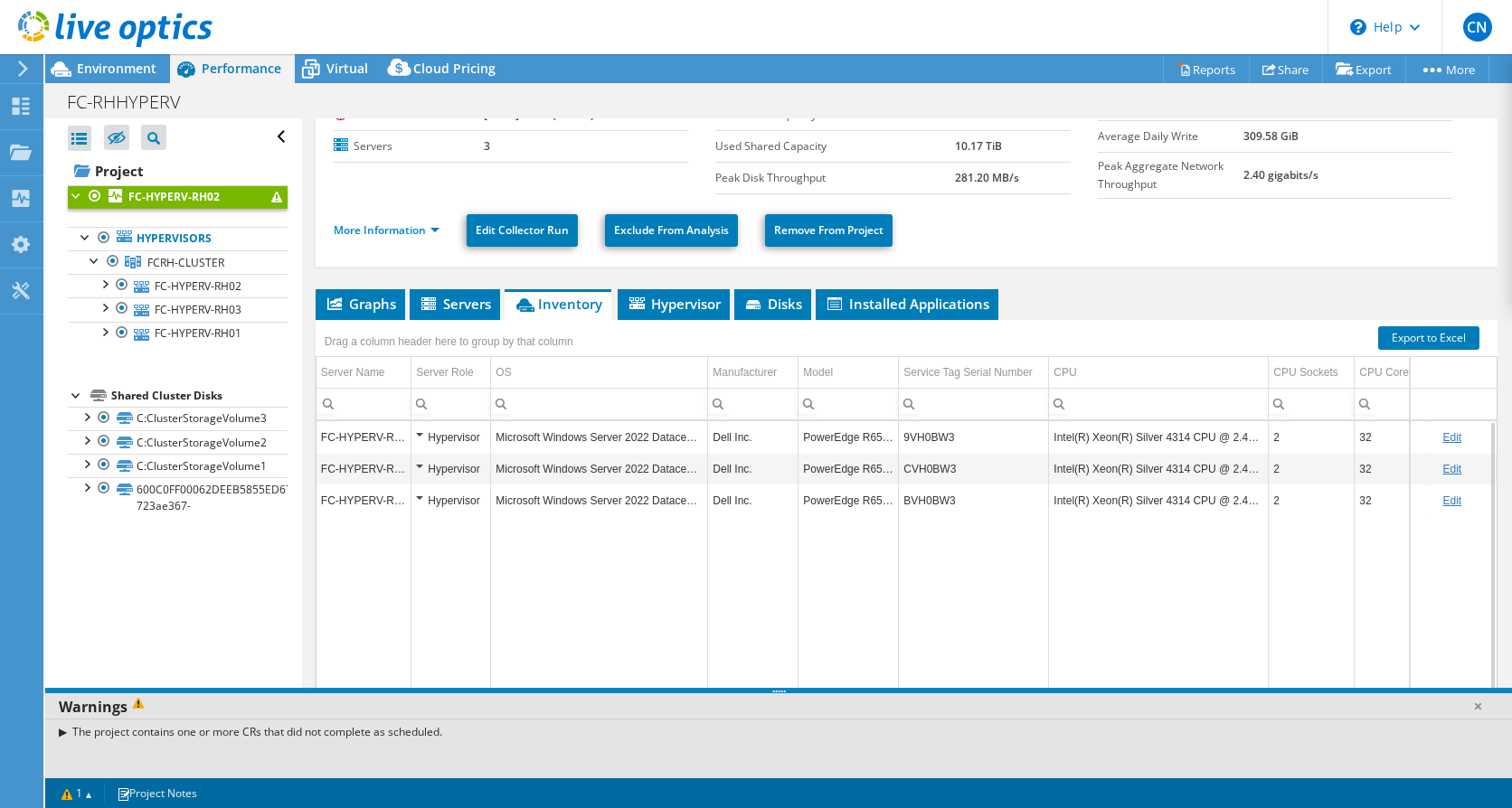
click at [162, 581] on div "Open All Close All Hide Excluded Nodes Project Tree Filter" at bounding box center [173, 445] width 256 height 655
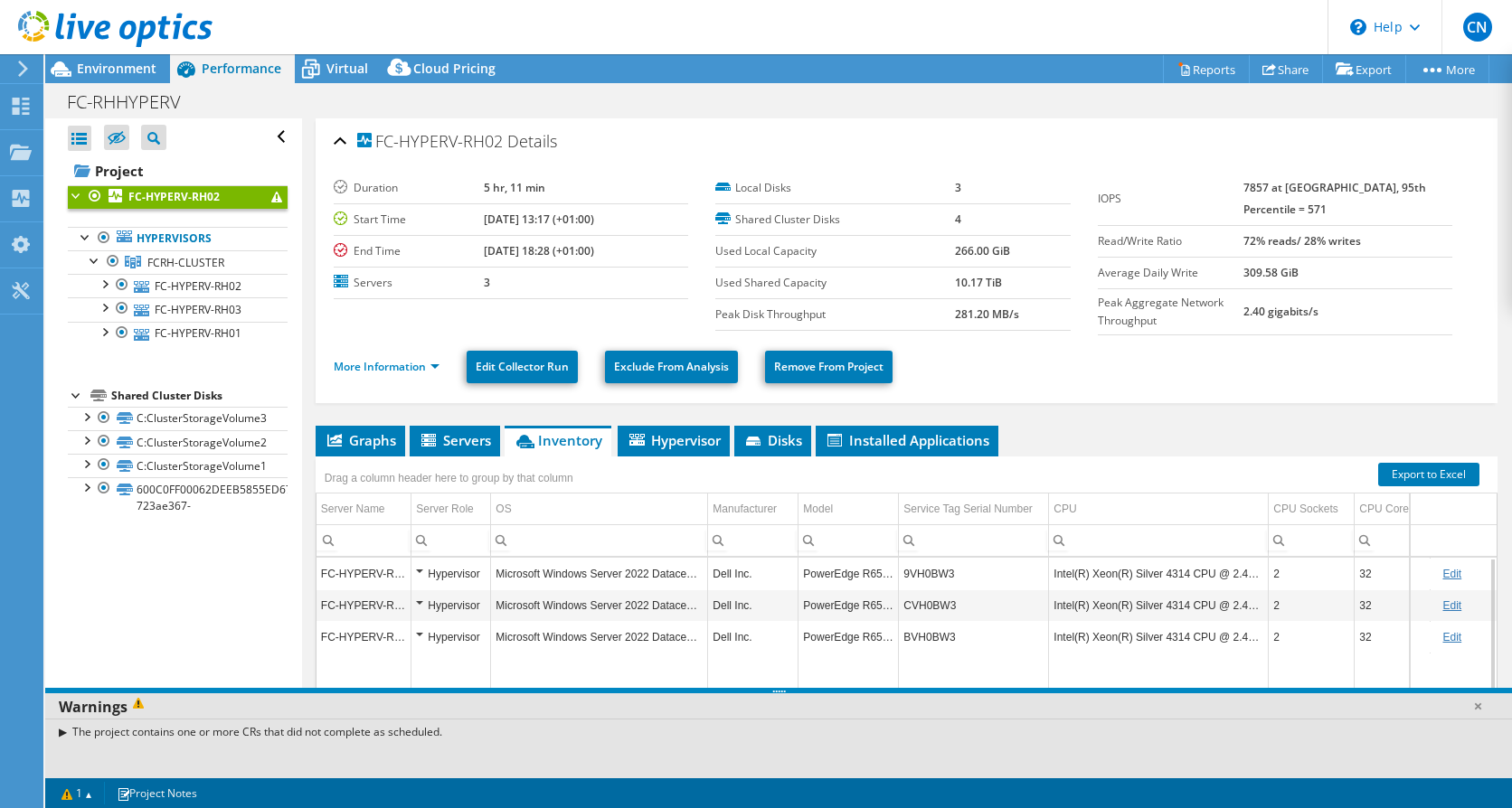
click at [173, 578] on div "Open All Close All Hide Excluded Nodes Project Tree Filter" at bounding box center [173, 445] width 256 height 655
click at [175, 589] on div "Open All Close All Hide Excluded Nodes Project Tree Filter" at bounding box center [173, 445] width 256 height 655
click at [170, 584] on div "Open All Close All Hide Excluded Nodes Project Tree Filter" at bounding box center [173, 445] width 256 height 655
click at [106, 71] on span "Environment" at bounding box center [117, 68] width 80 height 17
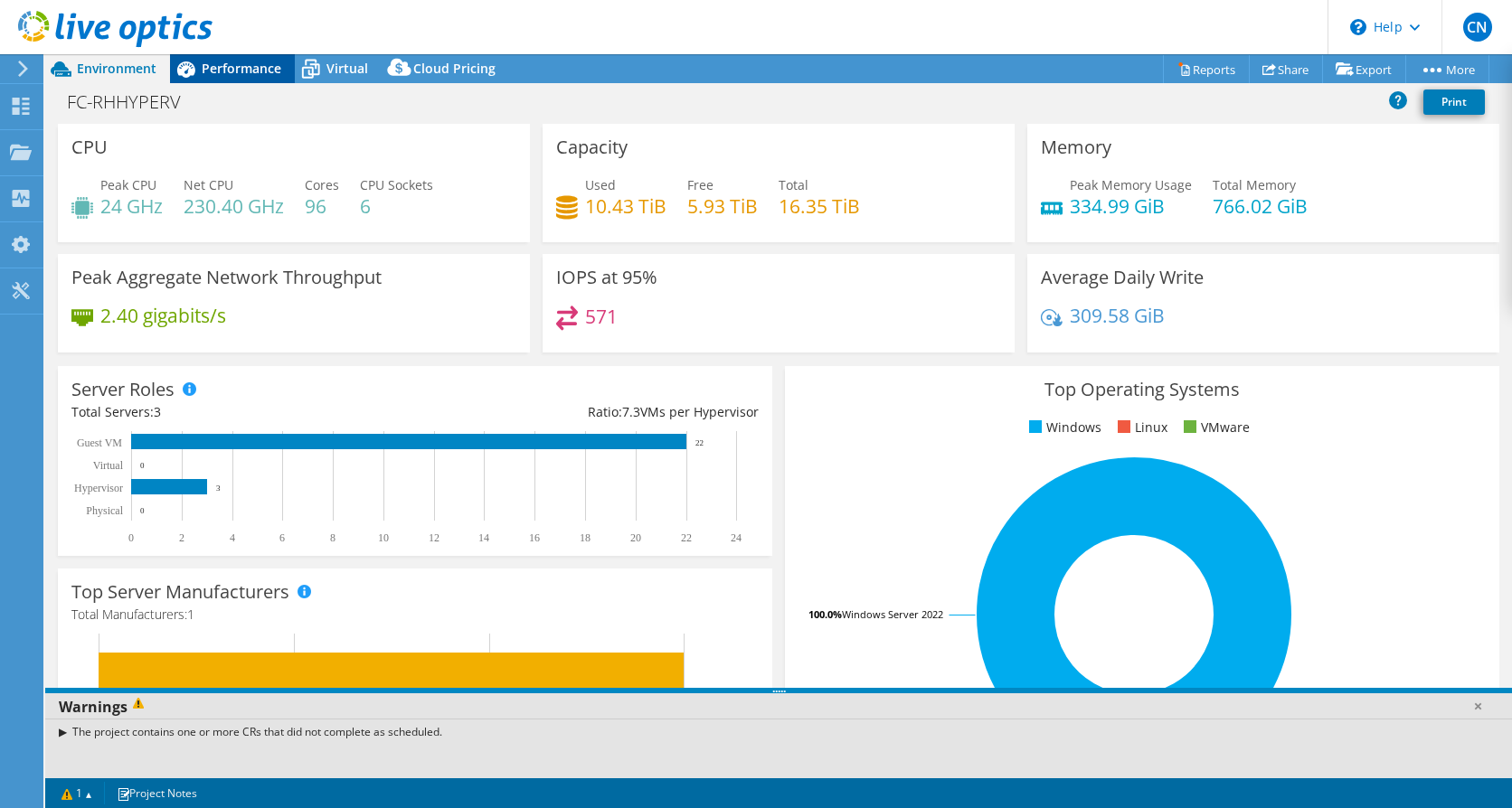
click at [236, 70] on span "Performance" at bounding box center [242, 68] width 80 height 17
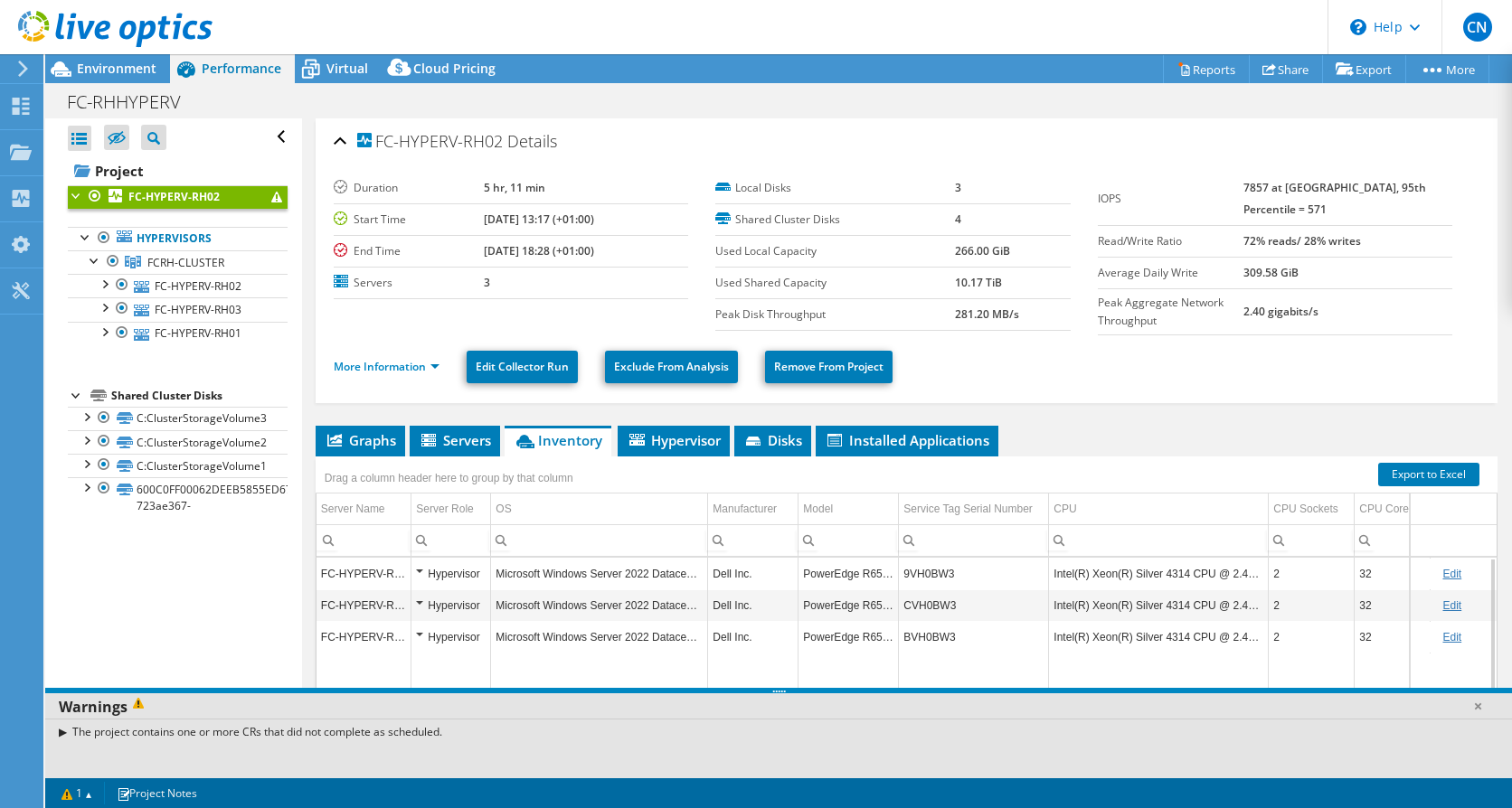
click at [644, 24] on header "CN End User Cezar Negru cezar.negru@krome.co.uk Krome My Profile Log Out \n Hel…" at bounding box center [756, 27] width 1512 height 54
click at [1054, 30] on header "CN End User Cezar Negru cezar.negru@krome.co.uk Krome My Profile Log Out \n Hel…" at bounding box center [756, 27] width 1512 height 54
click at [96, 69] on span "Environment" at bounding box center [117, 68] width 80 height 17
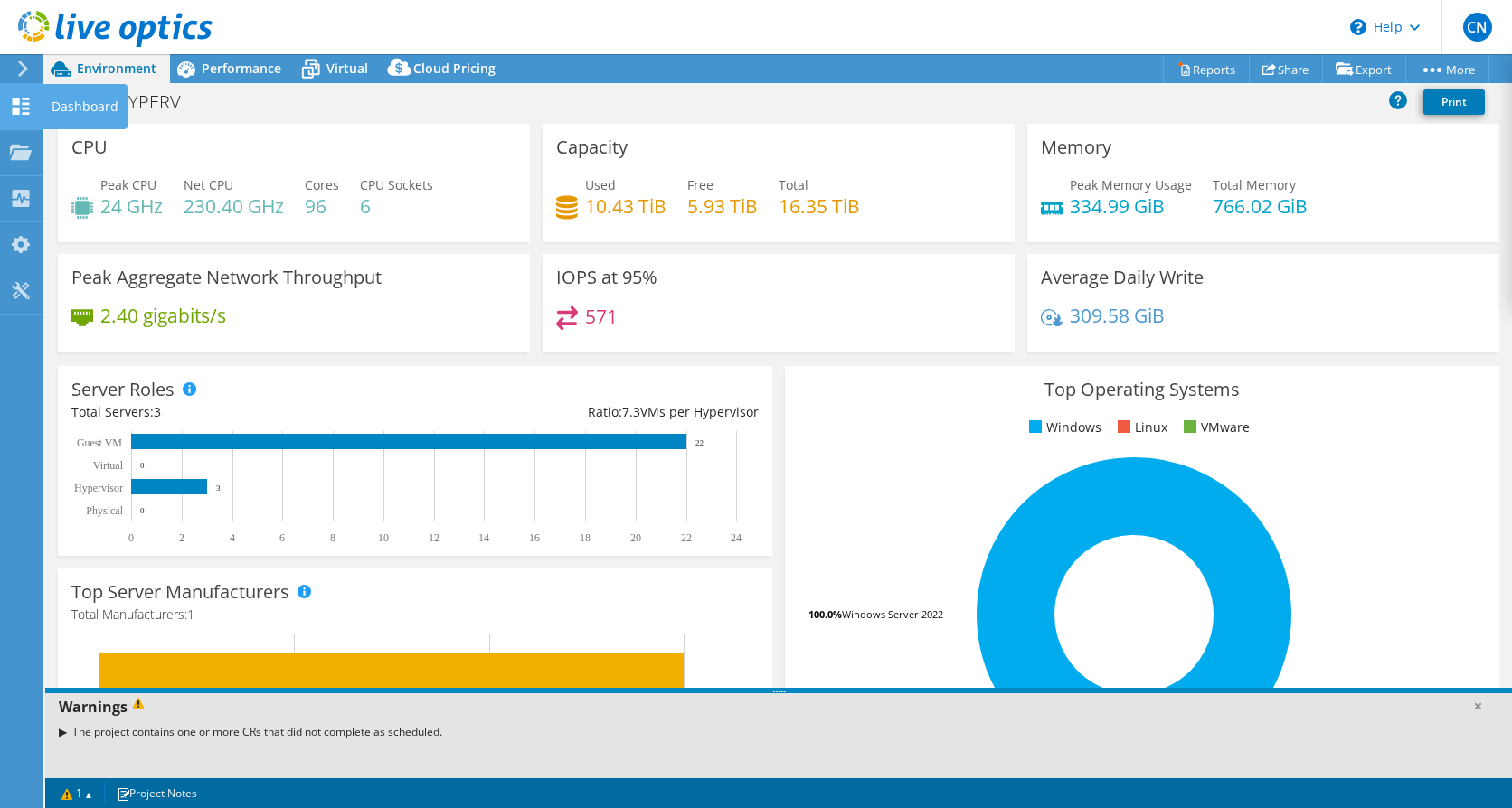
click at [29, 104] on use at bounding box center [21, 106] width 17 height 17
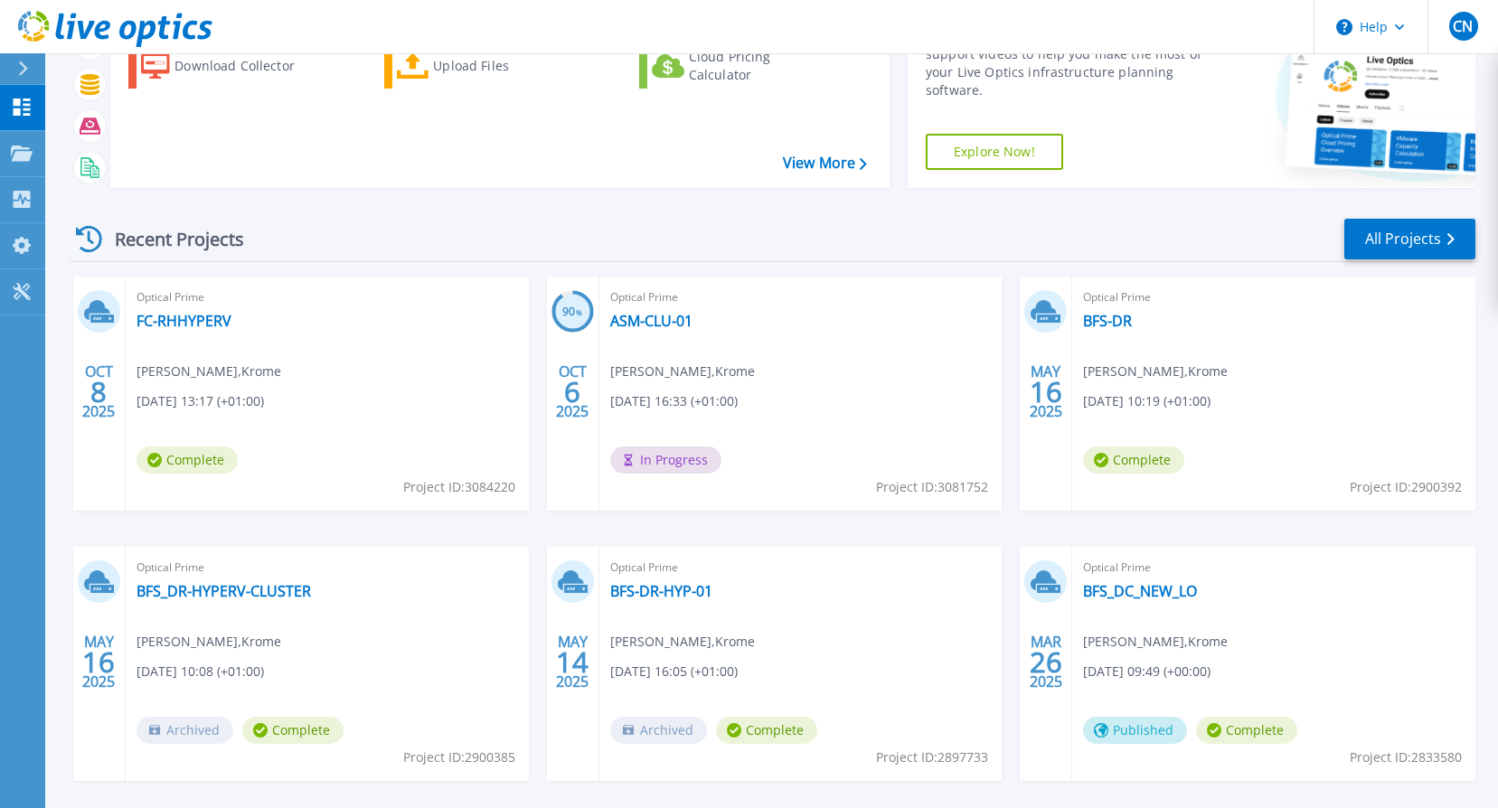
scroll to position [181, 0]
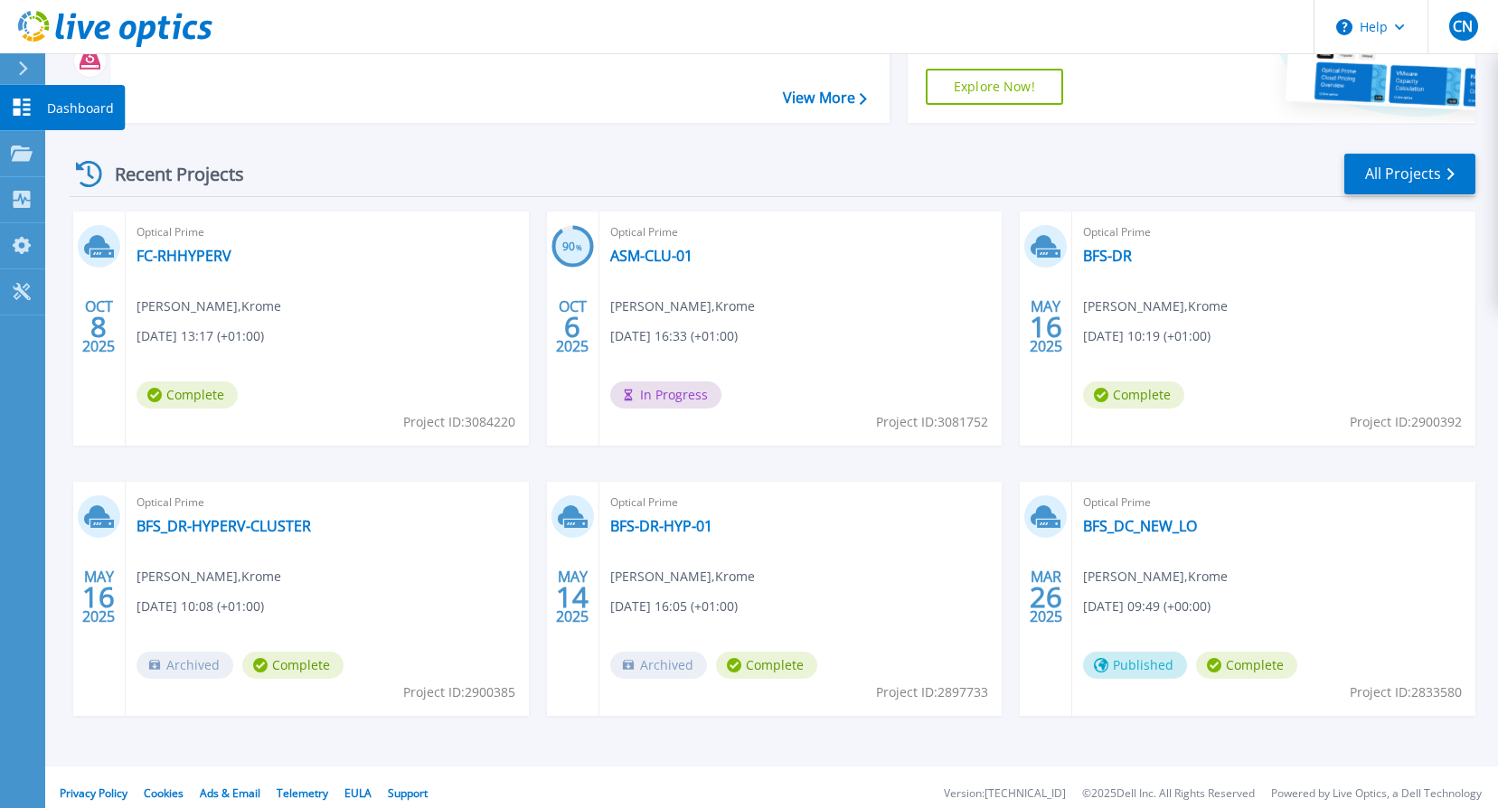
click at [16, 106] on icon at bounding box center [22, 107] width 17 height 17
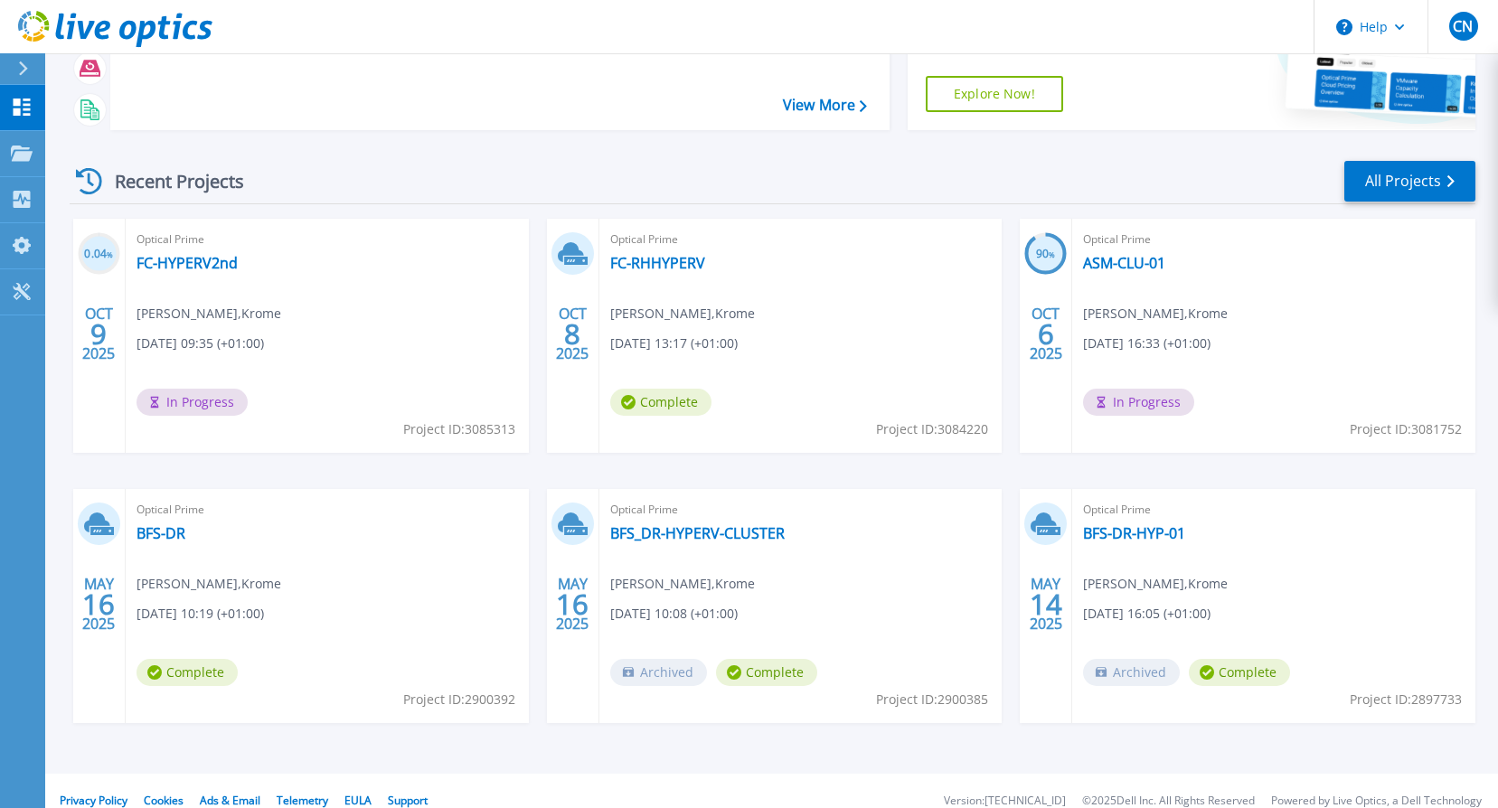
scroll to position [181, 0]
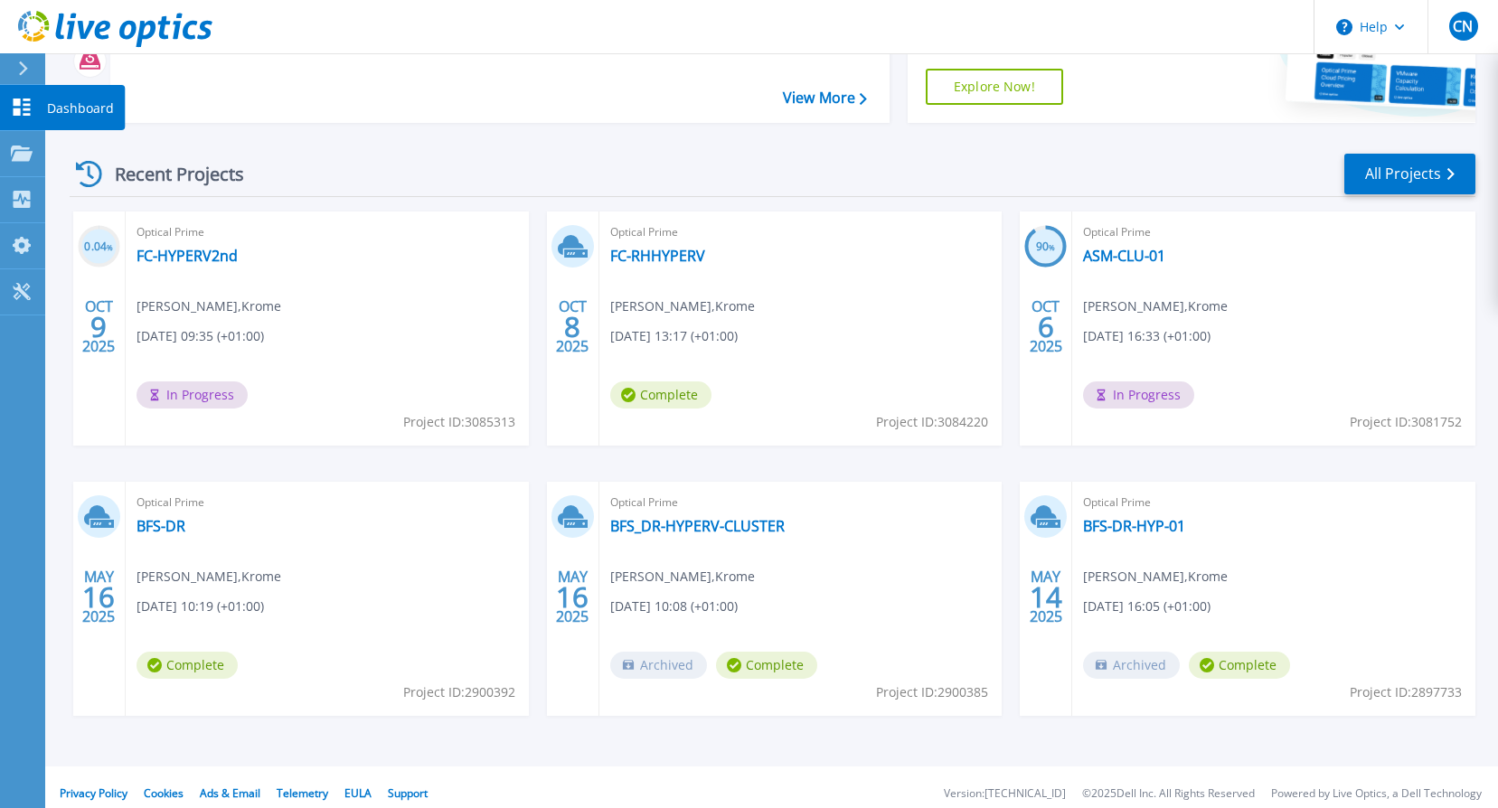
click at [19, 108] on icon at bounding box center [22, 107] width 17 height 17
